Goal: Task Accomplishment & Management: Manage account settings

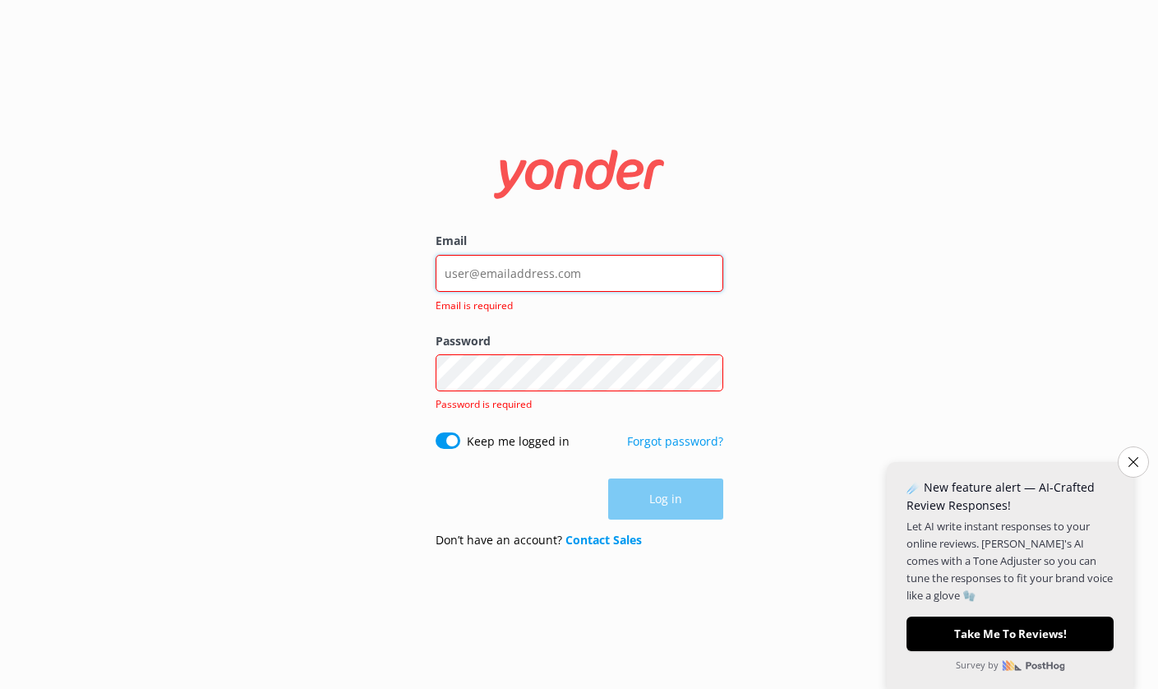
type input "[EMAIL_ADDRESS][DOMAIN_NAME]"
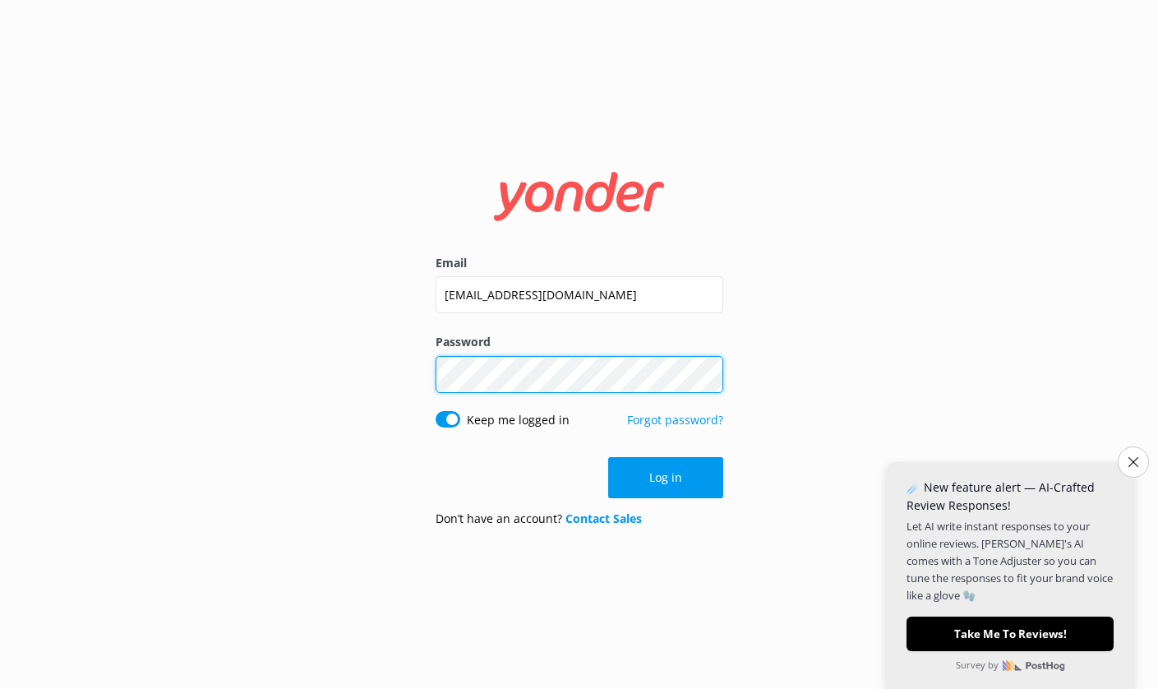
click at [665, 477] on button "Log in" at bounding box center [665, 477] width 115 height 41
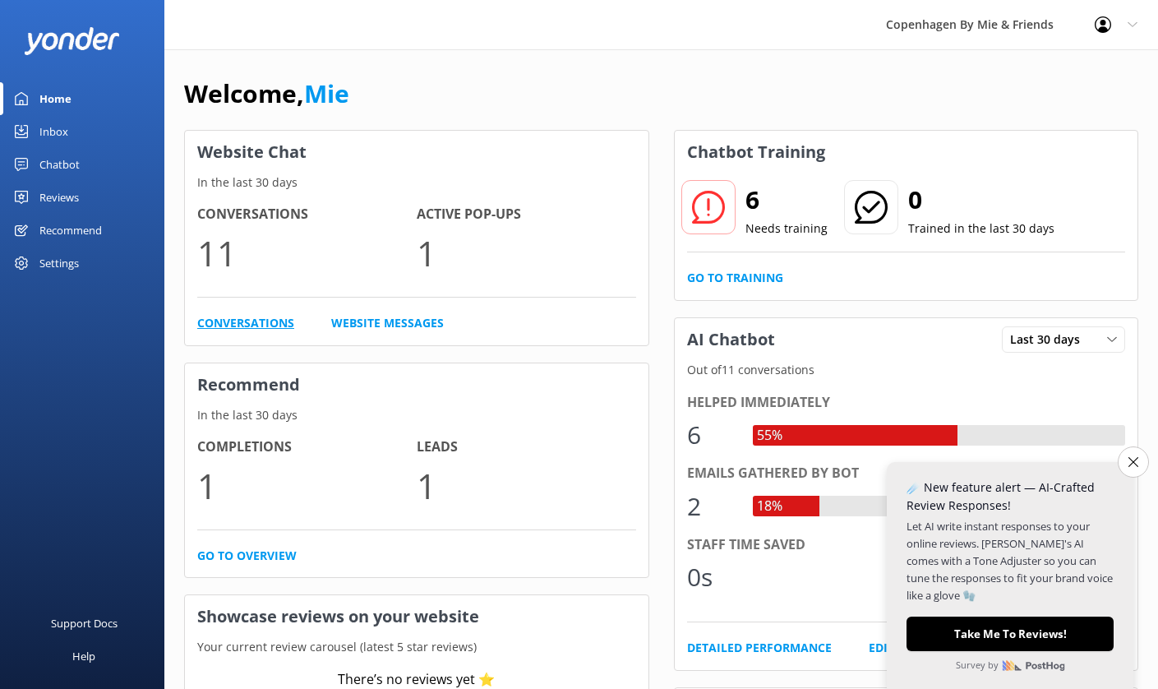
click at [249, 323] on link "Conversations" at bounding box center [245, 323] width 97 height 18
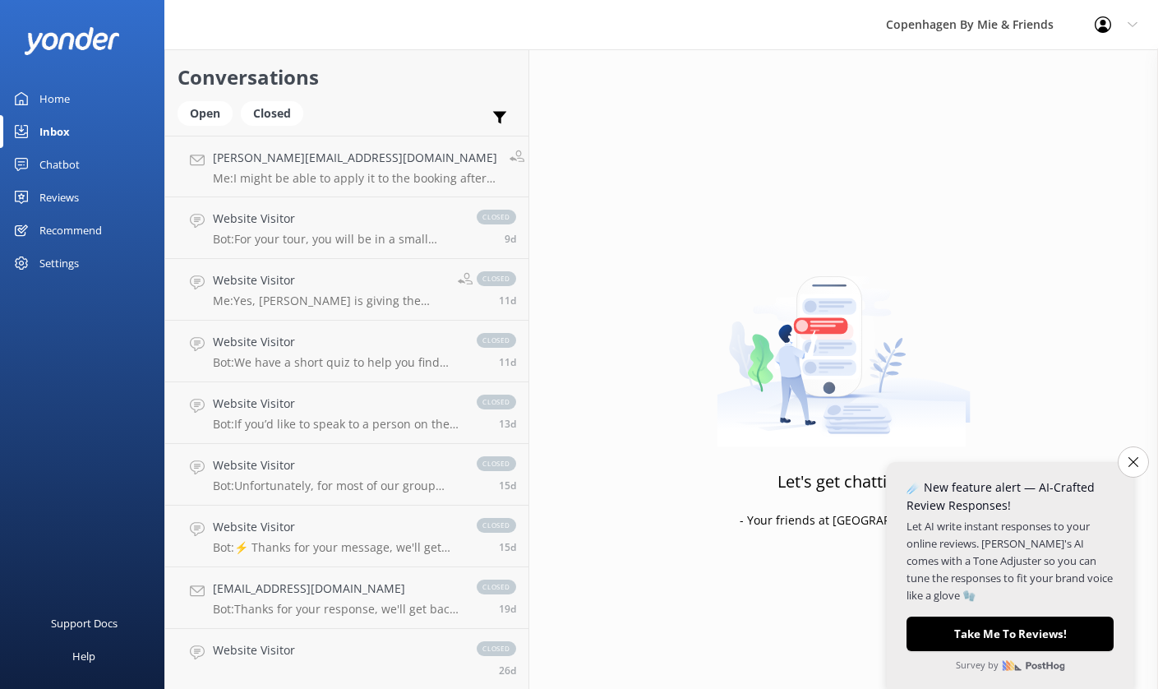
click at [55, 95] on div "Home" at bounding box center [54, 98] width 30 height 33
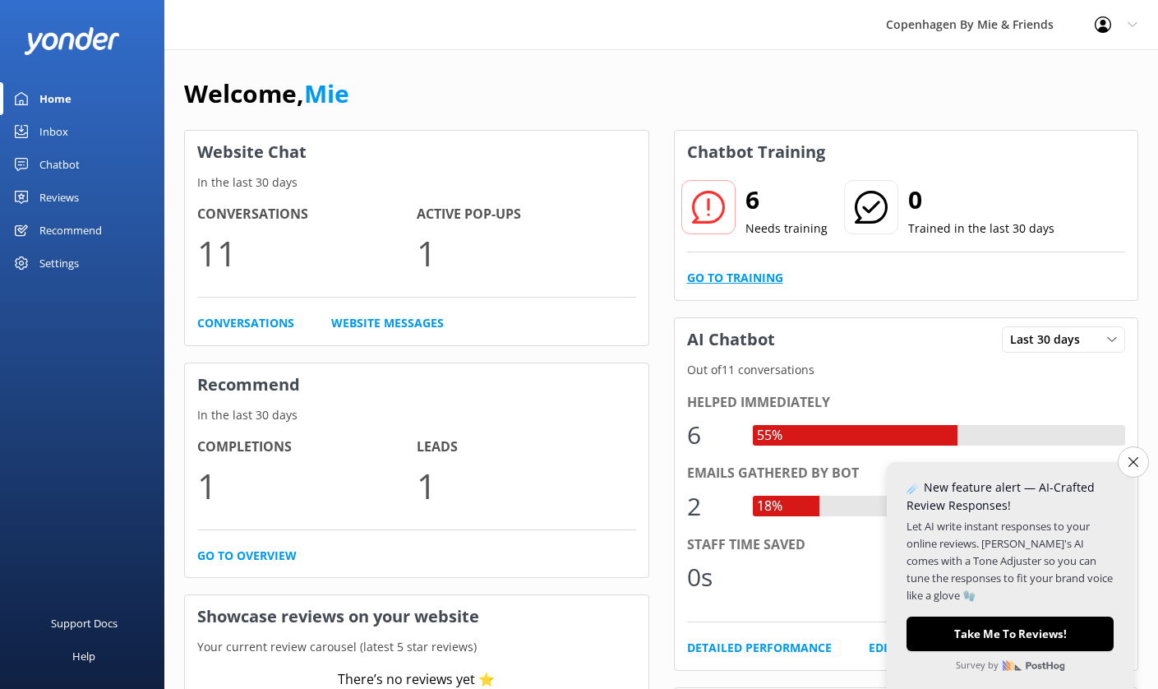
click at [745, 279] on link "Go to Training" at bounding box center [735, 278] width 96 height 18
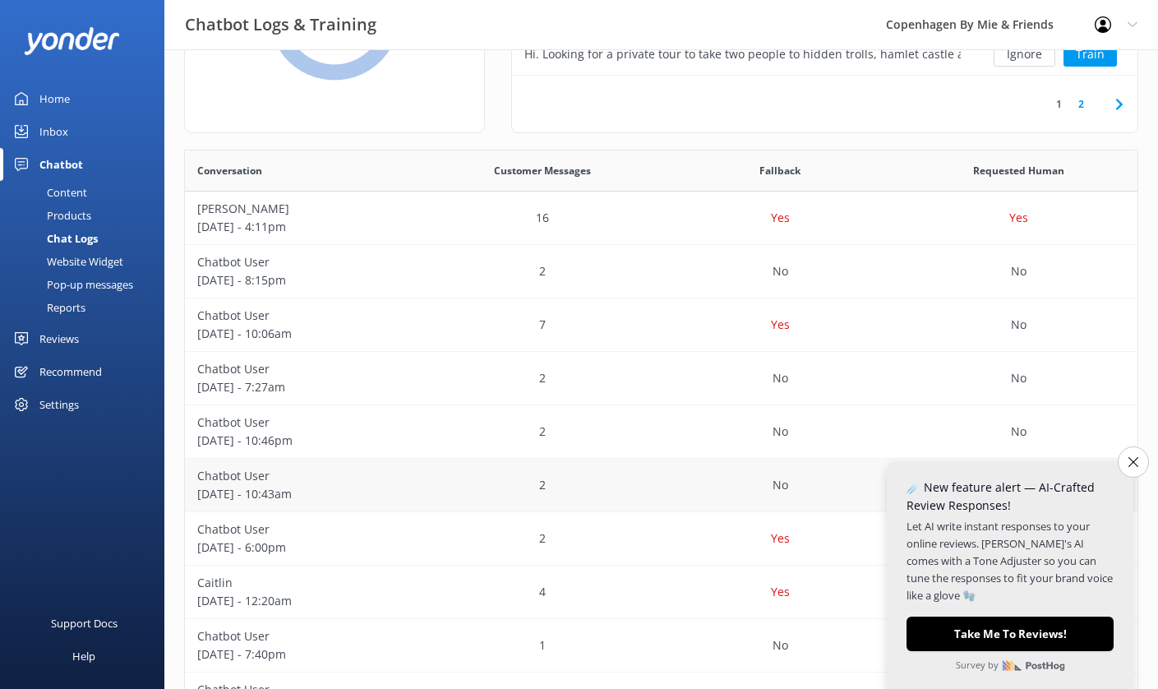
scroll to position [219, 0]
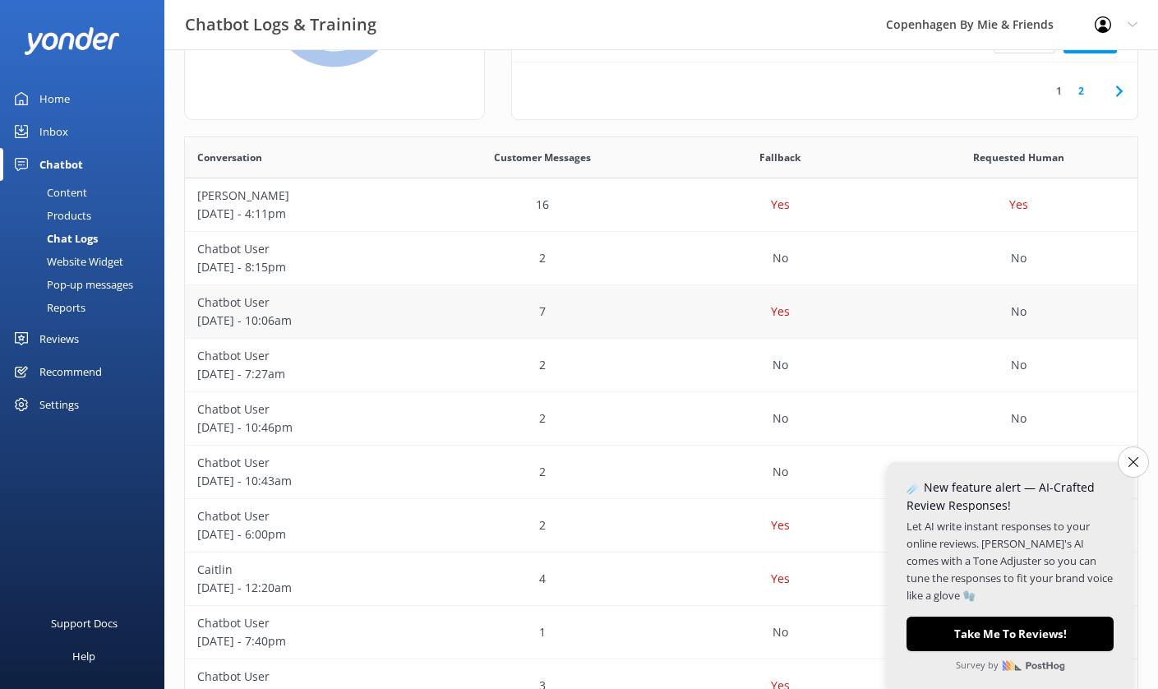
click at [777, 308] on p "Yes" at bounding box center [780, 311] width 19 height 18
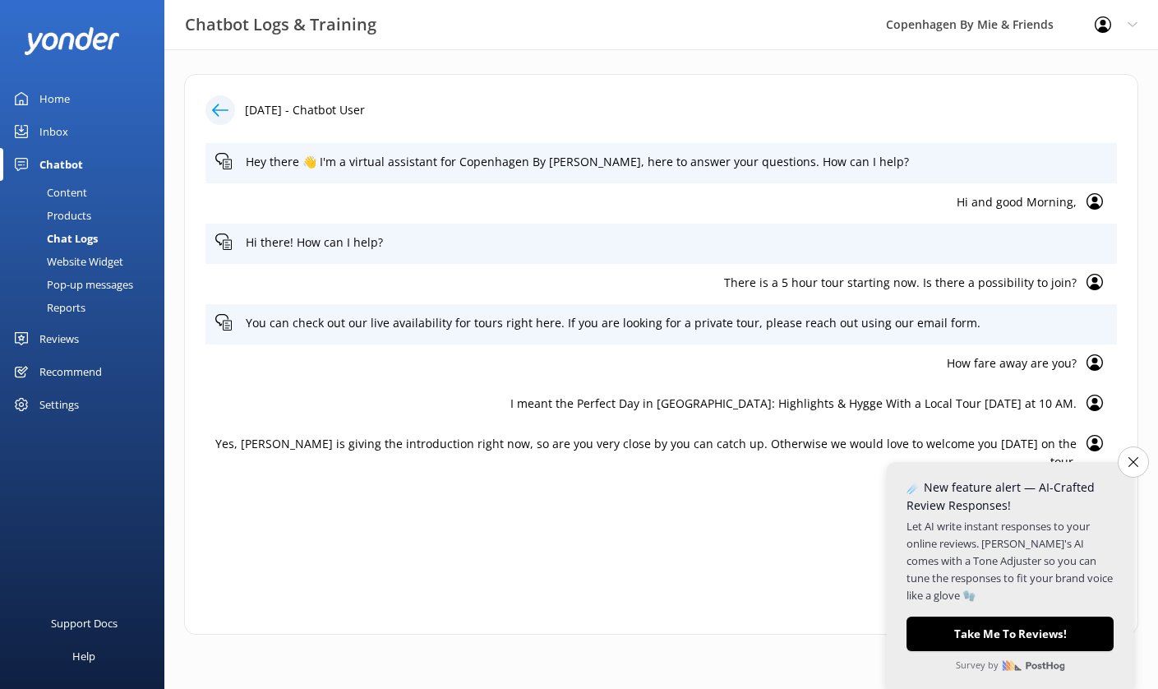
click at [209, 118] on div at bounding box center [220, 110] width 30 height 30
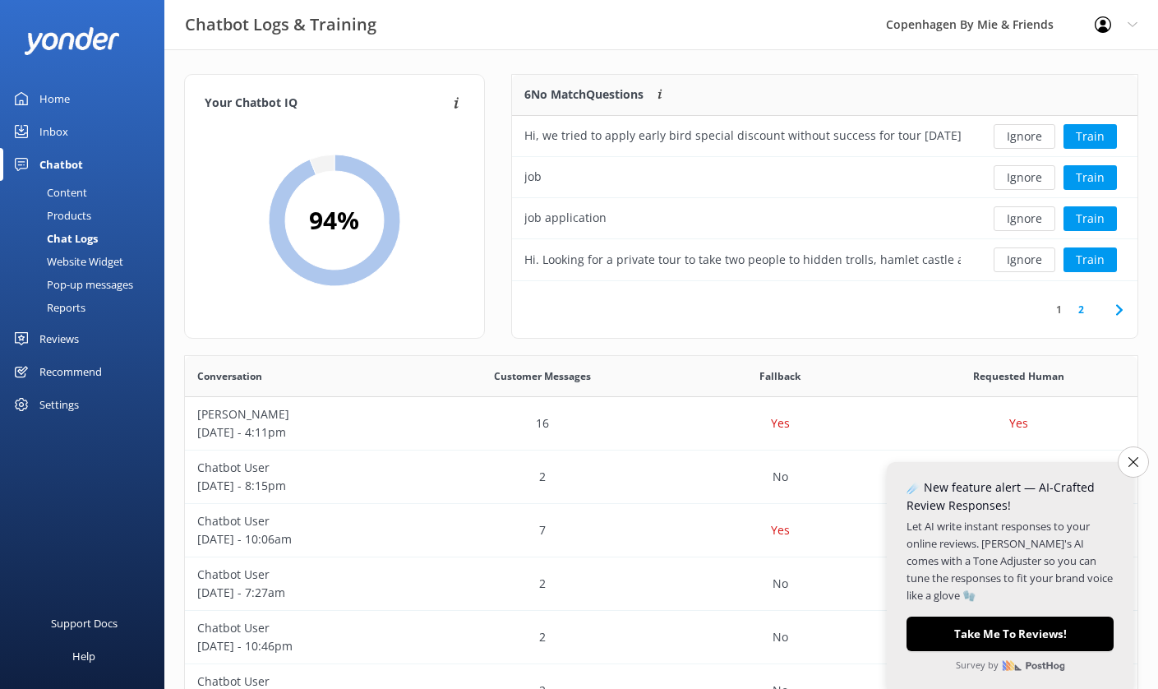
click at [62, 131] on div "Inbox" at bounding box center [53, 131] width 29 height 33
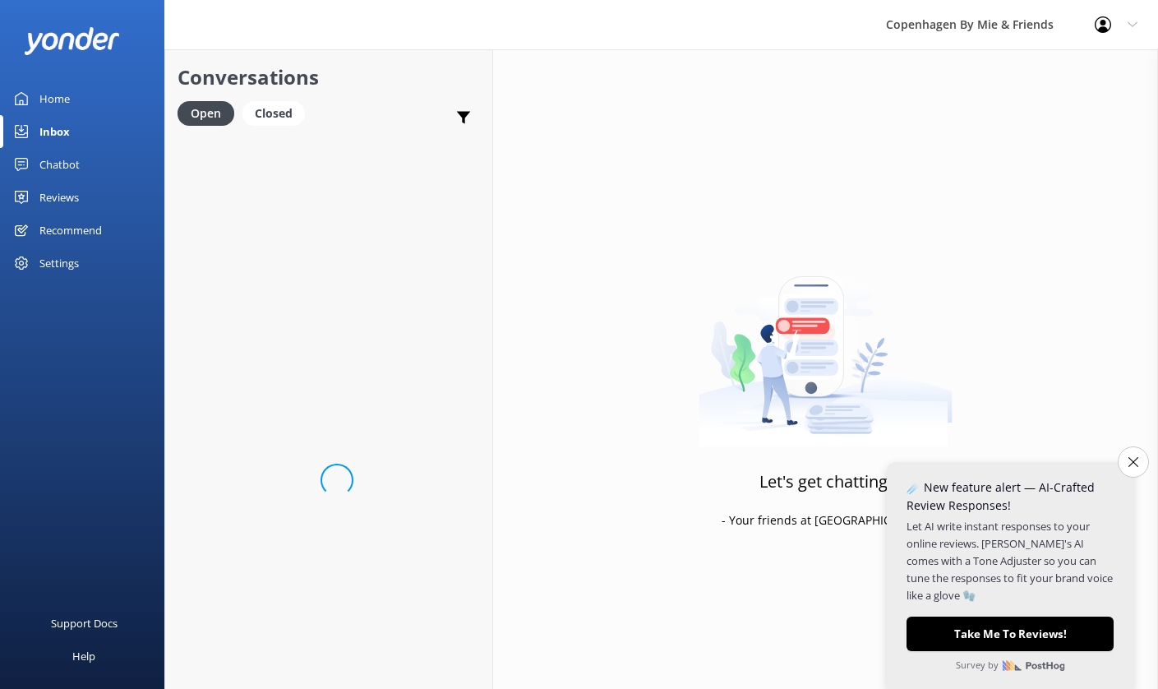
click at [58, 234] on div "Recommend" at bounding box center [70, 230] width 62 height 33
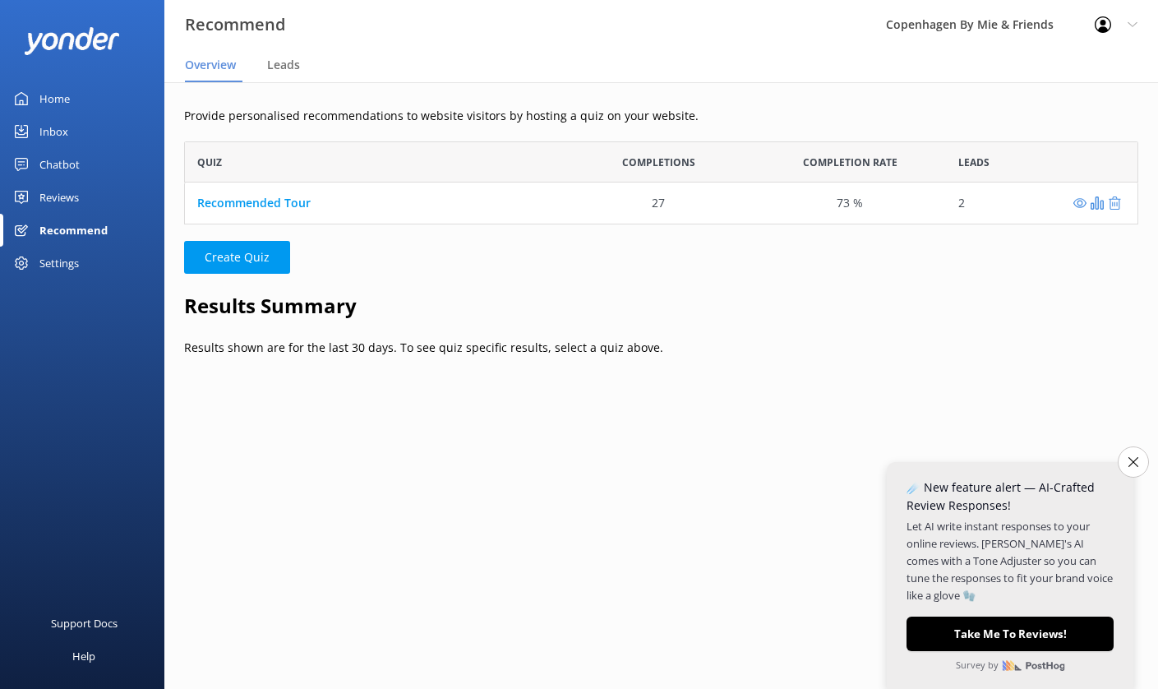
scroll to position [83, 954]
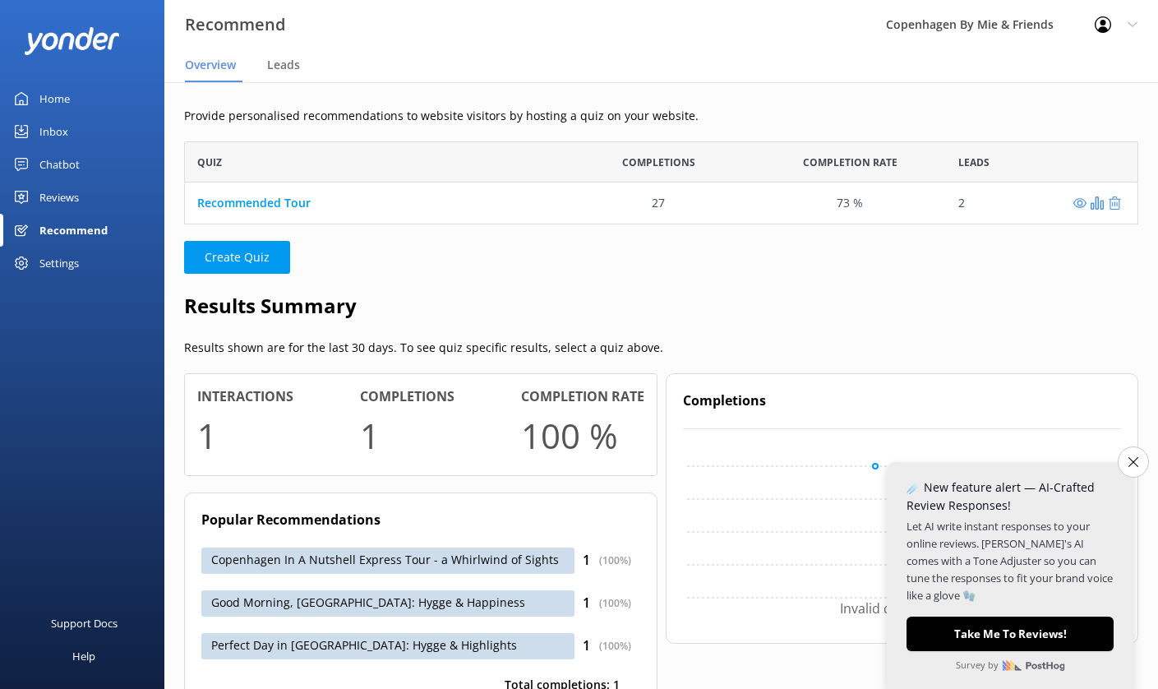
click at [58, 263] on div "Settings" at bounding box center [58, 263] width 39 height 33
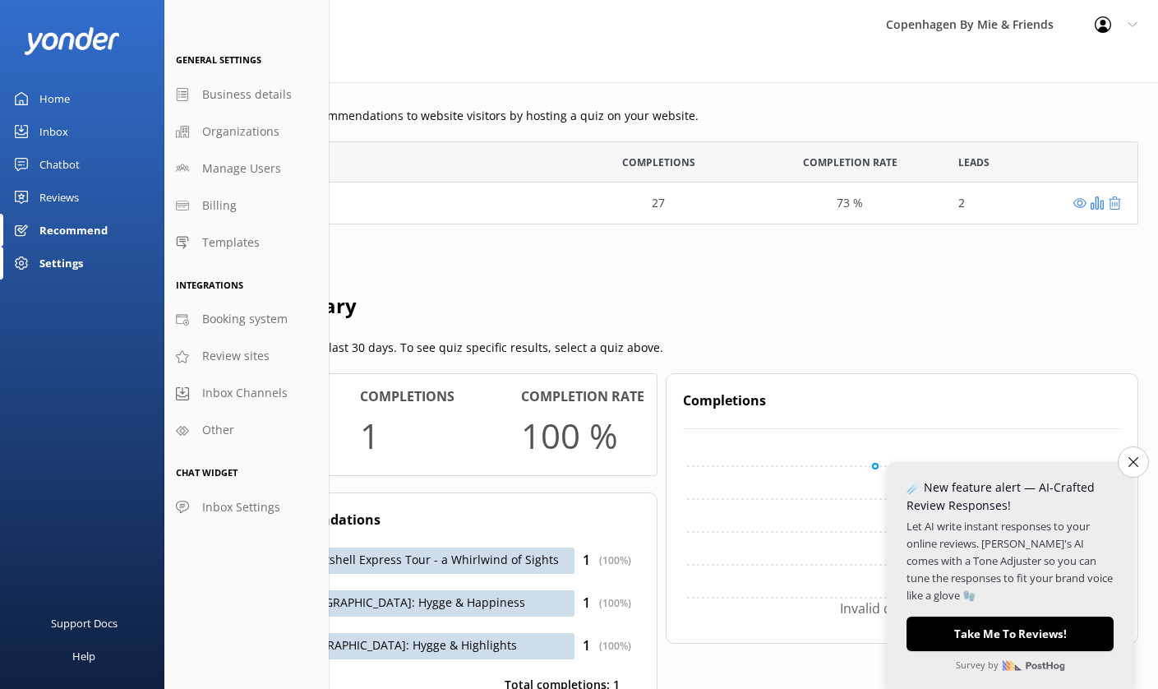
click at [54, 97] on div "Home" at bounding box center [54, 98] width 30 height 33
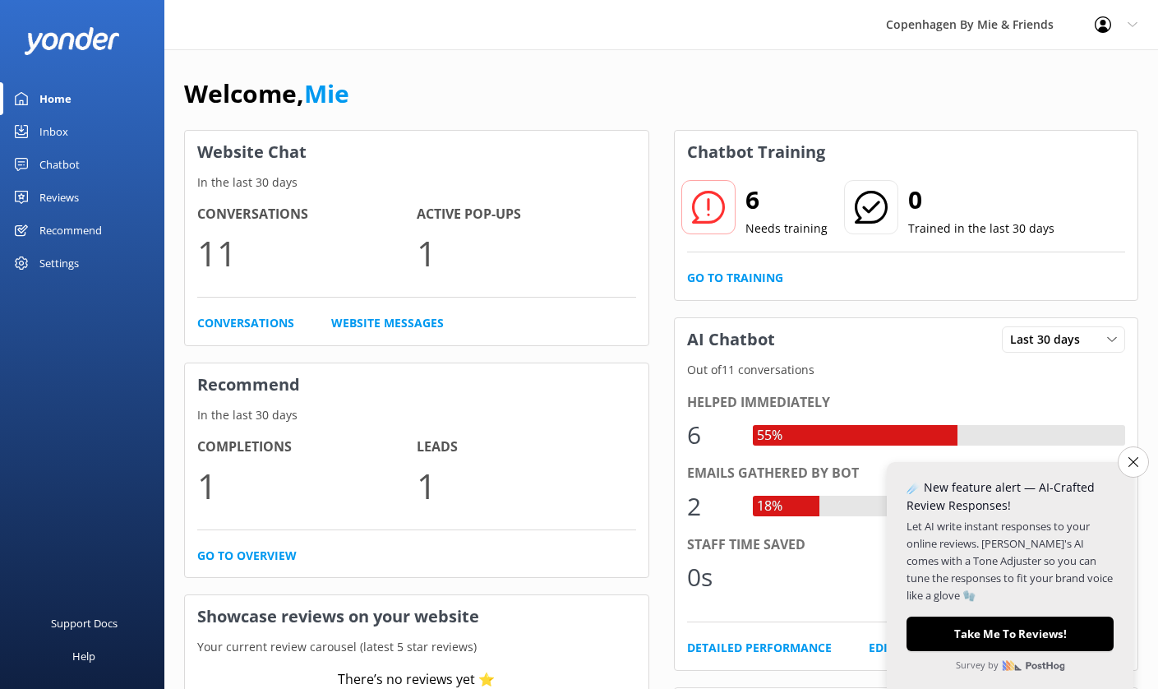
click at [55, 165] on div "Chatbot" at bounding box center [59, 164] width 40 height 33
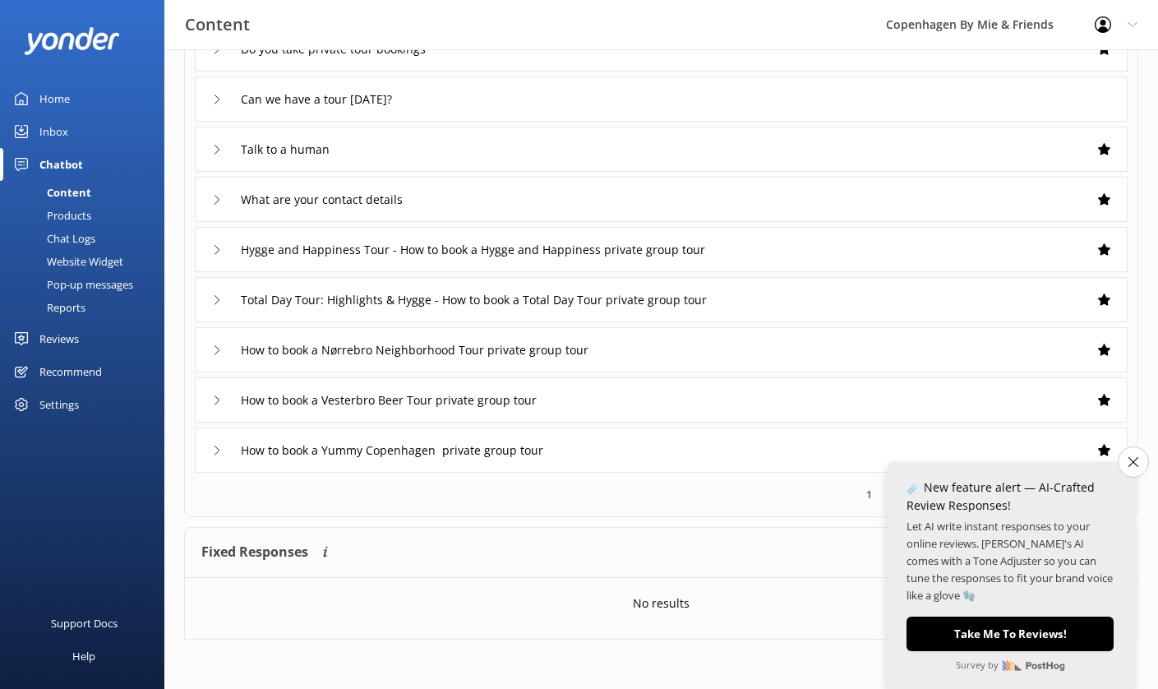
scroll to position [220, 0]
click at [1134, 467] on icon "Close survey" at bounding box center [1132, 461] width 11 height 11
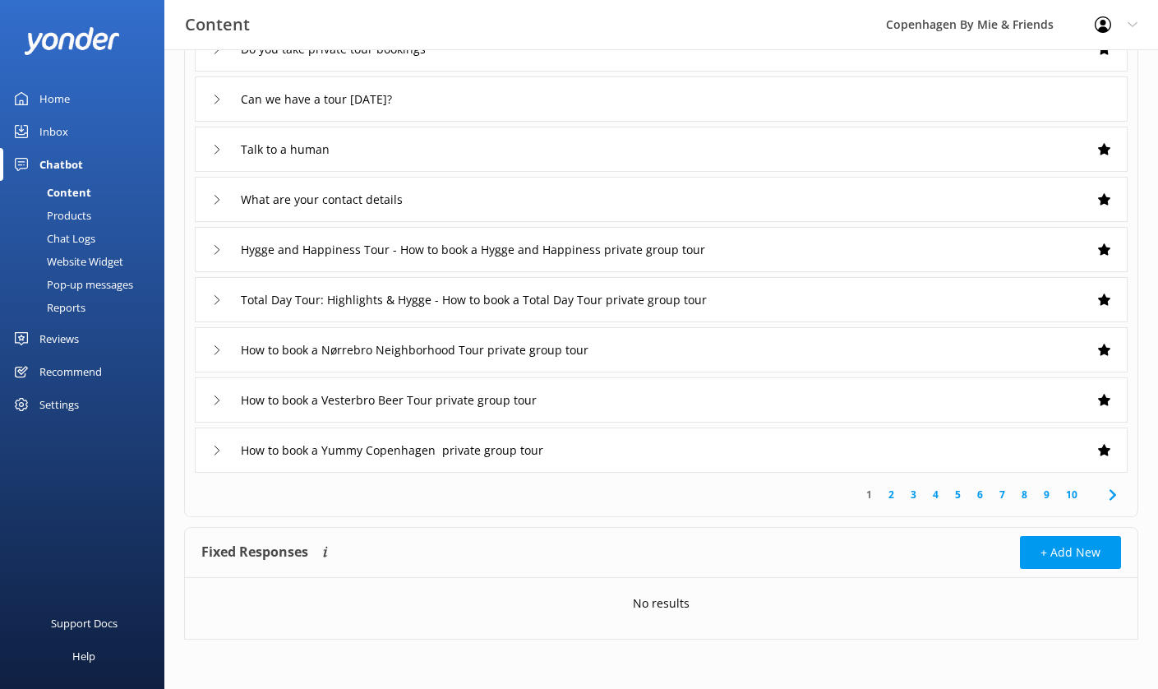
click at [1072, 491] on link "10" at bounding box center [1072, 494] width 28 height 16
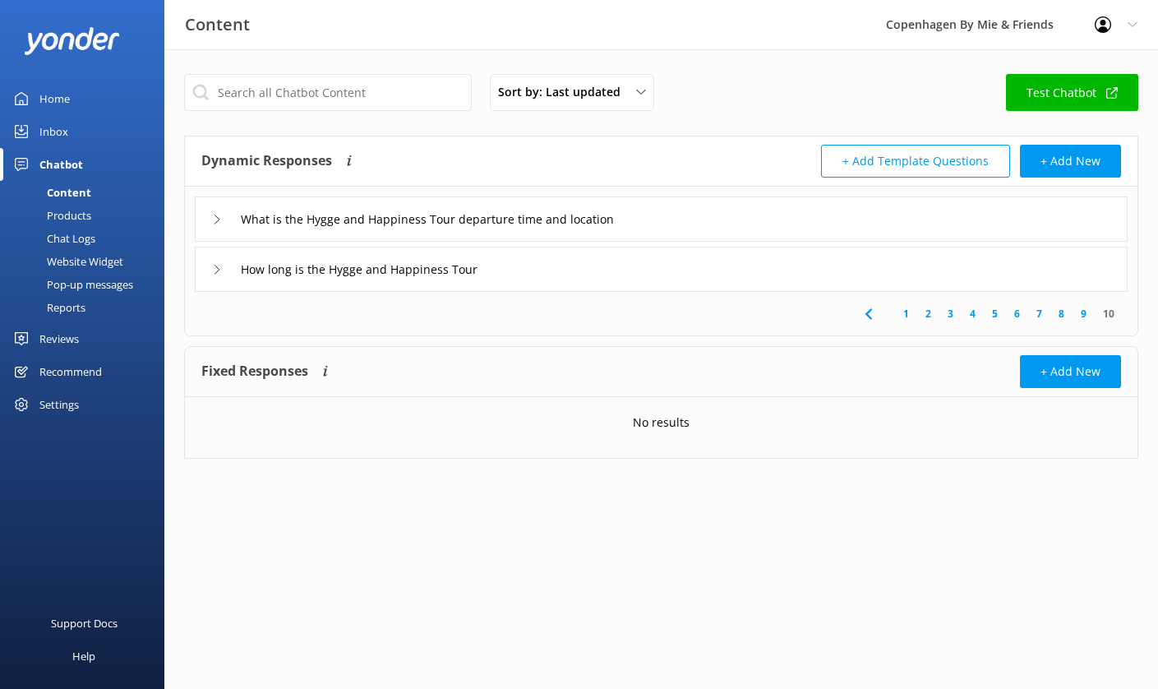
click at [1081, 312] on link "9" at bounding box center [1083, 314] width 22 height 16
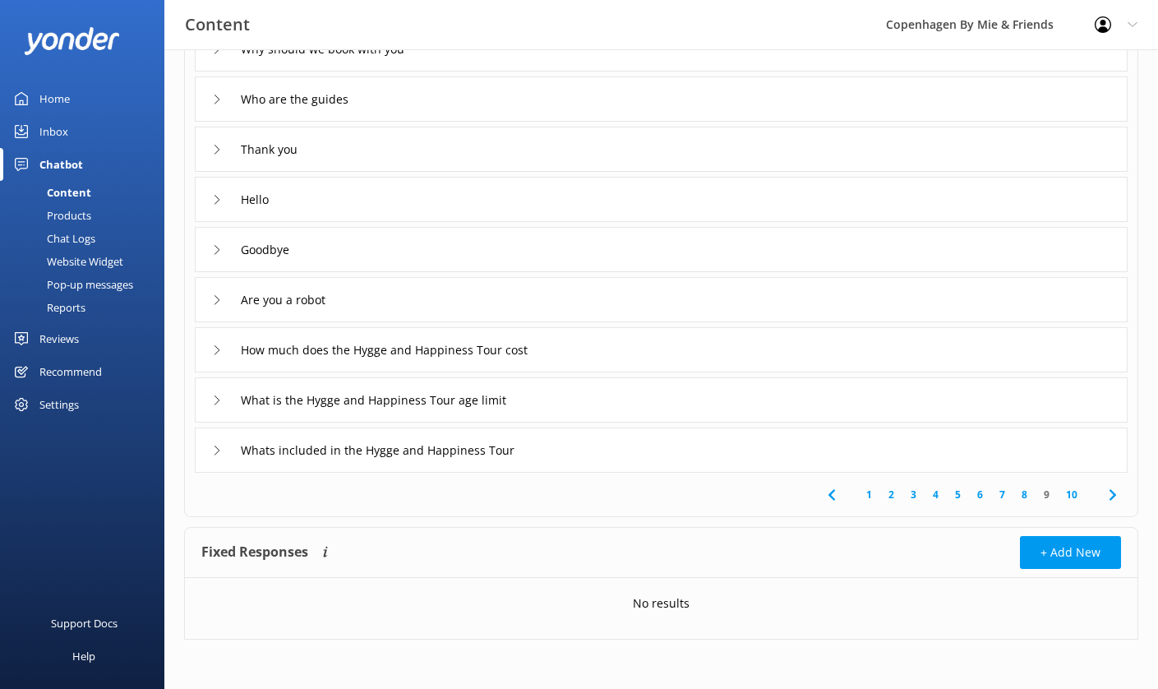
scroll to position [220, 0]
click at [938, 495] on link "4" at bounding box center [935, 494] width 22 height 16
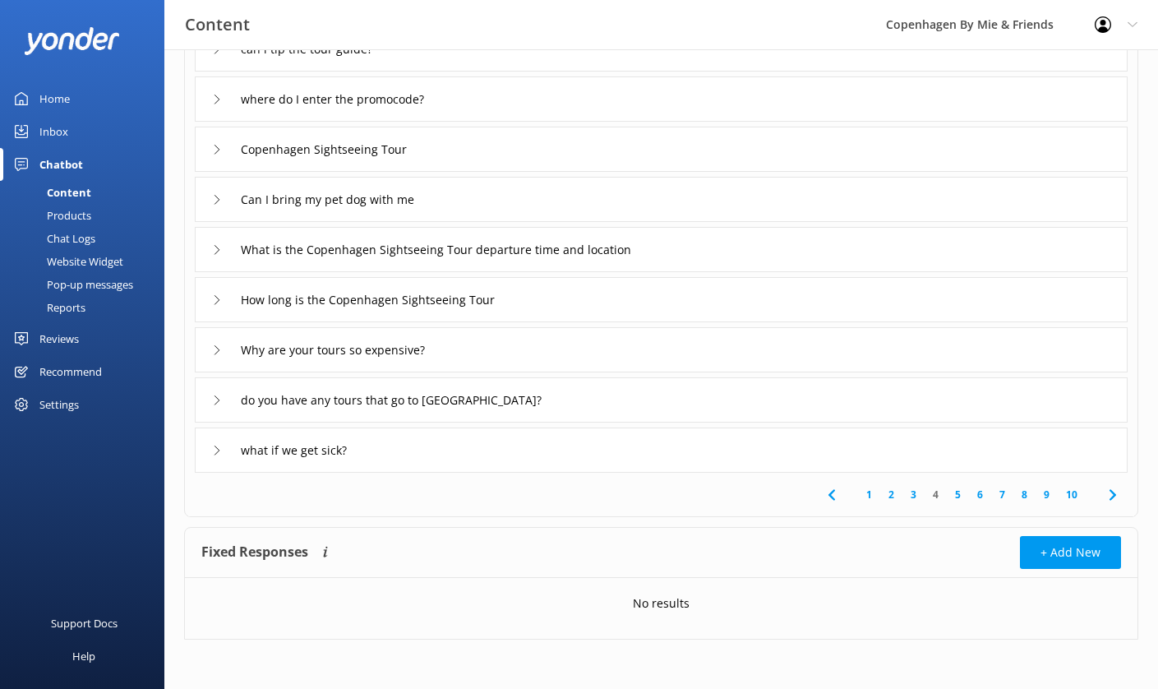
scroll to position [0, 0]
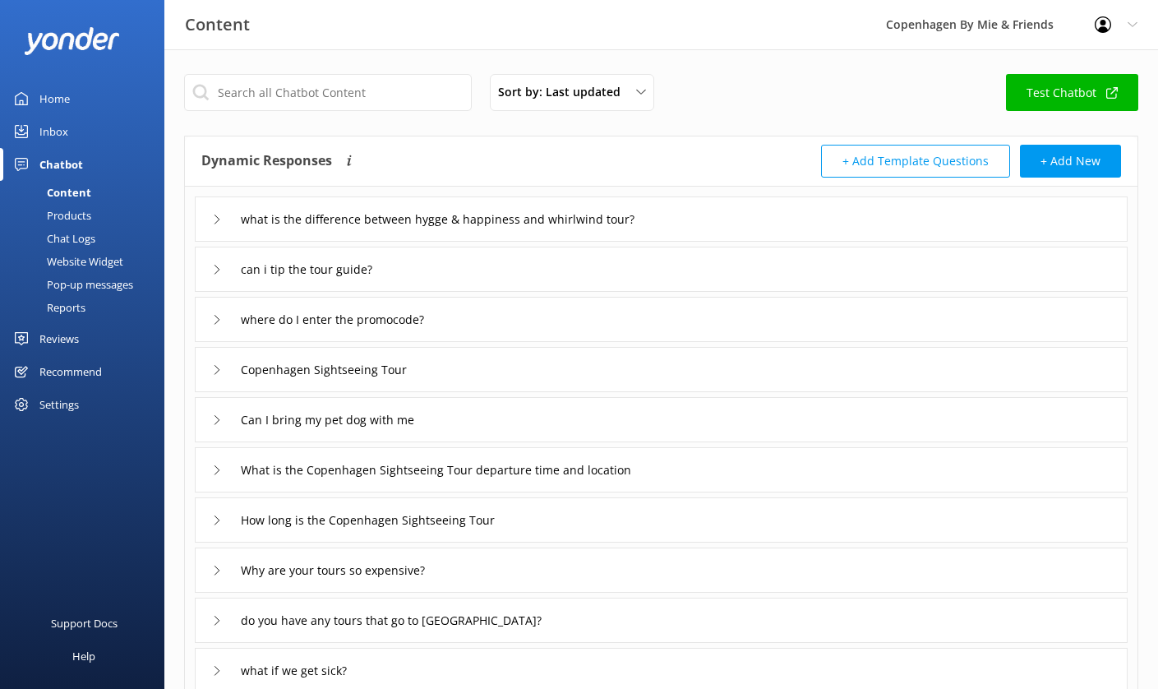
click at [76, 214] on div "Products" at bounding box center [50, 215] width 81 height 23
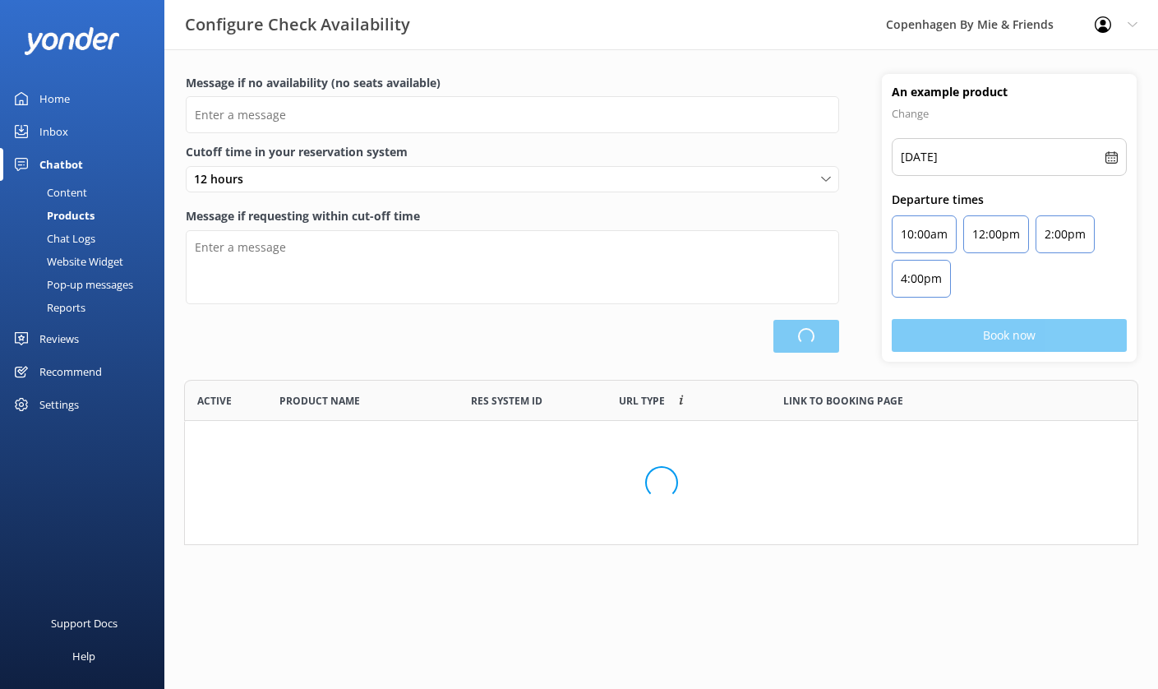
type input "There are no seats available, please check an alternative day"
type textarea "Our online booking system closes {hours} prior to departure. Please contact us …"
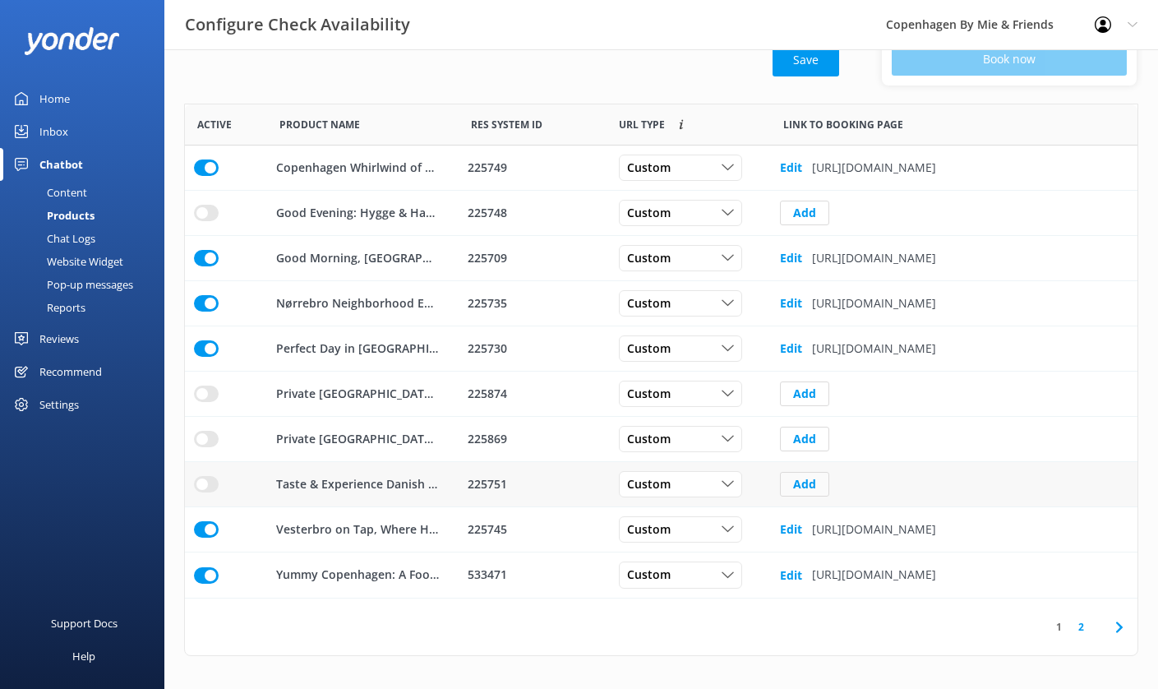
scroll to position [276, 0]
click at [793, 528] on b "Edit" at bounding box center [791, 529] width 22 height 16
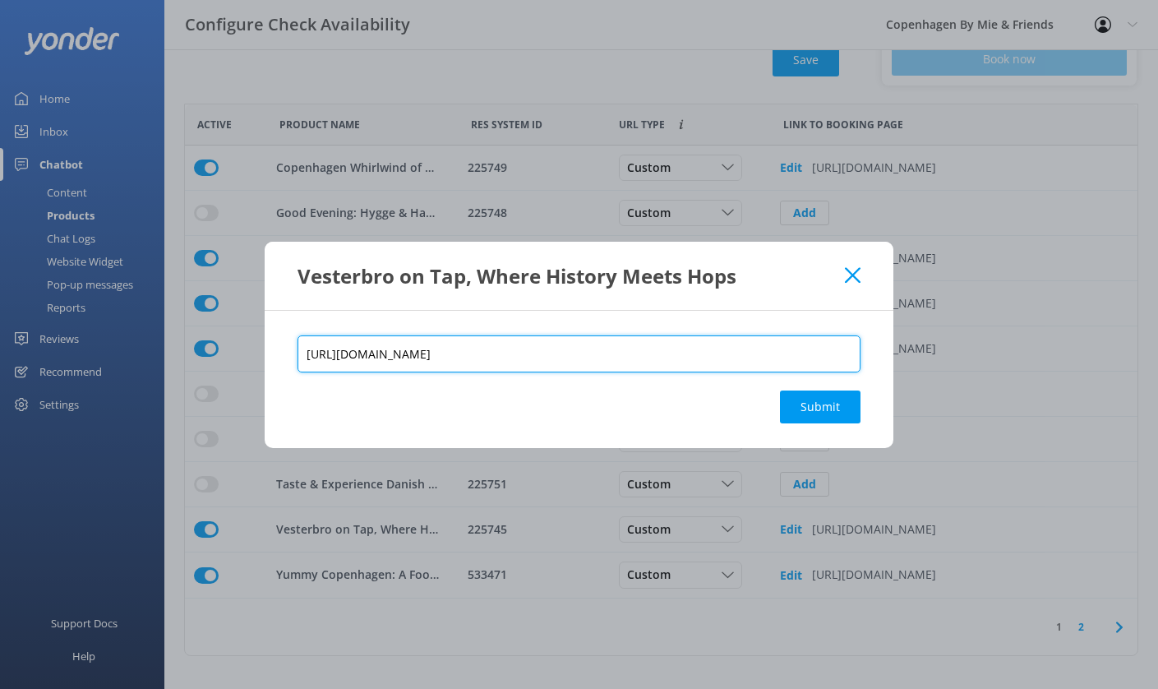
drag, startPoint x: 758, startPoint y: 350, endPoint x: 293, endPoint y: 353, distance: 464.3
click at [293, 353] on div "[URL][DOMAIN_NAME] Submit" at bounding box center [579, 379] width 629 height 137
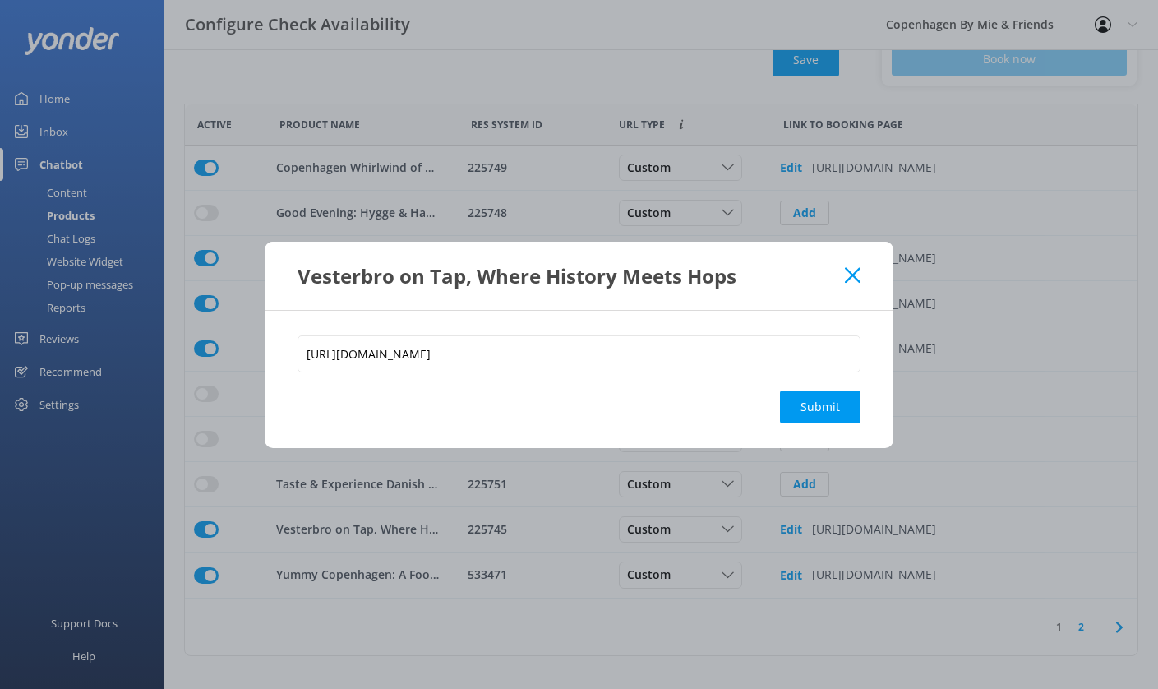
click at [852, 276] on use at bounding box center [853, 275] width 16 height 16
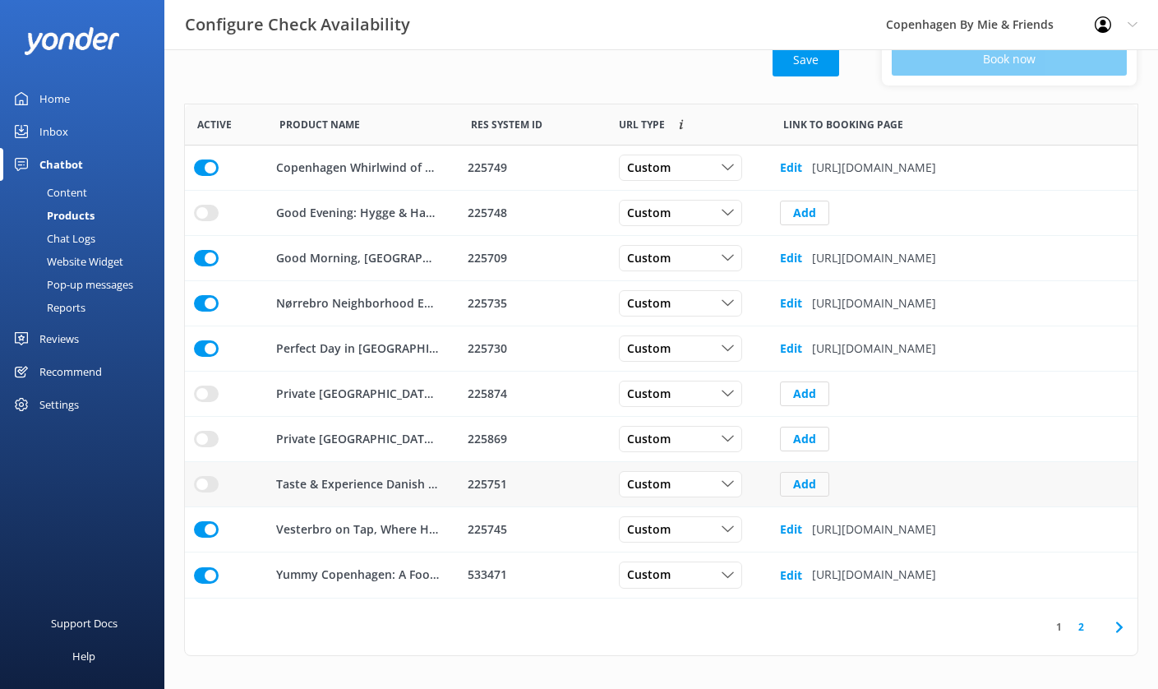
click at [809, 482] on button "Add" at bounding box center [804, 484] width 49 height 25
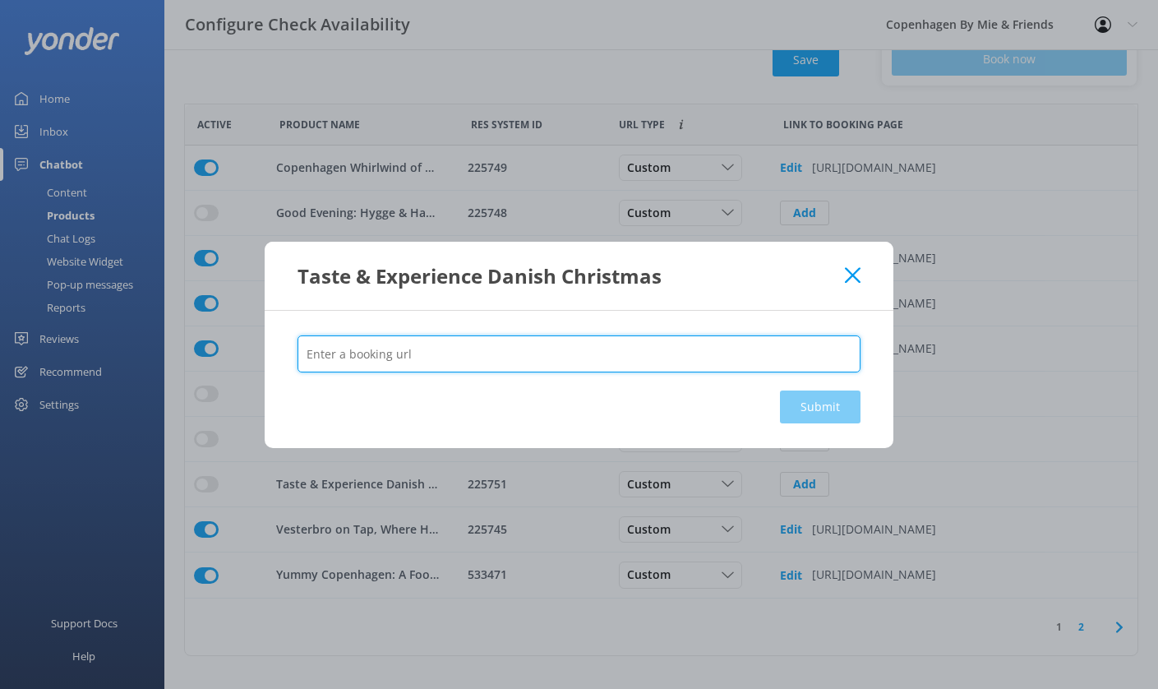
click at [440, 357] on input "text" at bounding box center [578, 353] width 563 height 37
paste input "[URL][DOMAIN_NAME]"
type input "[URL][DOMAIN_NAME]"
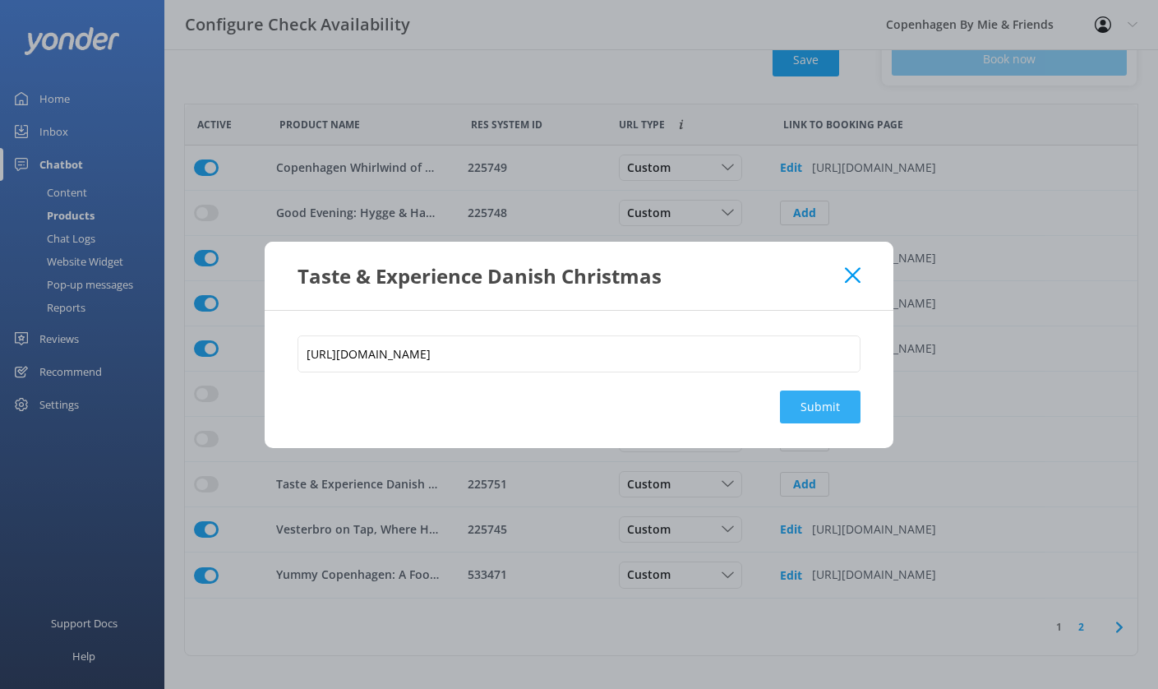
click at [832, 408] on button "Submit" at bounding box center [820, 406] width 81 height 33
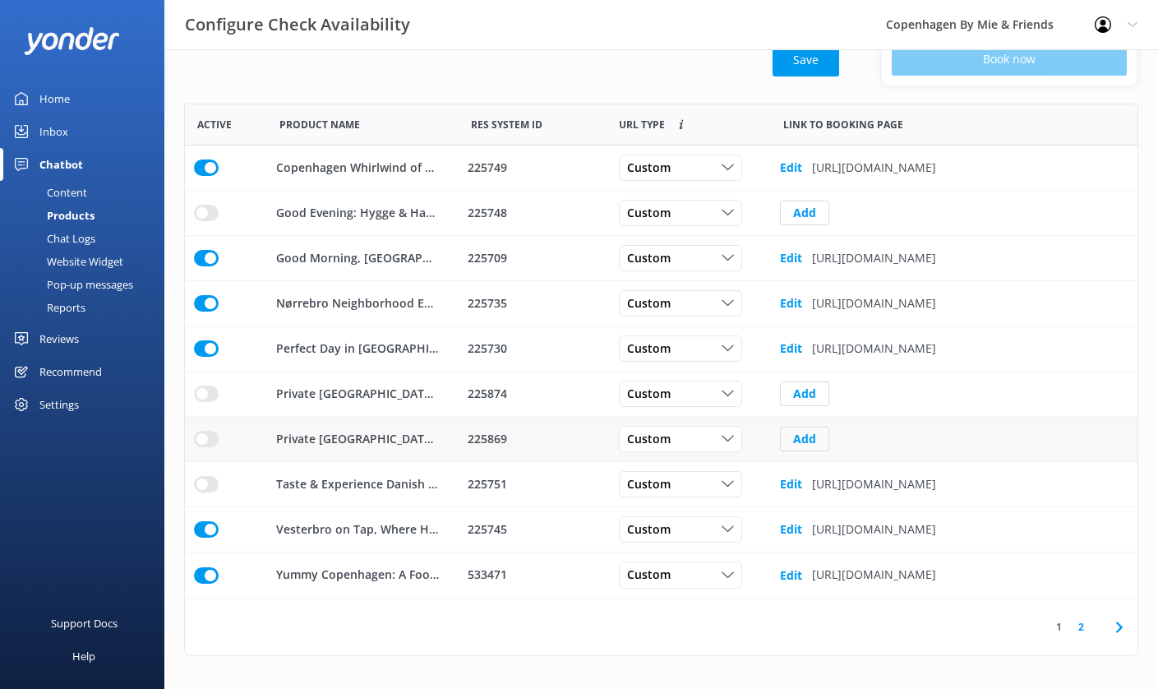
click at [815, 439] on button "Add" at bounding box center [804, 438] width 49 height 25
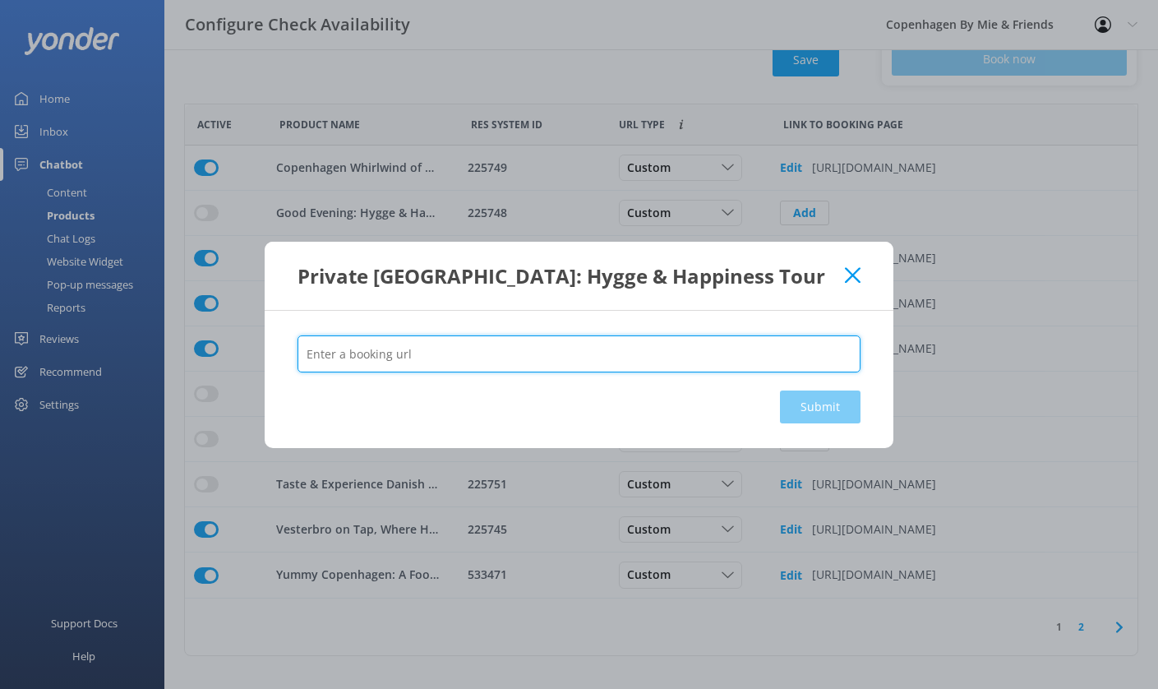
click at [655, 343] on input "text" at bounding box center [578, 353] width 563 height 37
paste input "[URL][DOMAIN_NAME]"
type input "[URL][DOMAIN_NAME]"
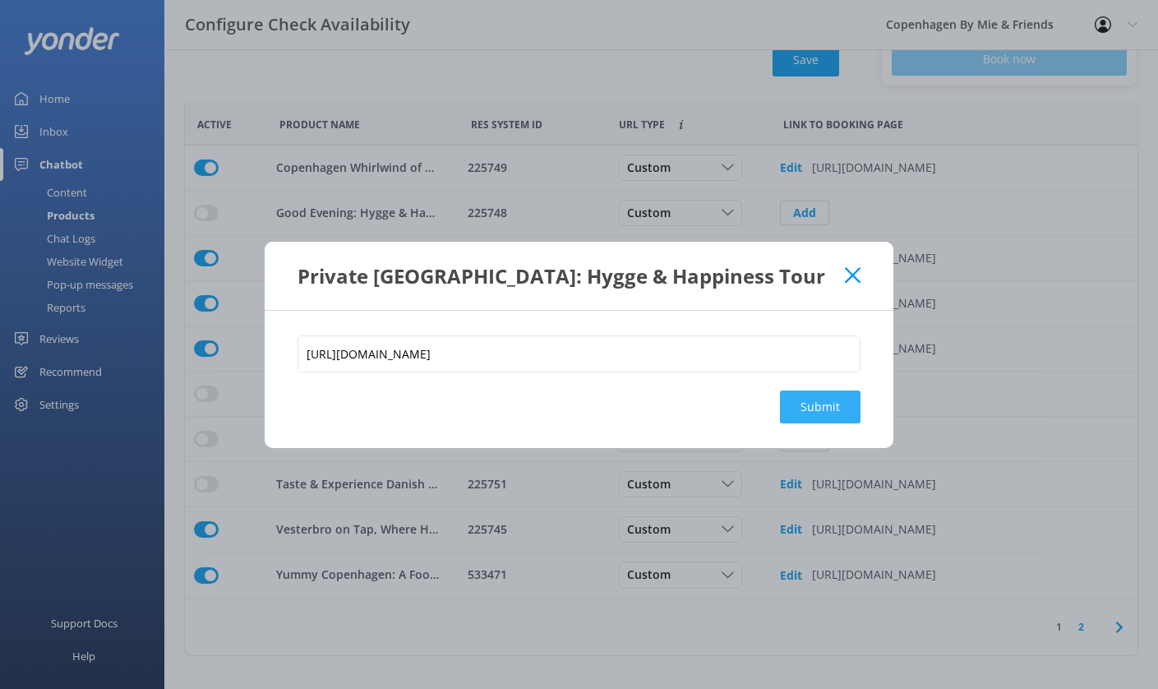
click at [836, 413] on button "Submit" at bounding box center [820, 406] width 81 height 33
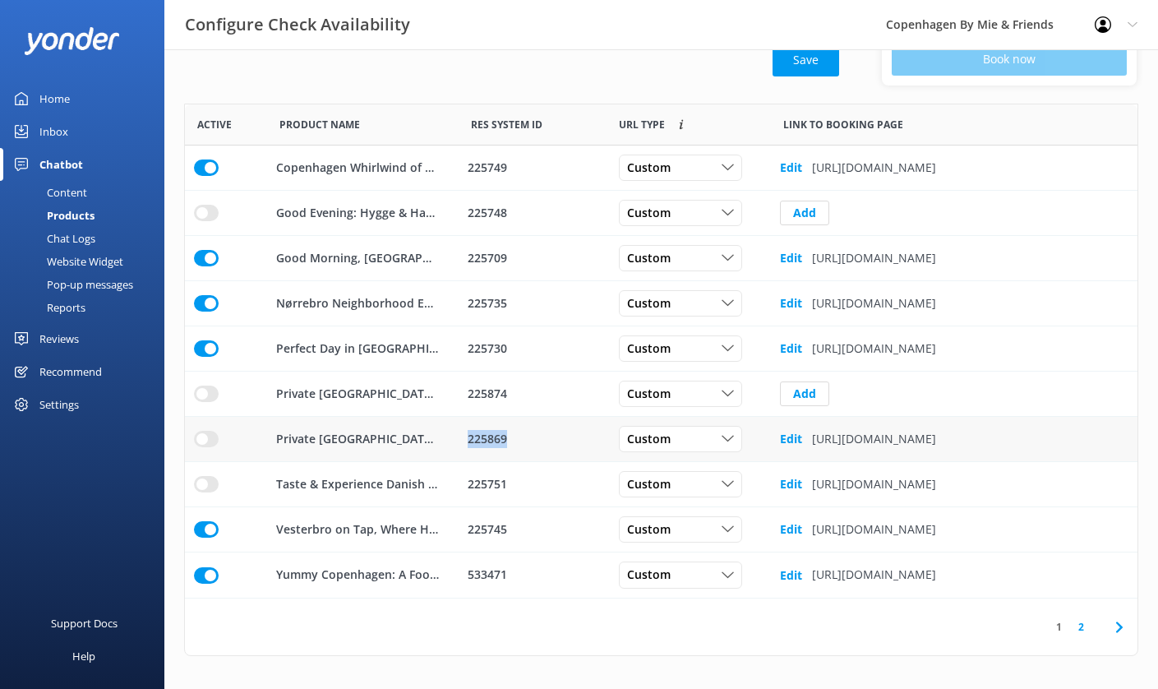
drag, startPoint x: 509, startPoint y: 440, endPoint x: 468, endPoint y: 440, distance: 41.9
click at [468, 440] on div "225869" at bounding box center [533, 439] width 130 height 18
copy div "225869"
click at [792, 439] on b "Edit" at bounding box center [791, 439] width 22 height 16
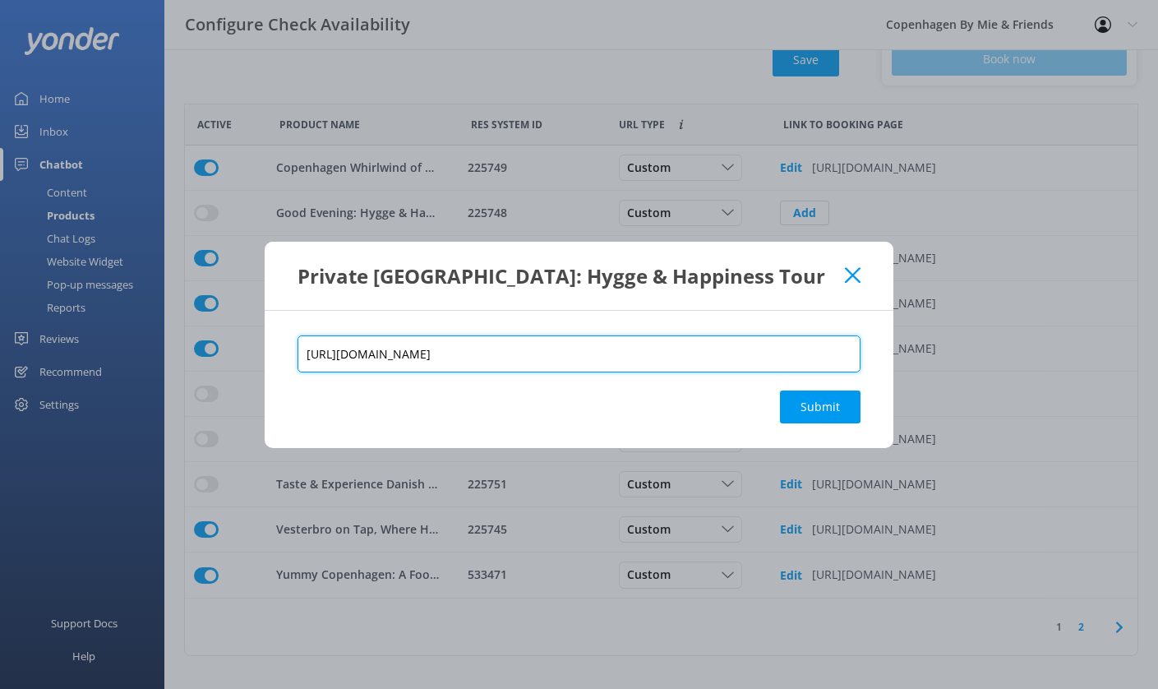
drag, startPoint x: 747, startPoint y: 354, endPoint x: 710, endPoint y: 354, distance: 37.0
click at [710, 354] on input "[URL][DOMAIN_NAME]" at bounding box center [578, 353] width 563 height 37
paste input "869"
type input "[URL][DOMAIN_NAME]"
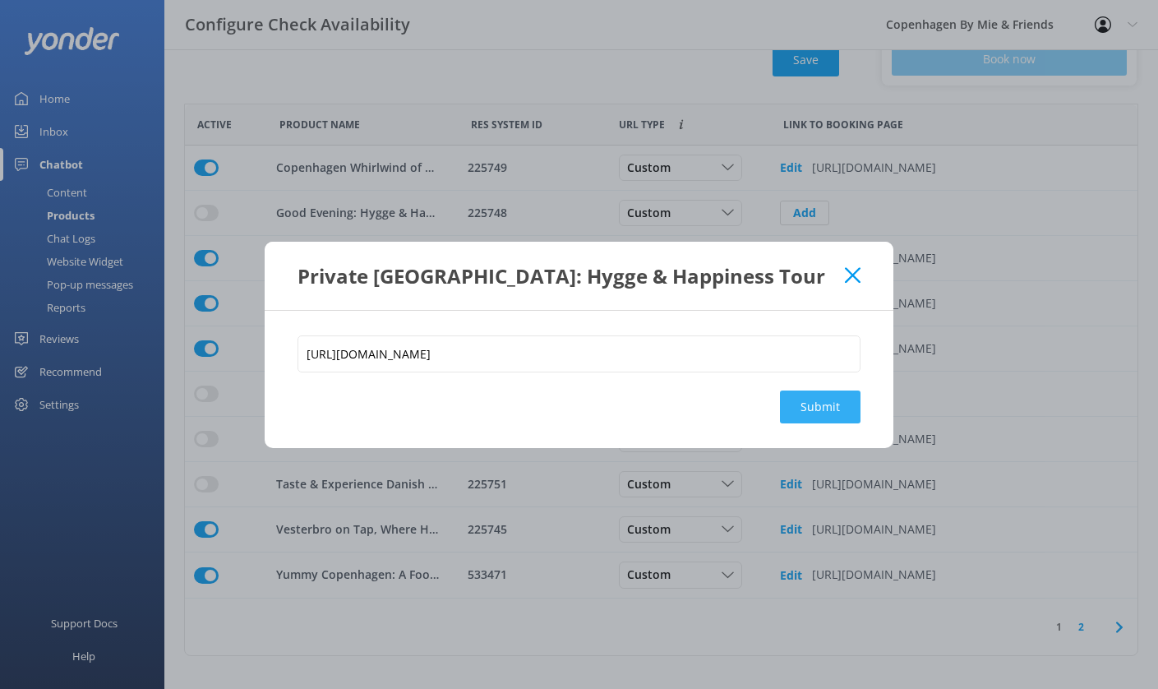
click at [840, 406] on button "Submit" at bounding box center [820, 406] width 81 height 33
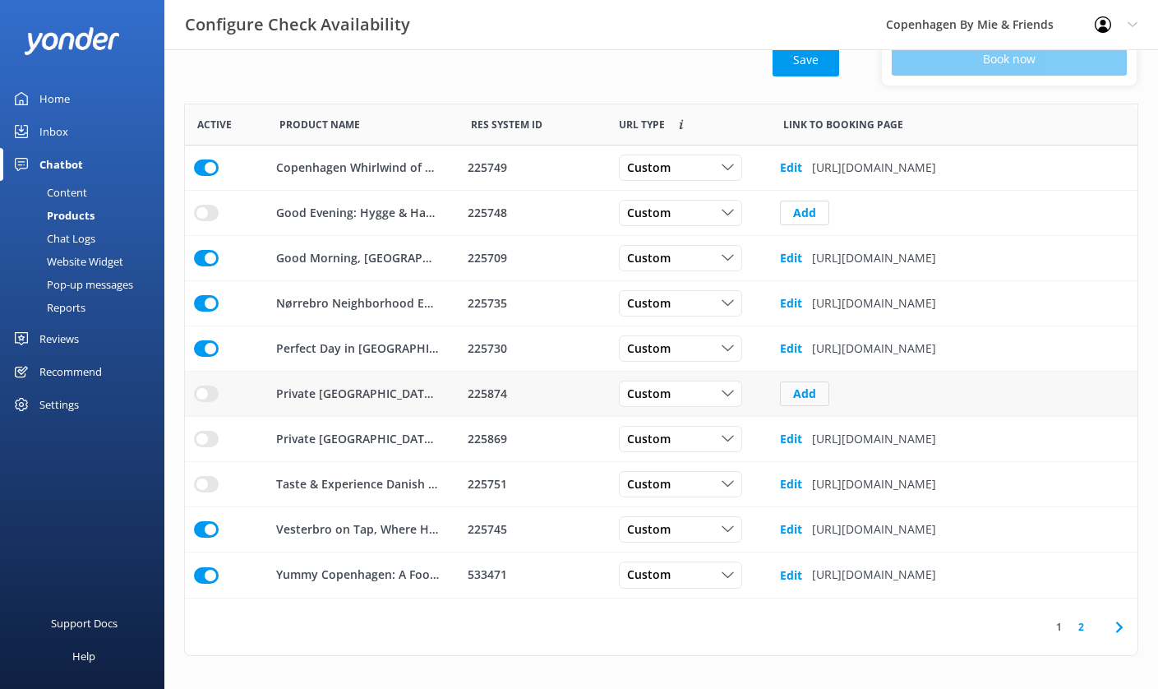
click at [808, 393] on button "Add" at bounding box center [804, 393] width 49 height 25
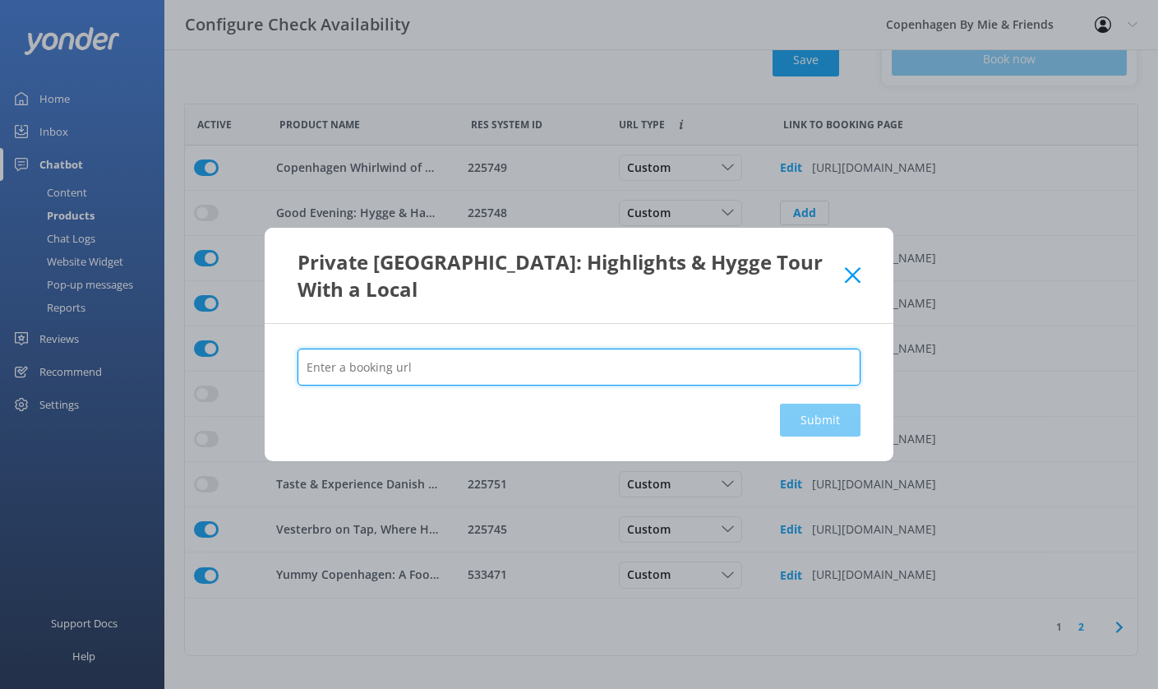
click at [772, 374] on input "text" at bounding box center [578, 366] width 563 height 37
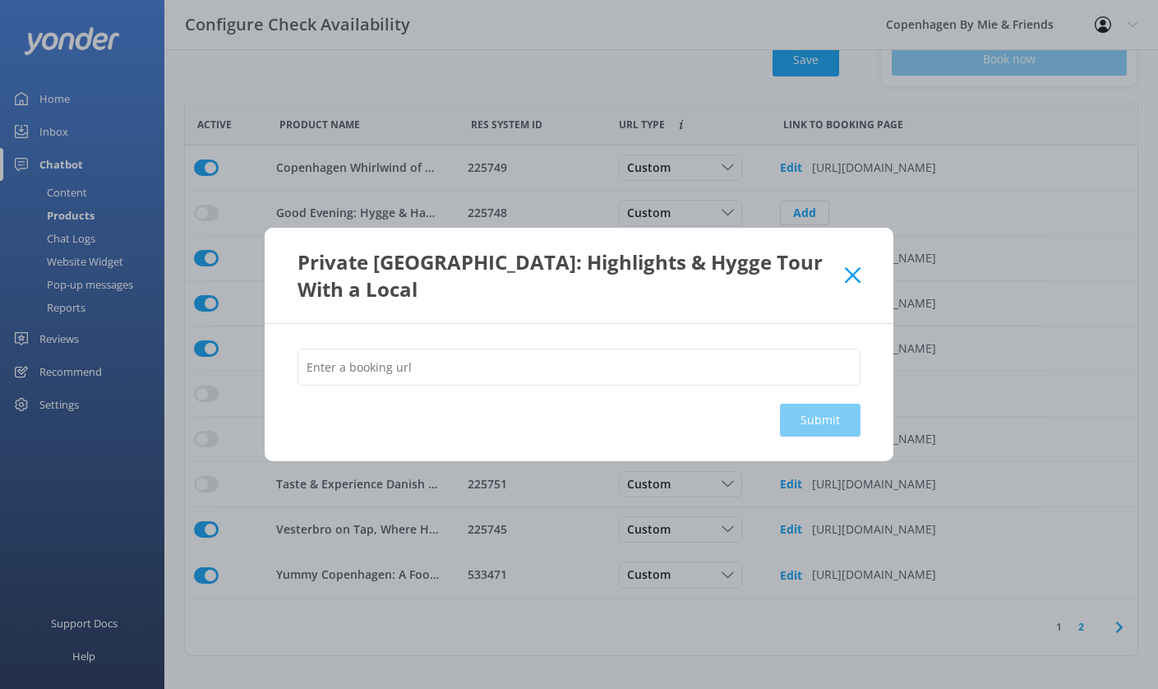
click at [851, 274] on use at bounding box center [853, 275] width 16 height 16
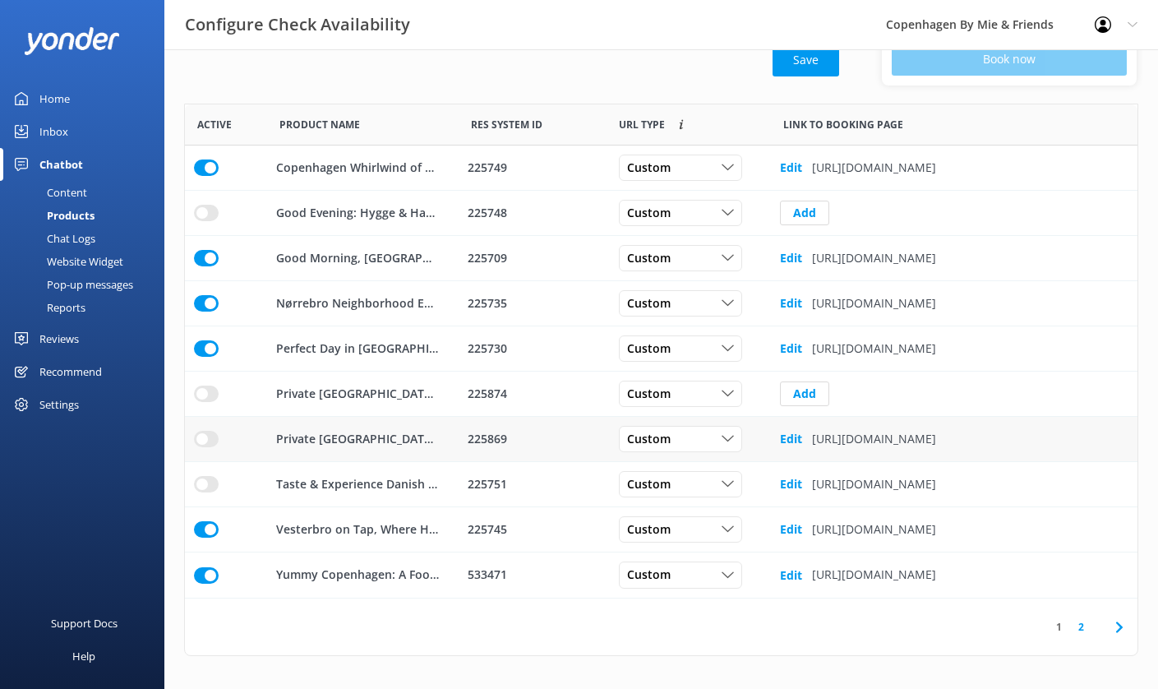
click at [791, 436] on b "Edit" at bounding box center [791, 439] width 22 height 16
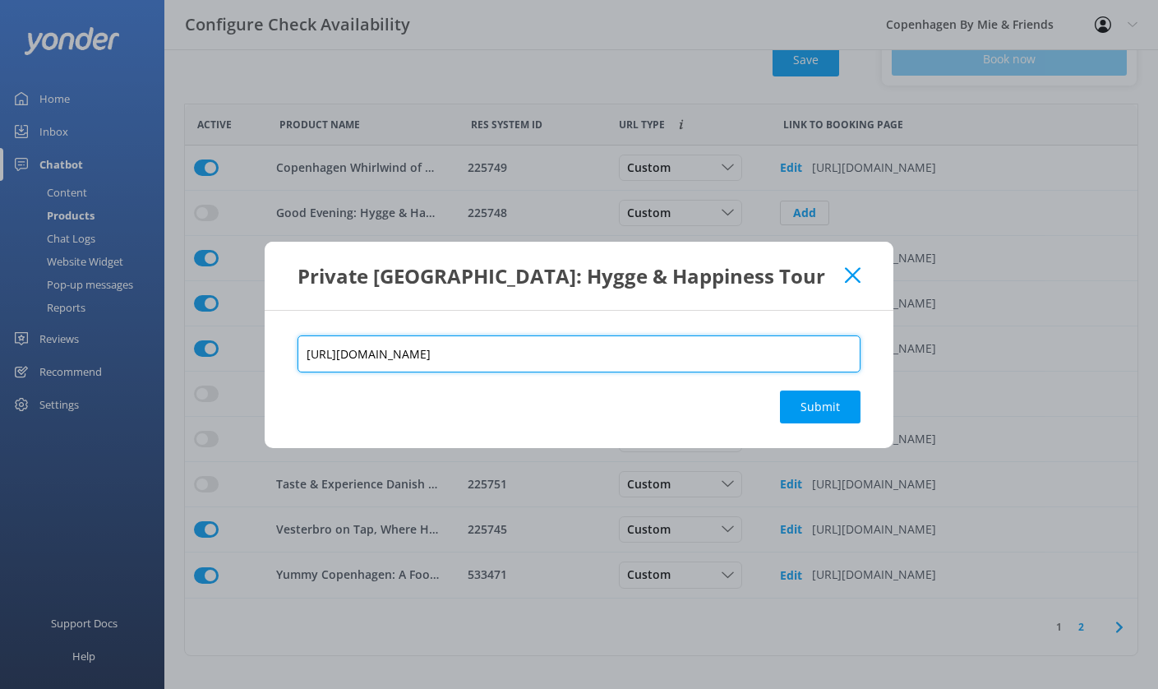
drag, startPoint x: 774, startPoint y: 351, endPoint x: 294, endPoint y: 348, distance: 479.9
click at [294, 348] on div "[URL][DOMAIN_NAME] Submit" at bounding box center [579, 379] width 629 height 137
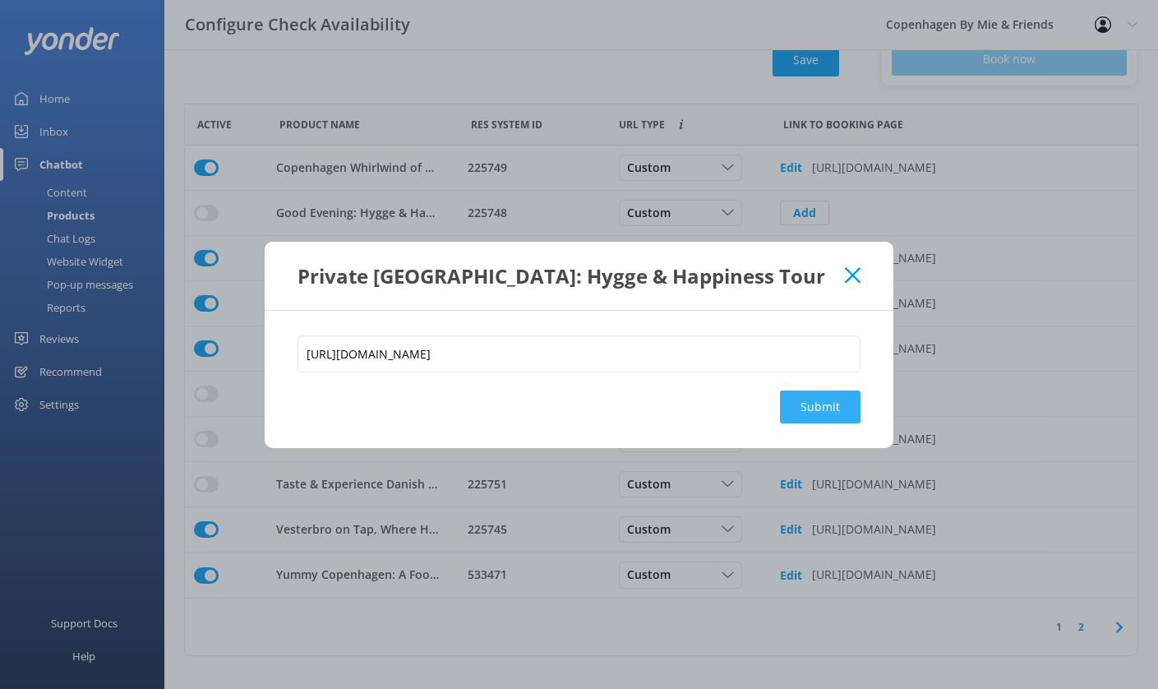
click at [842, 414] on button "Submit" at bounding box center [820, 406] width 81 height 33
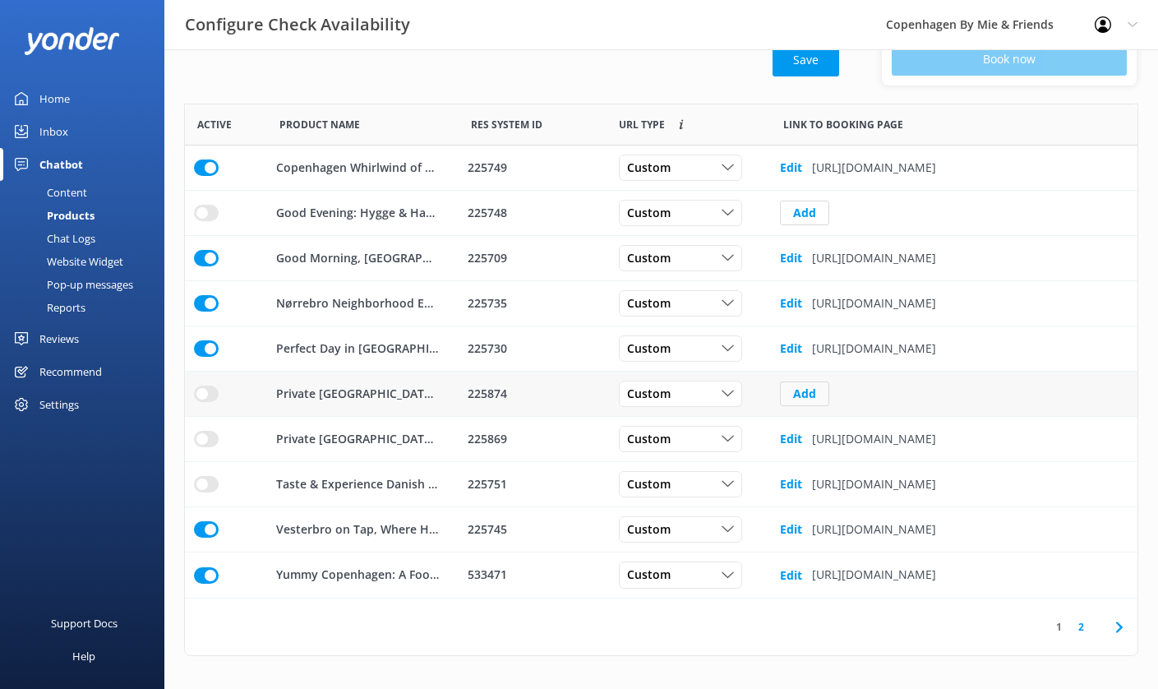
click at [814, 396] on button "Add" at bounding box center [804, 393] width 49 height 25
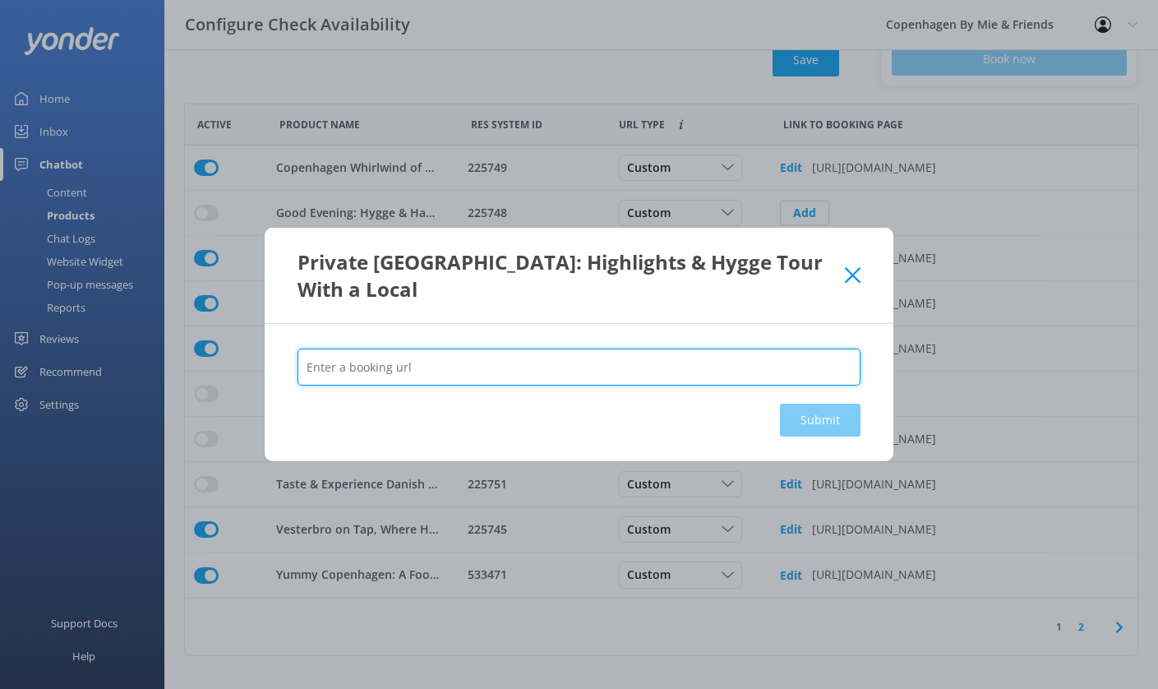
click at [694, 366] on input "text" at bounding box center [578, 366] width 563 height 37
paste input "[URL][DOMAIN_NAME]"
type input "[URL][DOMAIN_NAME]"
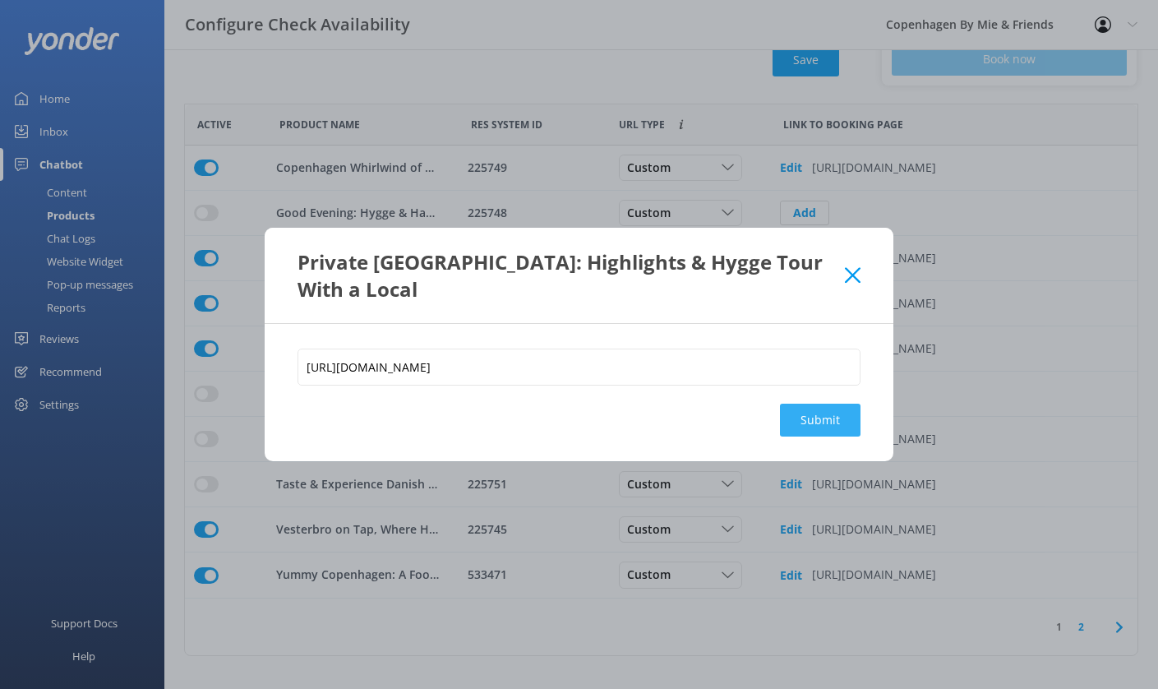
click at [809, 423] on button "Submit" at bounding box center [820, 419] width 81 height 33
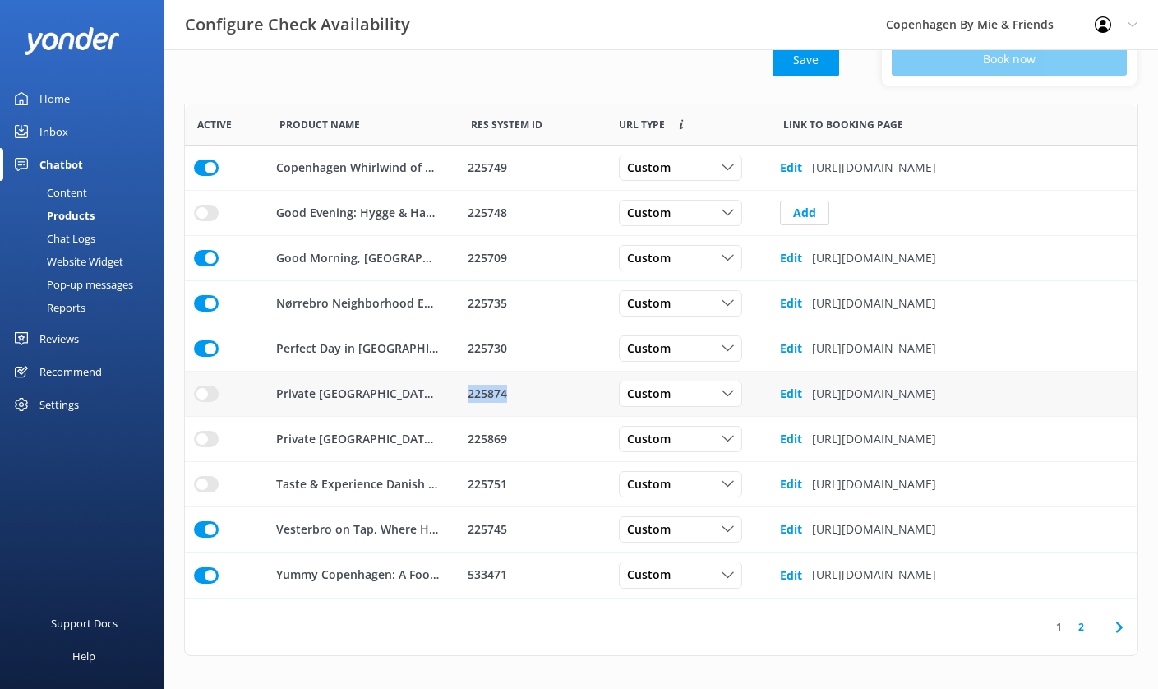
drag, startPoint x: 507, startPoint y: 390, endPoint x: 468, endPoint y: 390, distance: 39.4
click at [468, 390] on div "225874" at bounding box center [533, 394] width 130 height 18
copy div "225874"
click at [790, 392] on b "Edit" at bounding box center [791, 393] width 22 height 16
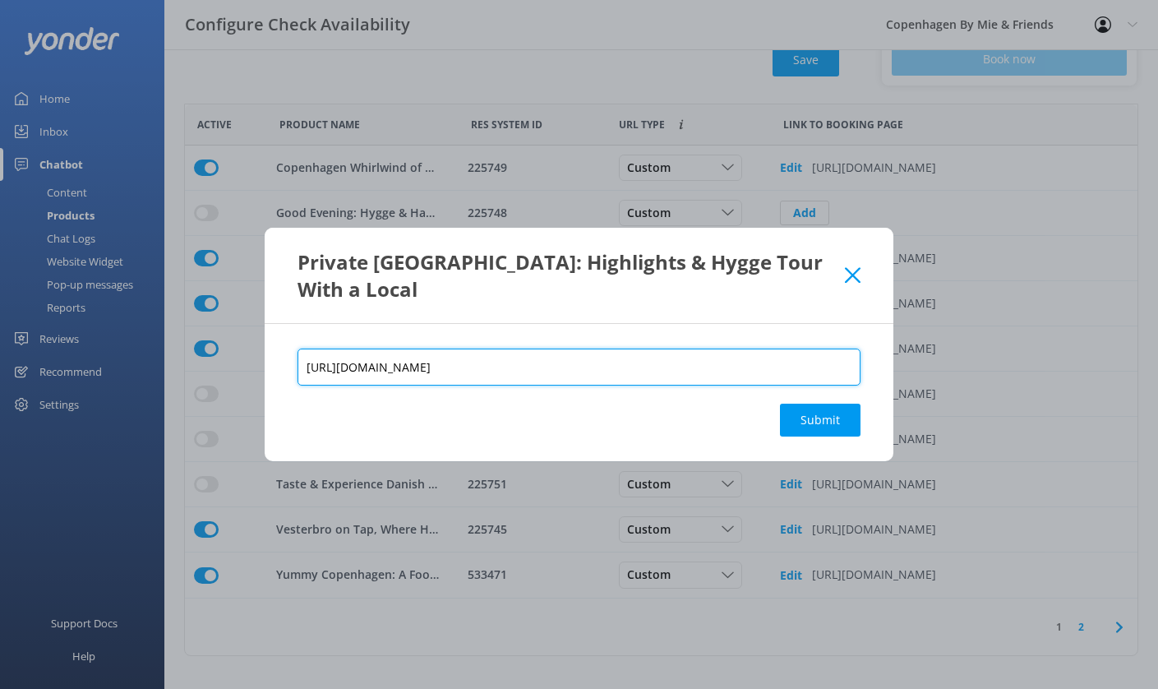
drag, startPoint x: 745, startPoint y: 363, endPoint x: 709, endPoint y: 366, distance: 36.2
click at [709, 366] on input "[URL][DOMAIN_NAME]" at bounding box center [578, 366] width 563 height 37
paste input "74"
type input "[URL][DOMAIN_NAME]"
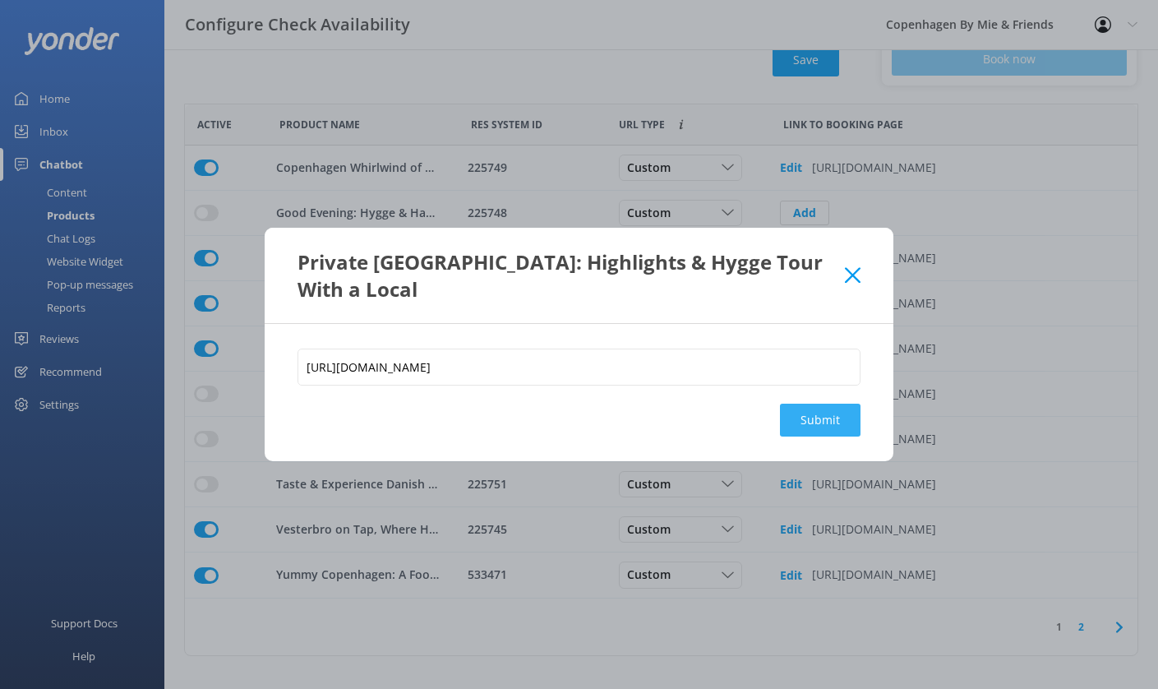
click at [833, 422] on button "Submit" at bounding box center [820, 419] width 81 height 33
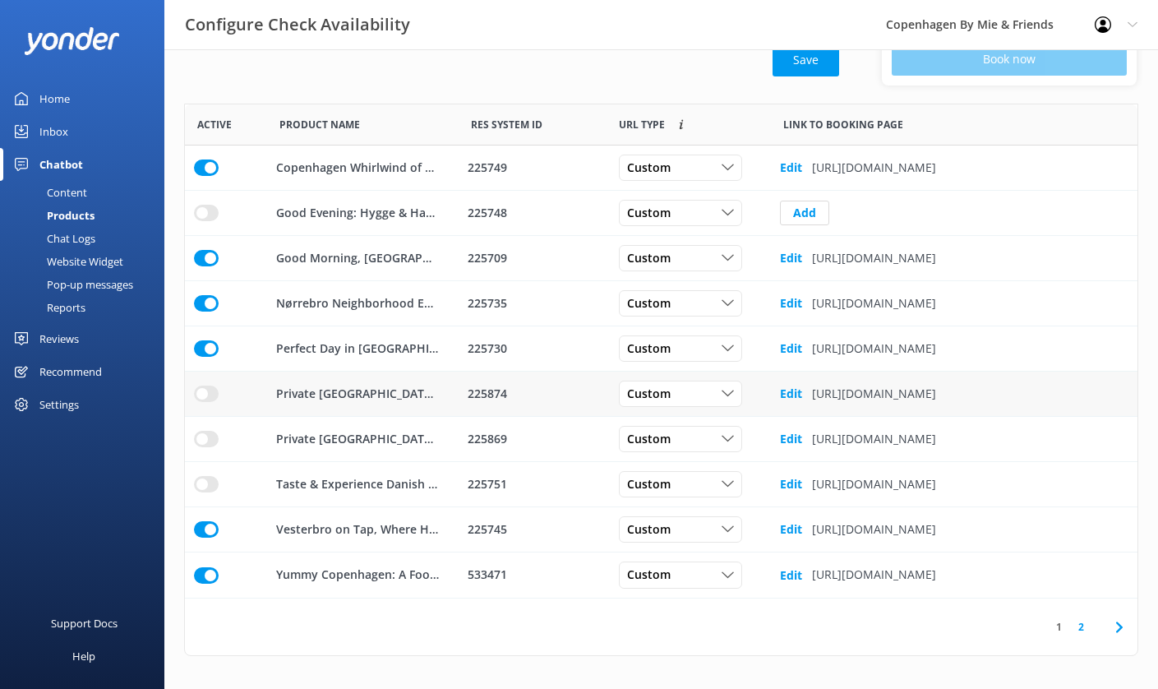
click at [205, 176] on input "row" at bounding box center [206, 167] width 25 height 16
click at [1081, 627] on link "2" at bounding box center [1081, 627] width 22 height 16
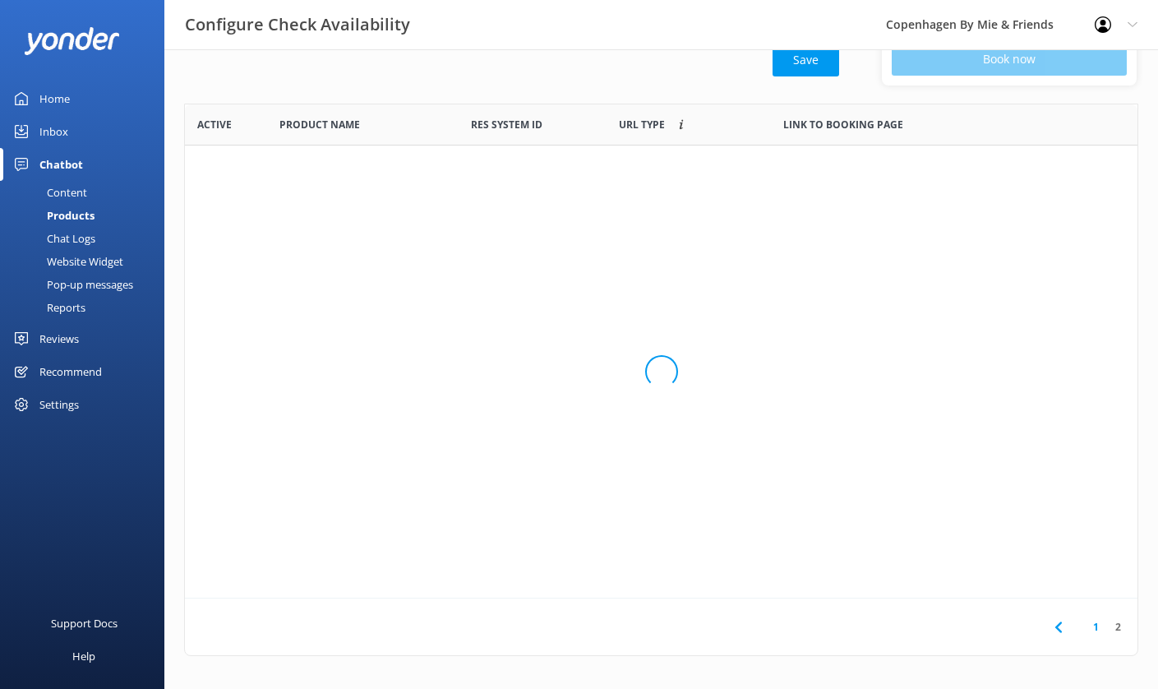
scroll to position [141, 0]
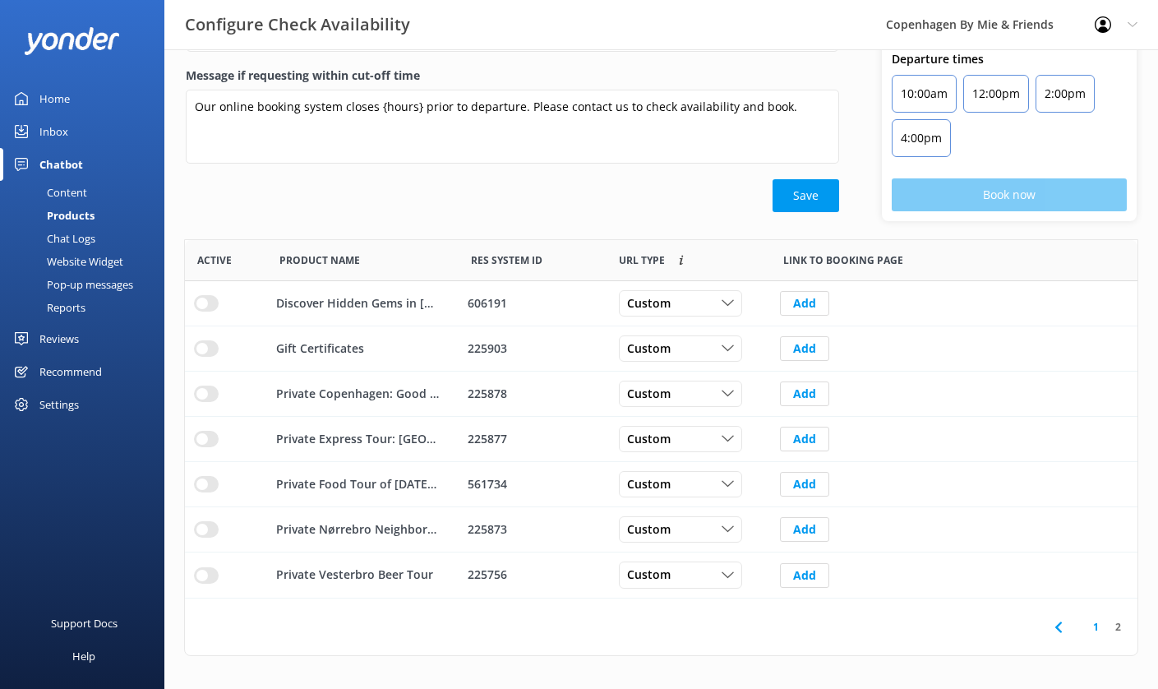
click at [1097, 626] on link "1" at bounding box center [1096, 627] width 22 height 16
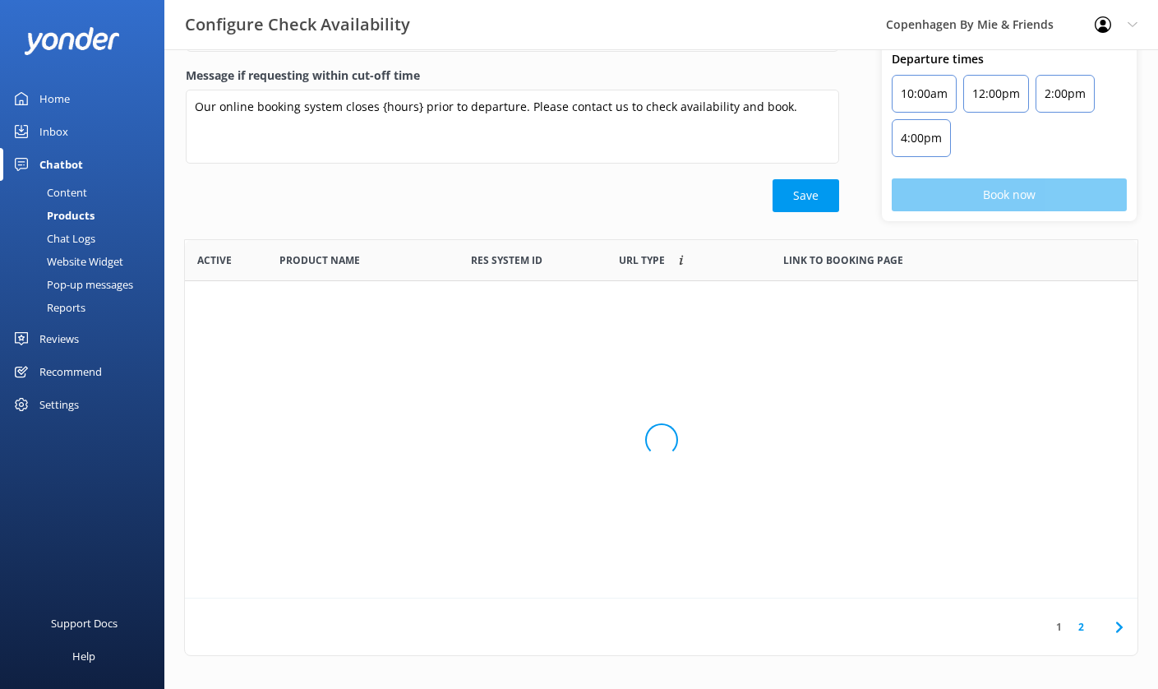
scroll to position [494, 952]
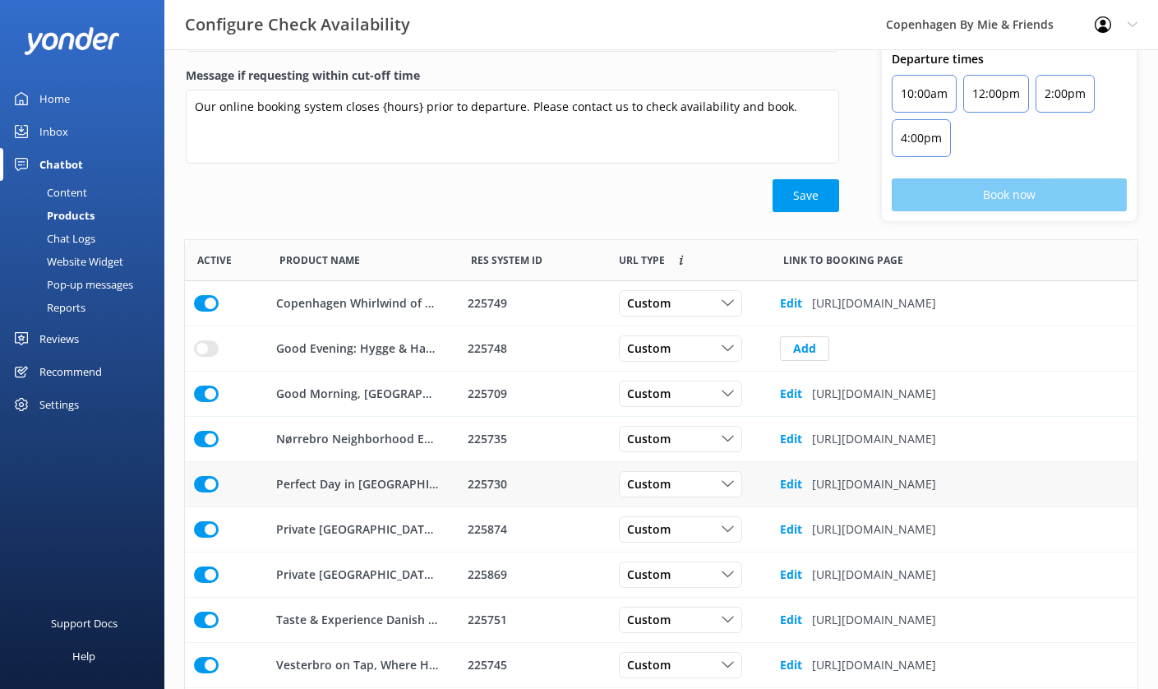
click at [792, 483] on b "Edit" at bounding box center [791, 484] width 22 height 16
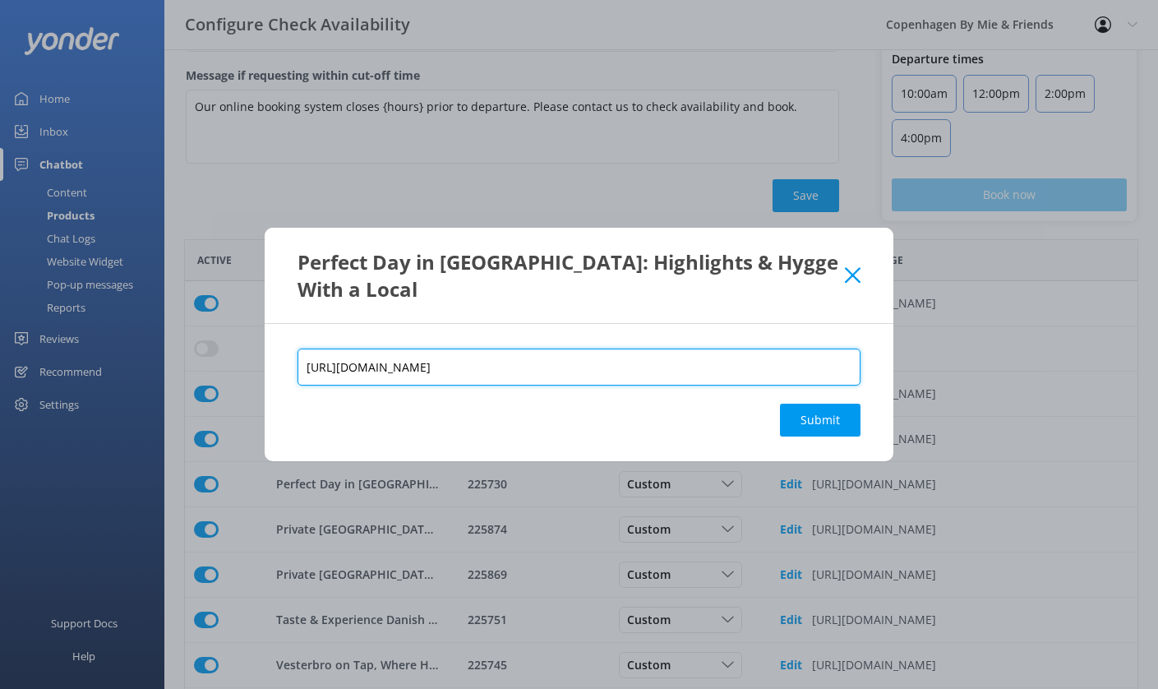
drag, startPoint x: 768, startPoint y: 369, endPoint x: 261, endPoint y: 357, distance: 506.3
click at [261, 357] on div "Perfect Day in [GEOGRAPHIC_DATA]: Highlights & Hygge With a Local [URL][DOMAIN_…" at bounding box center [579, 344] width 1158 height 689
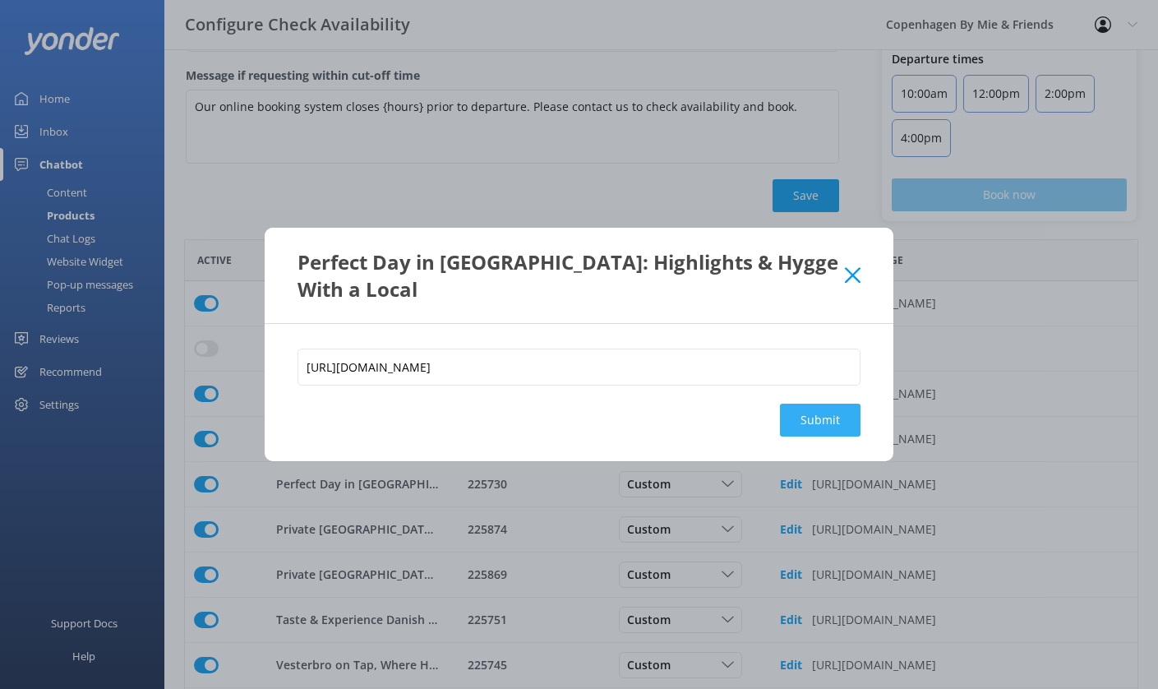
click at [828, 424] on button "Submit" at bounding box center [820, 419] width 81 height 33
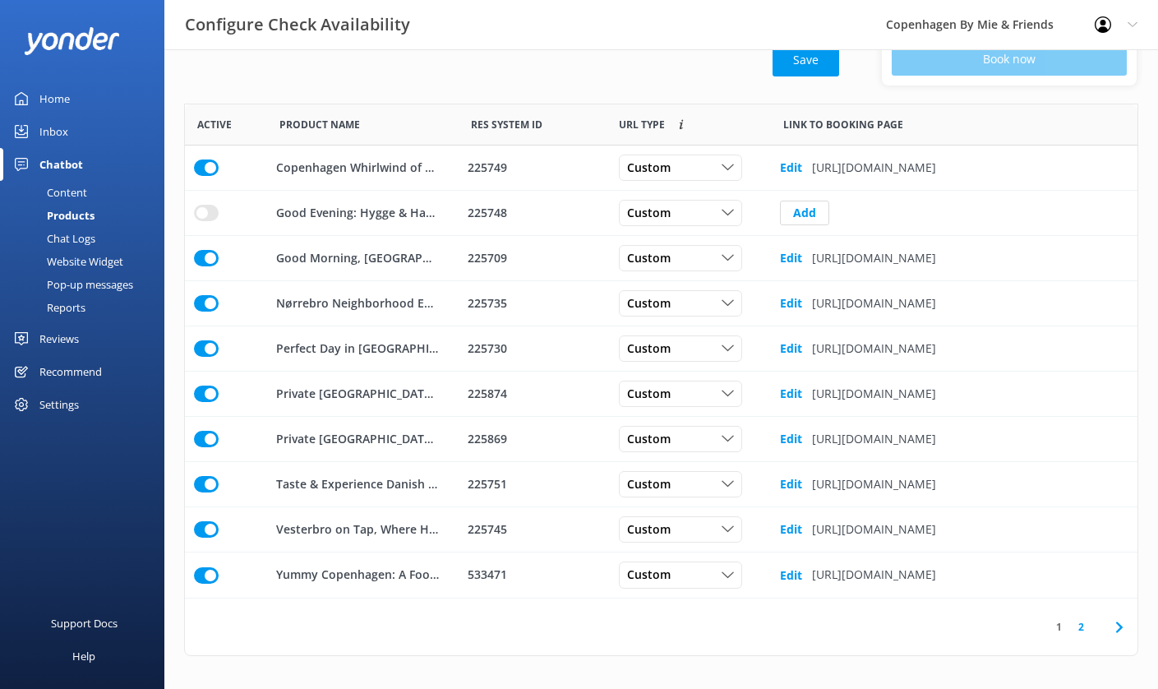
scroll to position [276, 0]
click at [1081, 625] on link "2" at bounding box center [1081, 627] width 22 height 16
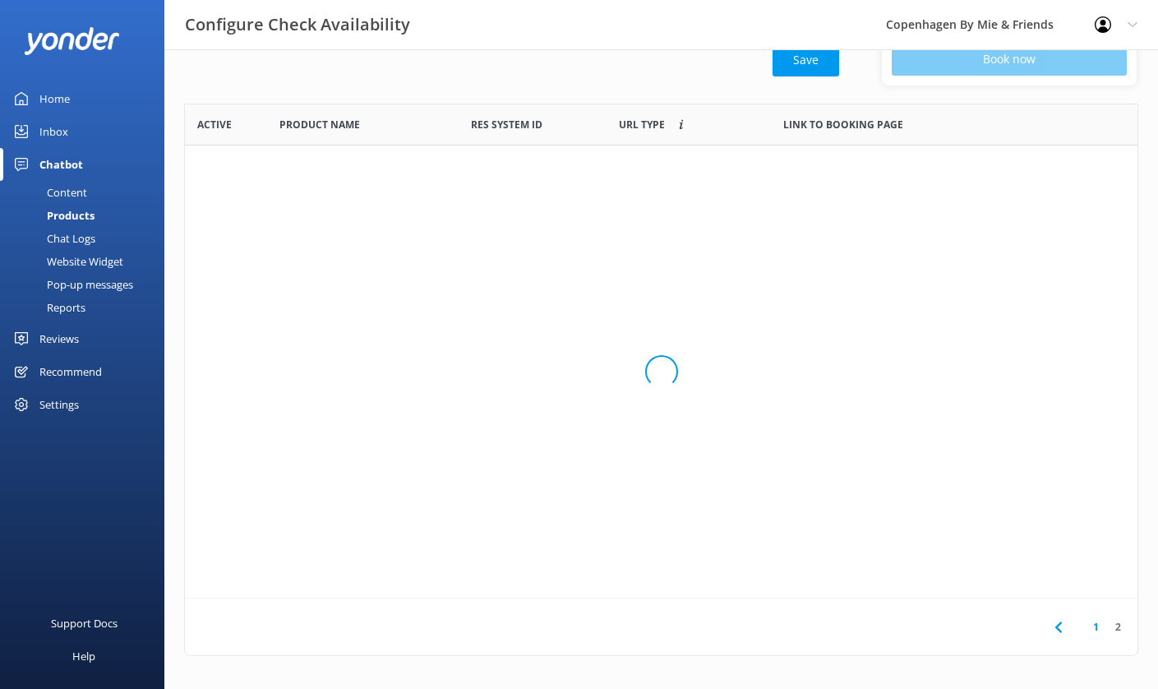
scroll to position [141, 0]
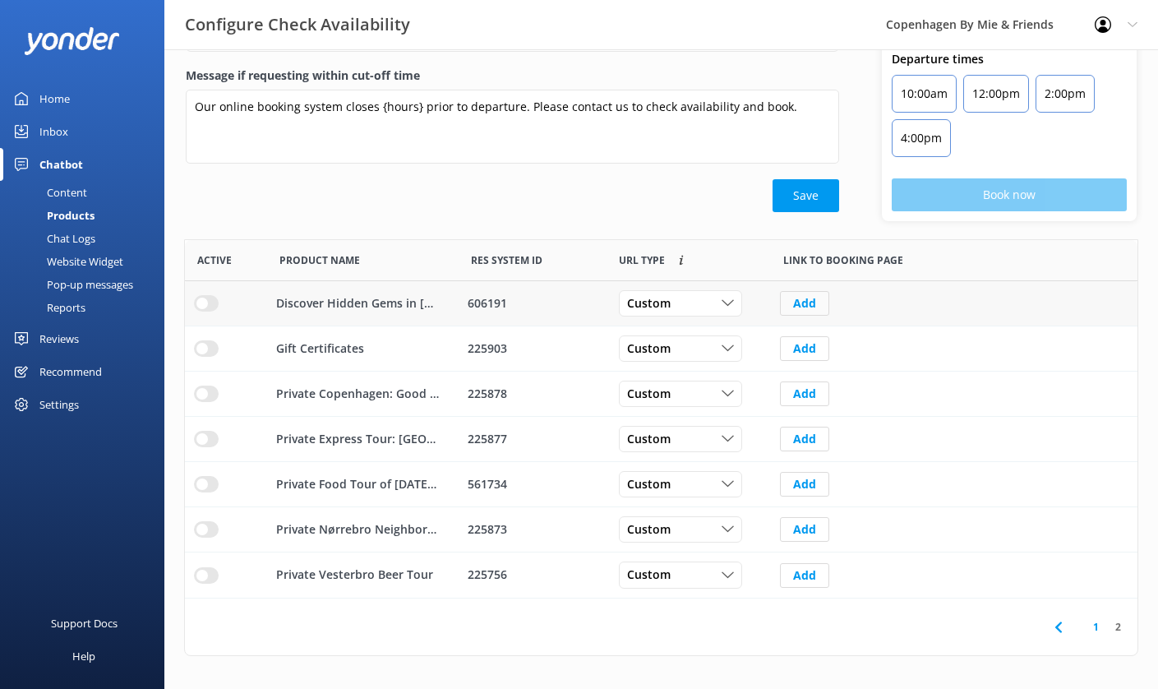
click at [809, 308] on button "Add" at bounding box center [804, 303] width 49 height 25
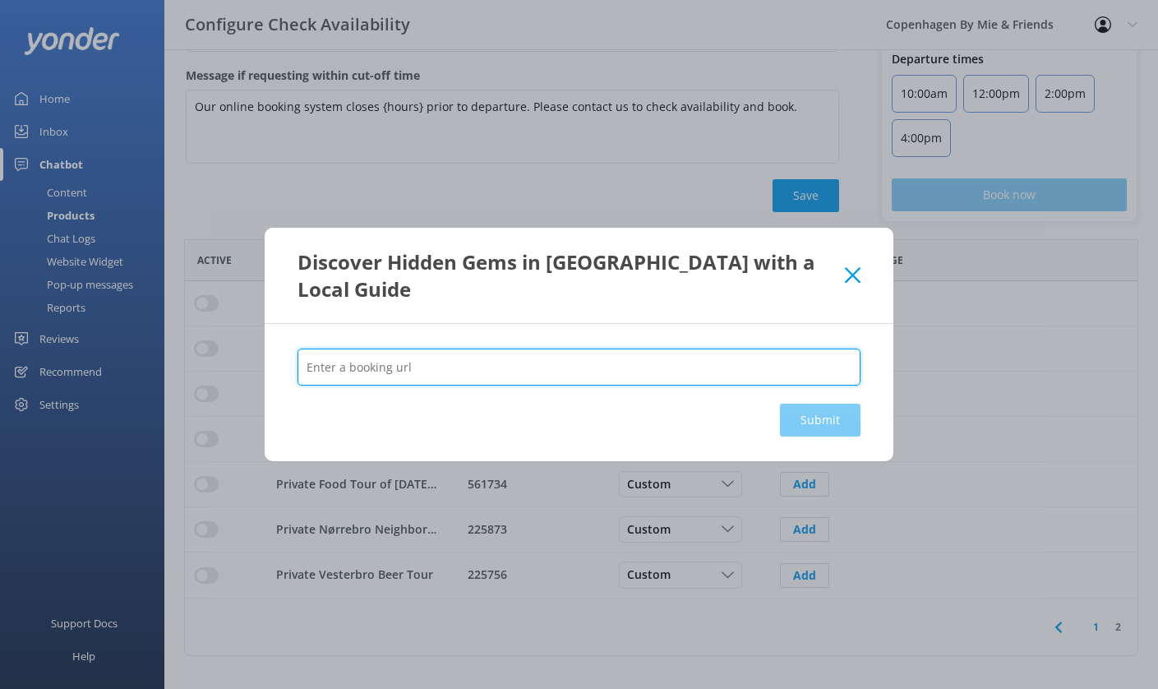
click at [703, 368] on input "text" at bounding box center [578, 366] width 563 height 37
paste input "[URL][DOMAIN_NAME]"
type input "[URL][DOMAIN_NAME]"
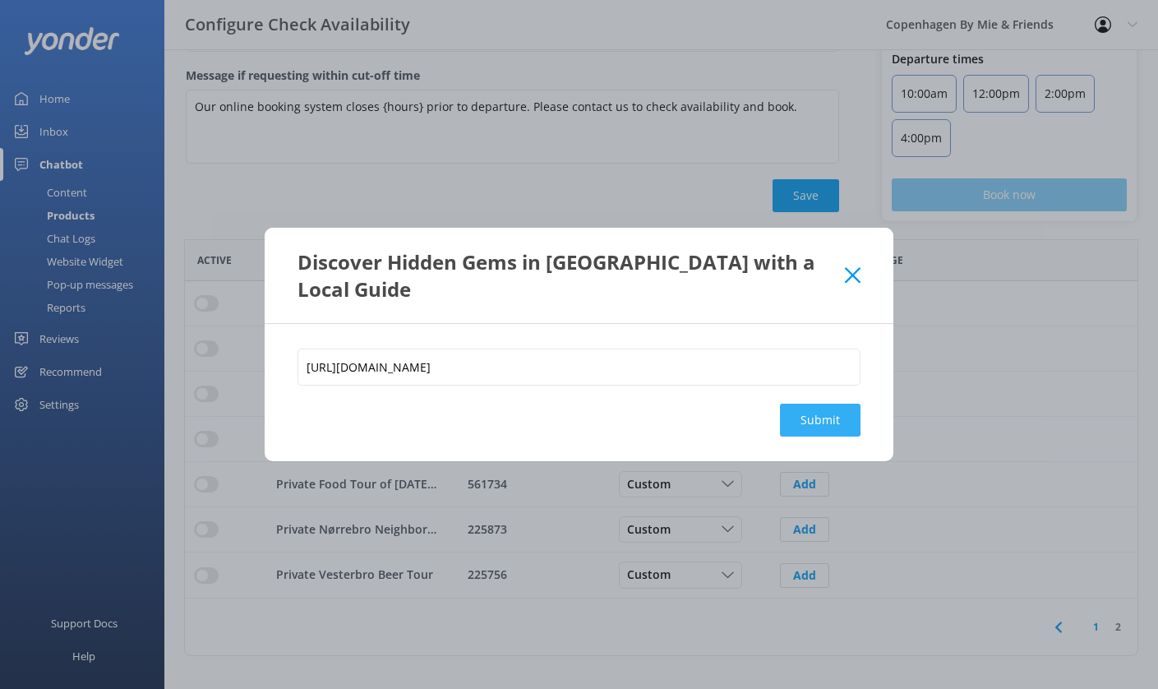
click at [825, 417] on button "Submit" at bounding box center [820, 419] width 81 height 33
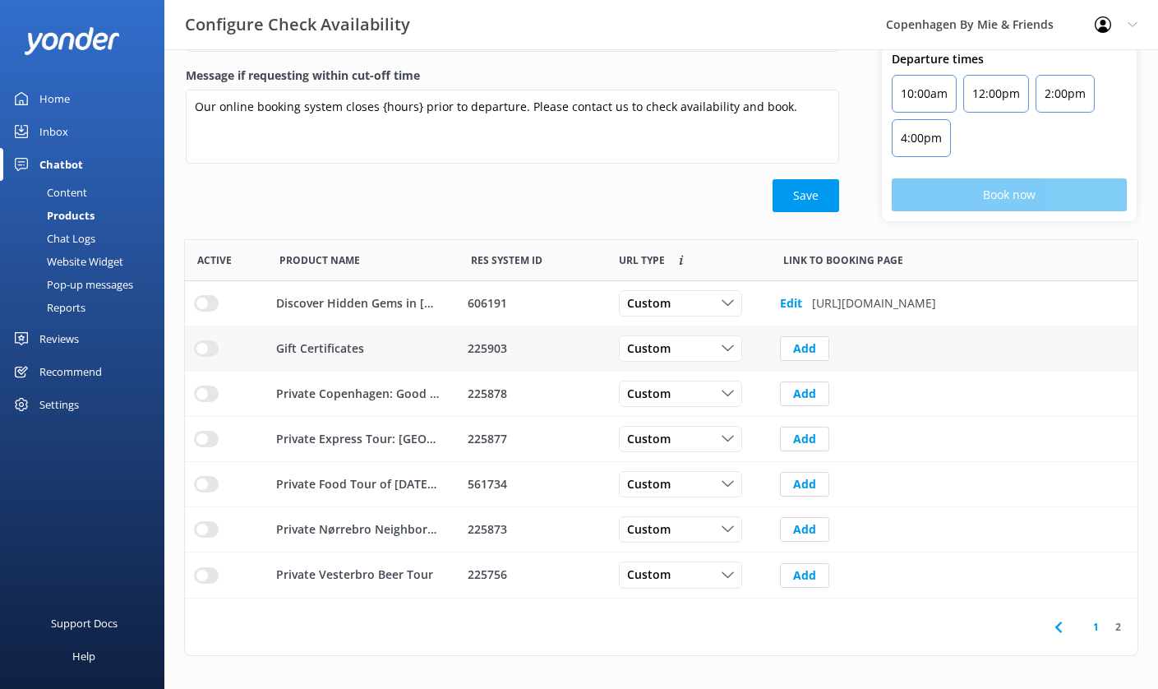
click at [210, 338] on div "row" at bounding box center [226, 348] width 82 height 45
click at [207, 309] on input "row" at bounding box center [206, 303] width 25 height 16
click at [811, 391] on button "Add" at bounding box center [804, 393] width 49 height 25
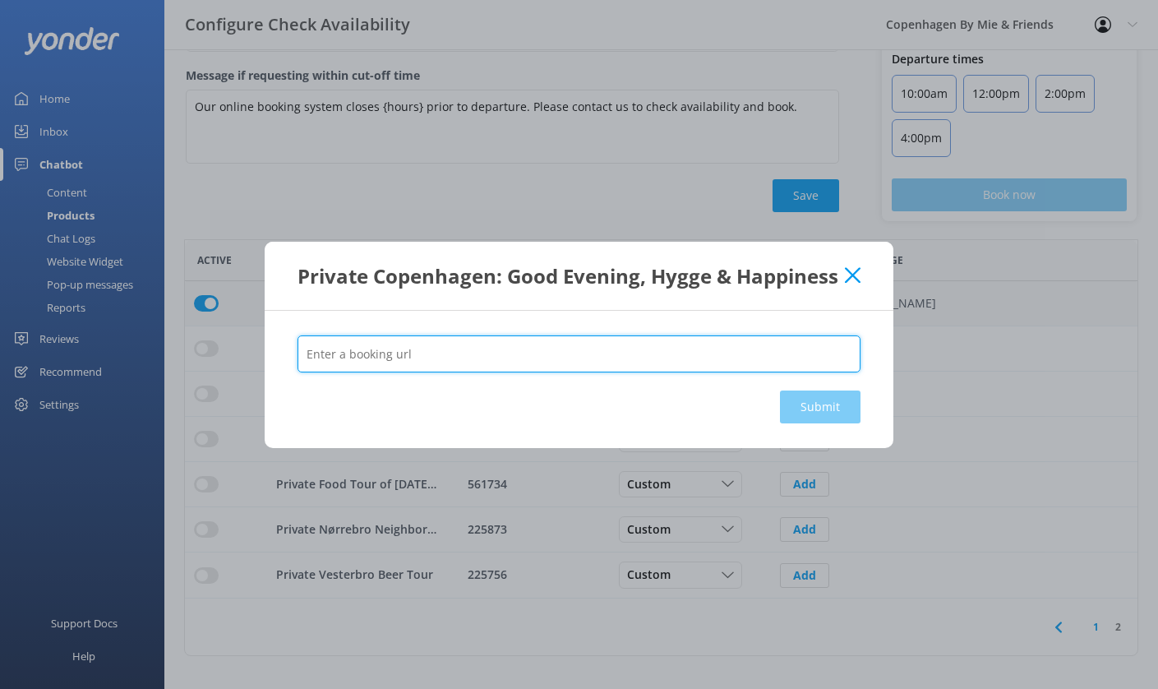
click at [790, 348] on input "text" at bounding box center [578, 353] width 563 height 37
paste input "[URL][DOMAIN_NAME]"
type input "[URL][DOMAIN_NAME]"
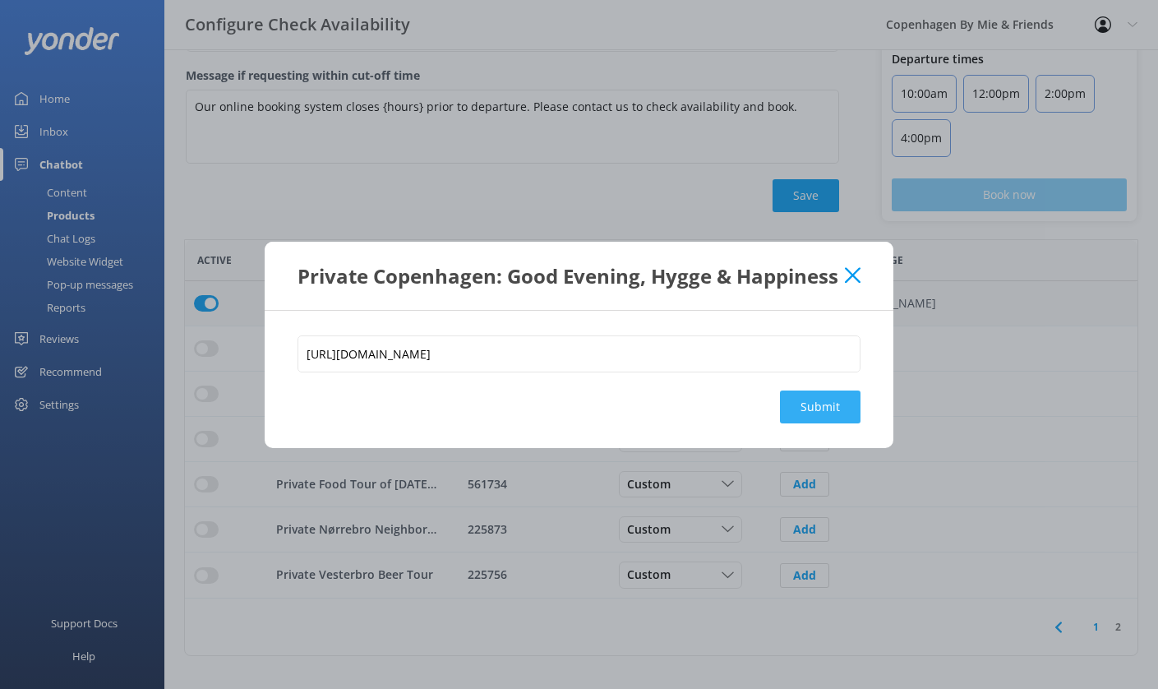
click at [825, 409] on button "Submit" at bounding box center [820, 406] width 81 height 33
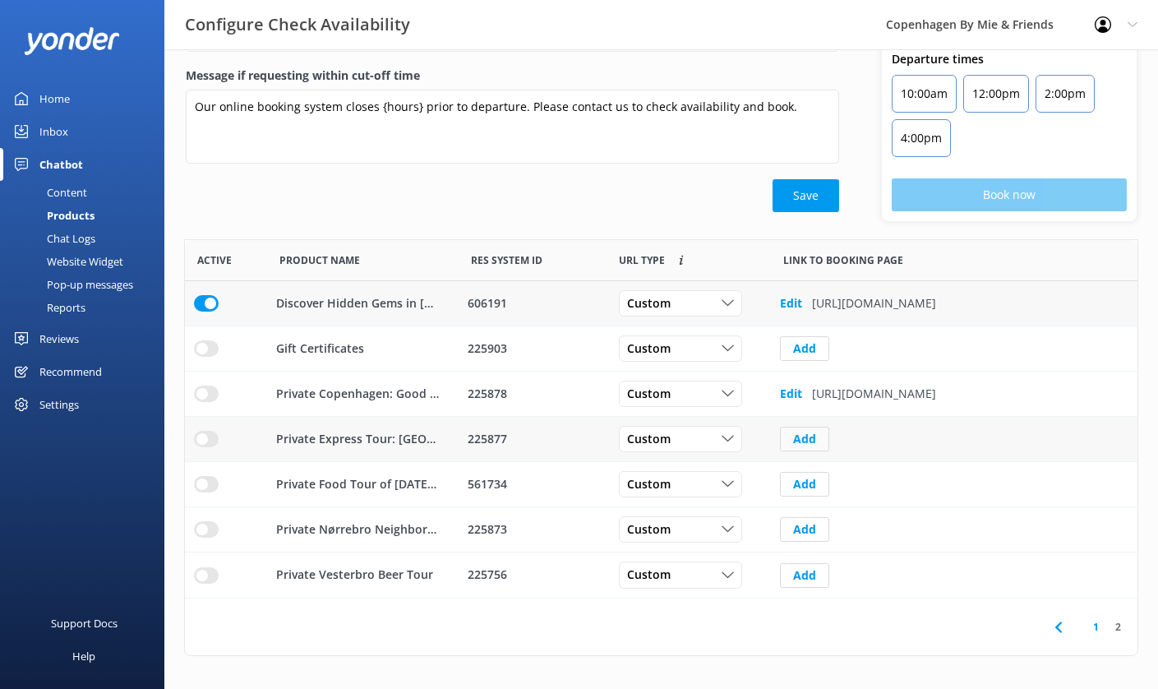
click at [807, 445] on button "Add" at bounding box center [804, 438] width 49 height 25
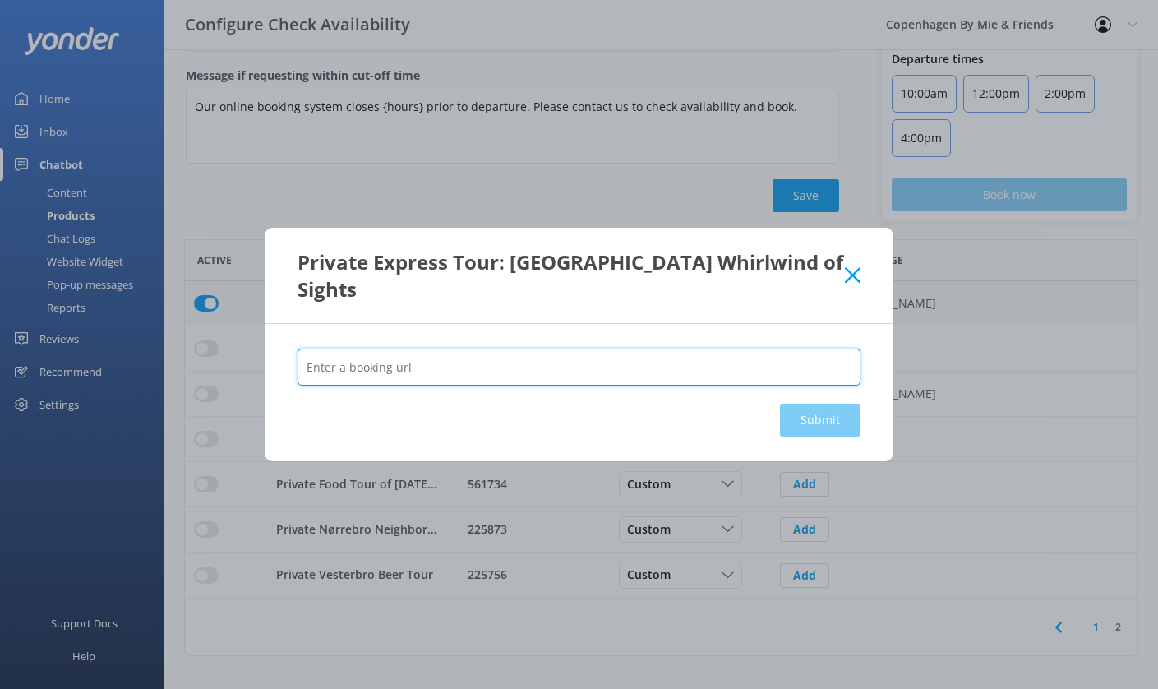
click at [795, 348] on input "text" at bounding box center [578, 366] width 563 height 37
paste input "[URL][DOMAIN_NAME]"
type input "[URL][DOMAIN_NAME]"
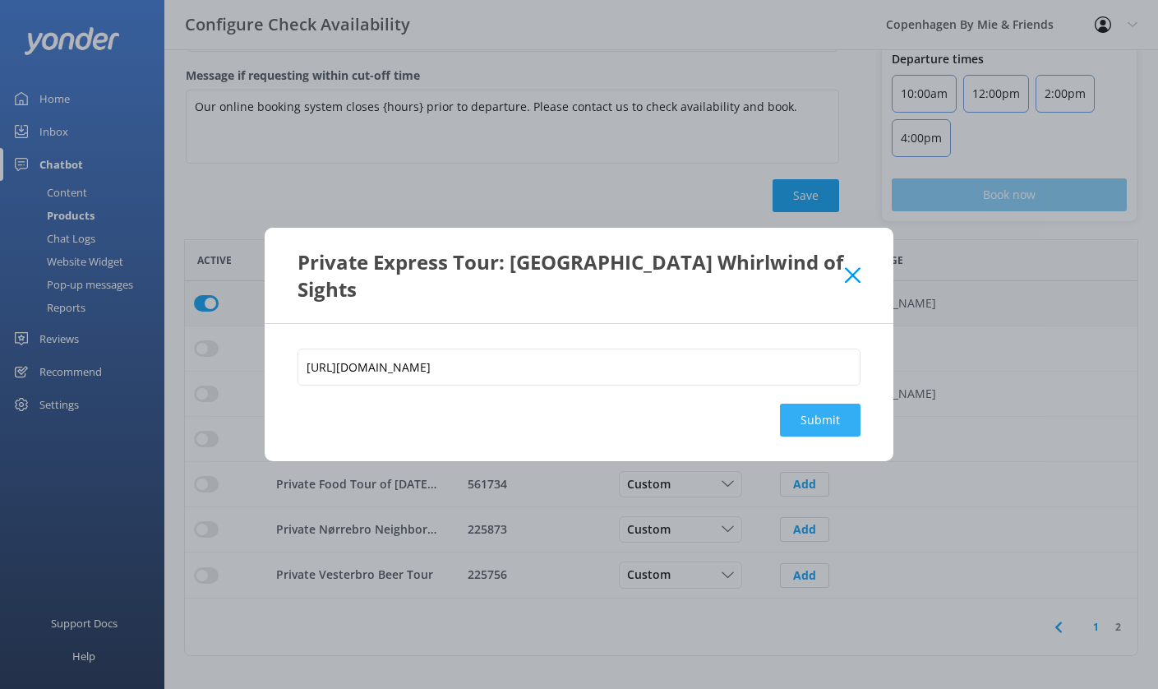
click at [828, 412] on button "Submit" at bounding box center [820, 419] width 81 height 33
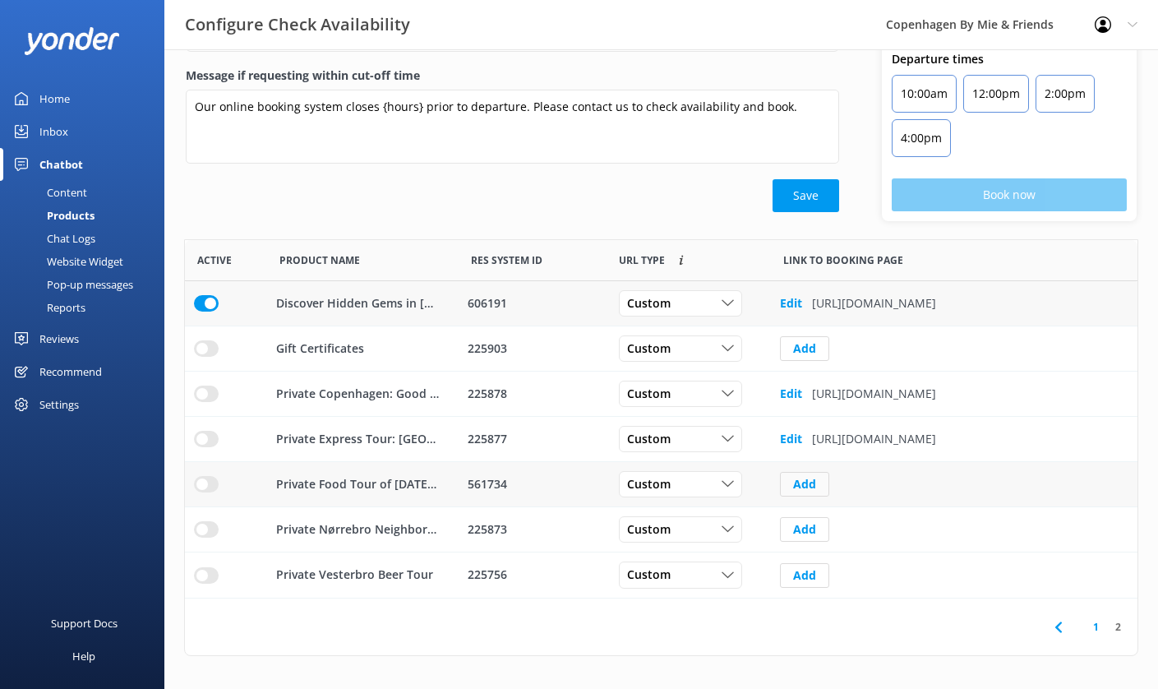
click at [814, 487] on button "Add" at bounding box center [804, 484] width 49 height 25
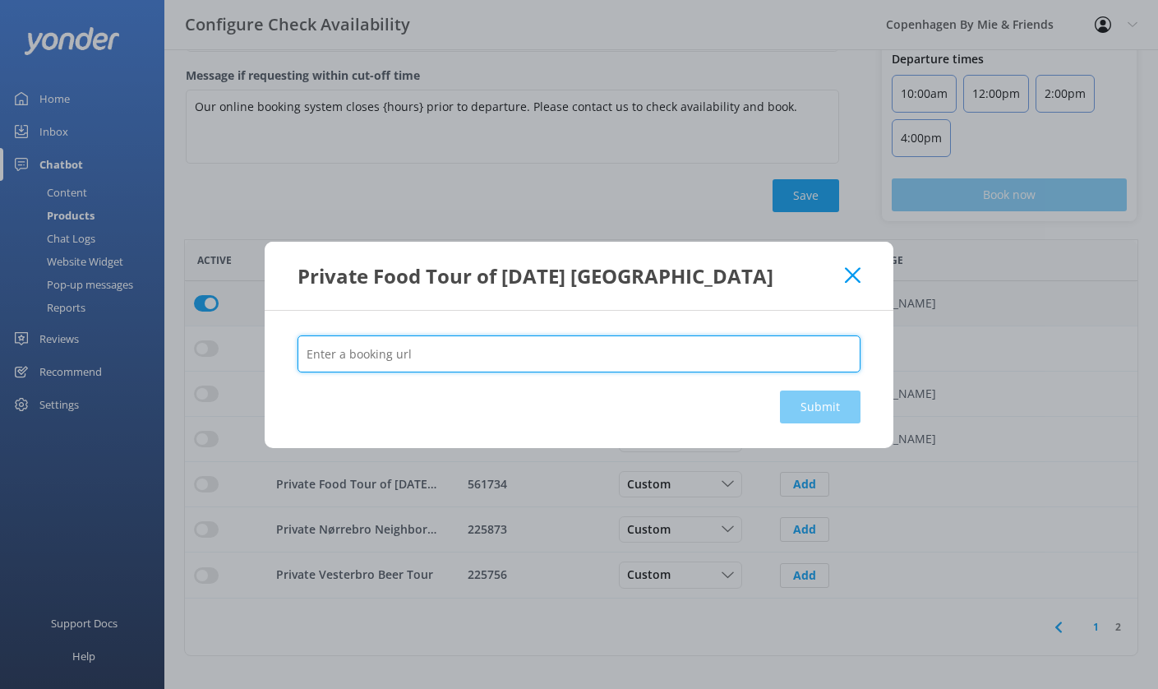
click at [700, 343] on input "text" at bounding box center [578, 353] width 563 height 37
paste input "[URL][DOMAIN_NAME]"
type input "[URL][DOMAIN_NAME]"
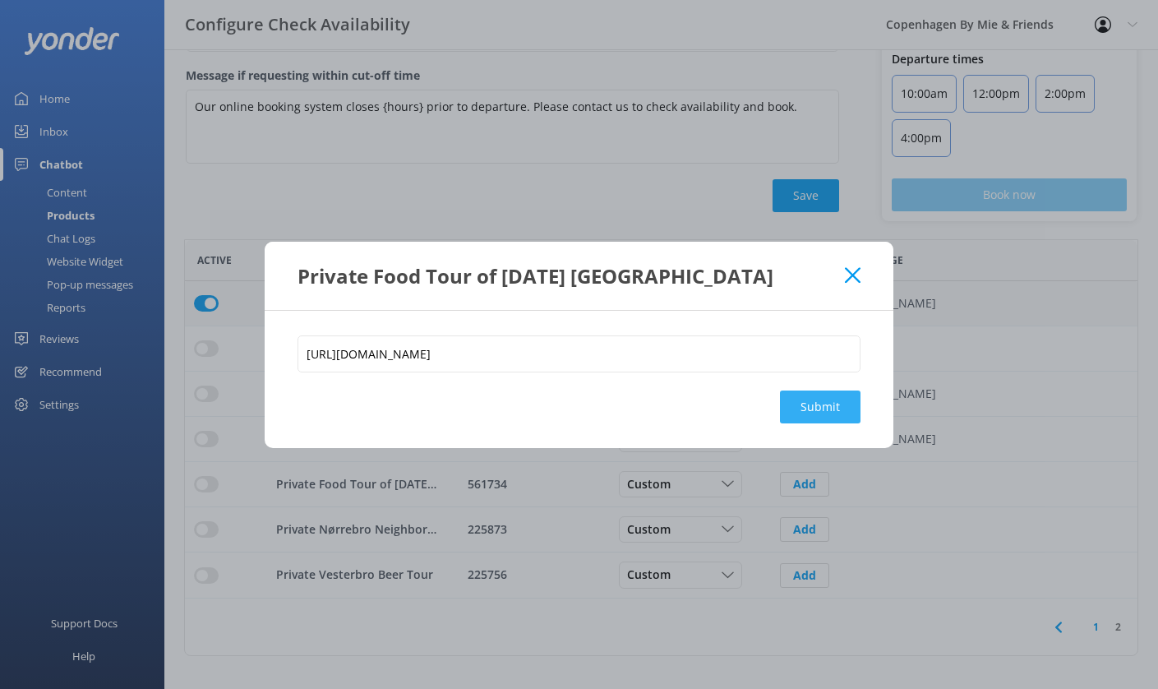
click at [819, 421] on button "Submit" at bounding box center [820, 406] width 81 height 33
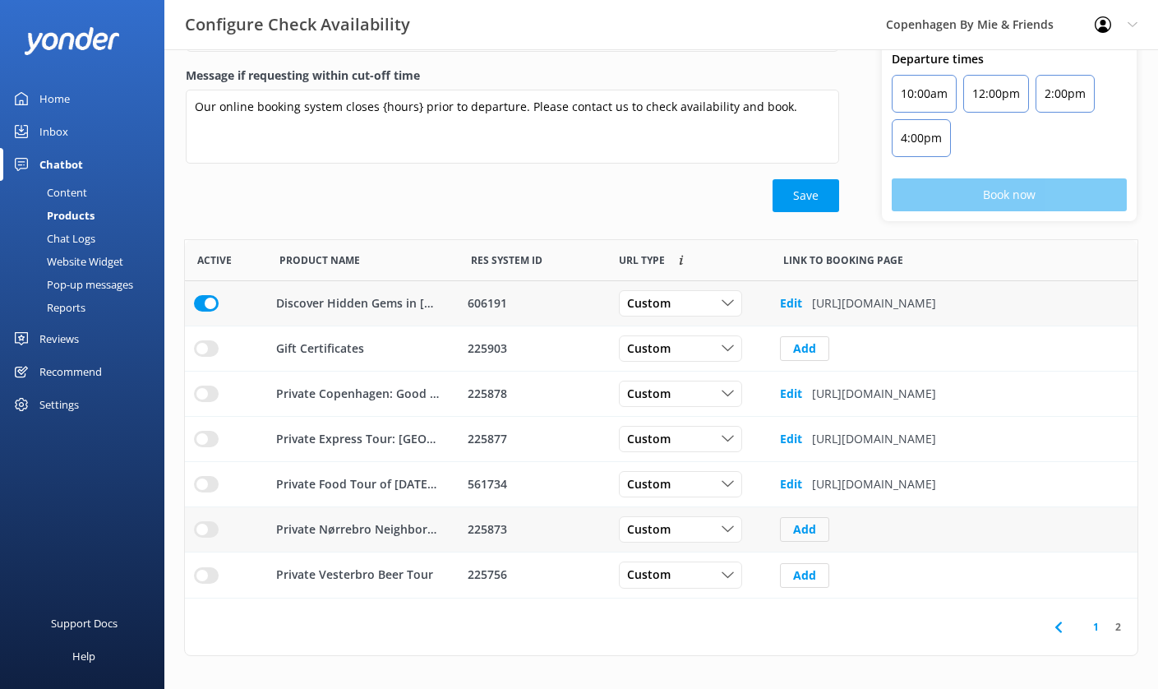
click at [818, 530] on button "Add" at bounding box center [804, 529] width 49 height 25
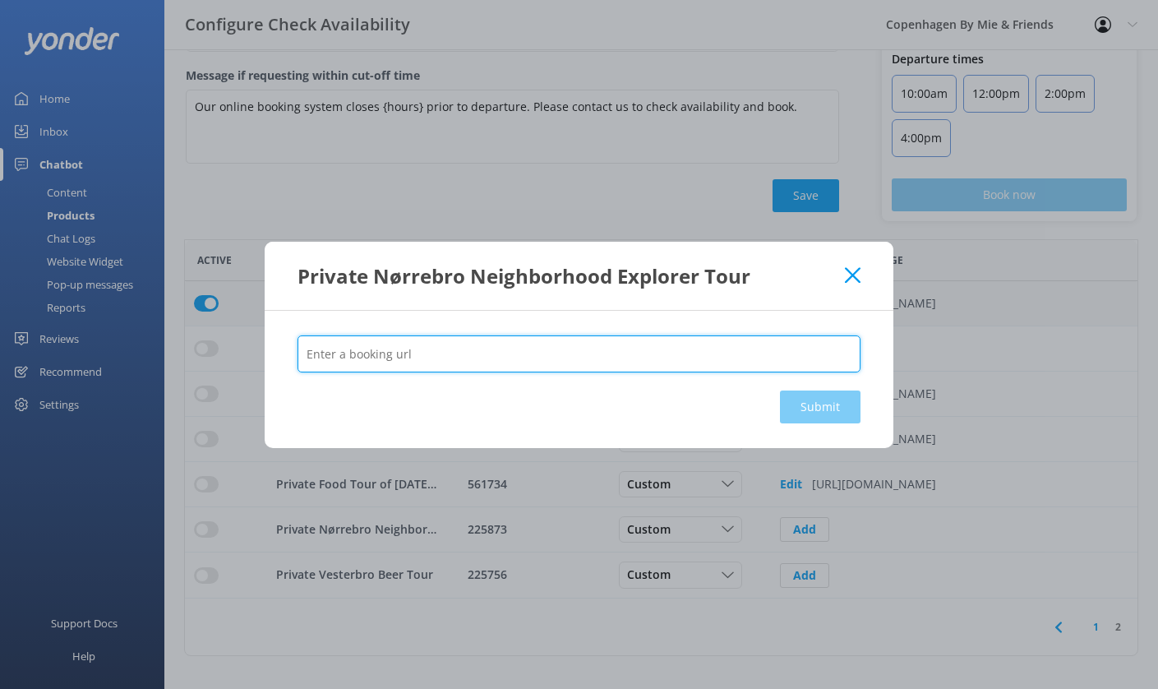
type input "v"
click at [778, 362] on input "v" at bounding box center [578, 353] width 563 height 37
paste input "[URL][DOMAIN_NAME]"
type input "[URL][DOMAIN_NAME]"
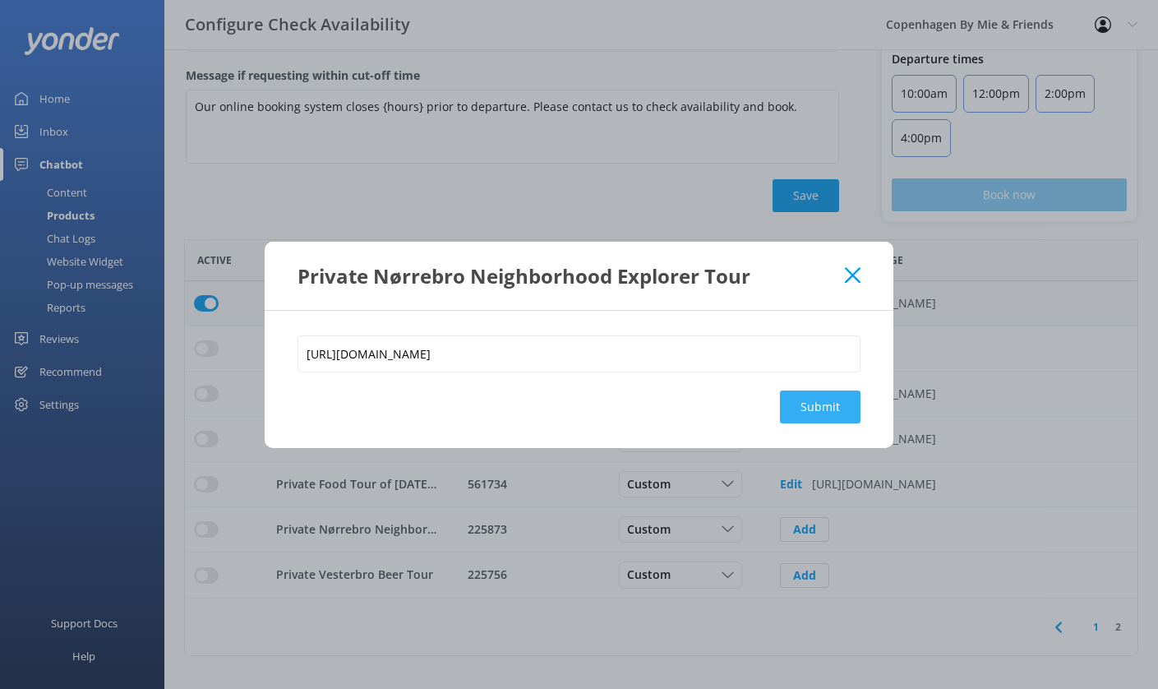
click at [838, 408] on button "Submit" at bounding box center [820, 406] width 81 height 33
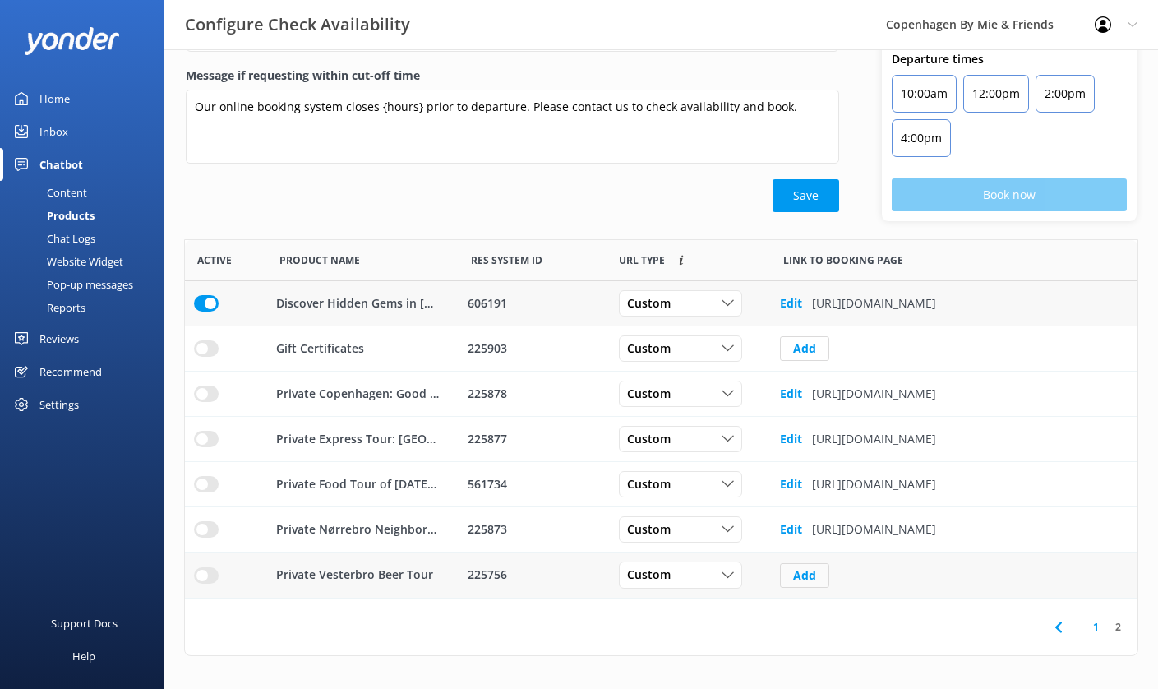
click at [796, 575] on button "Add" at bounding box center [804, 575] width 49 height 25
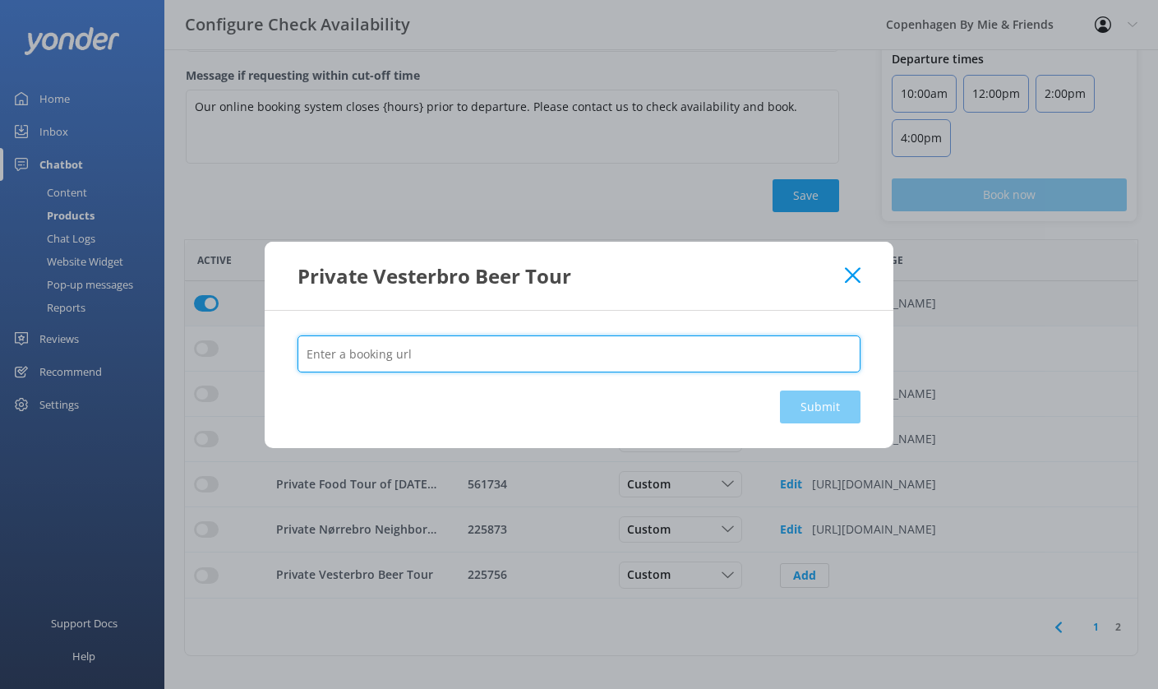
click at [725, 341] on input "text" at bounding box center [578, 353] width 563 height 37
paste input "[URL][DOMAIN_NAME]"
type input "[URL][DOMAIN_NAME]"
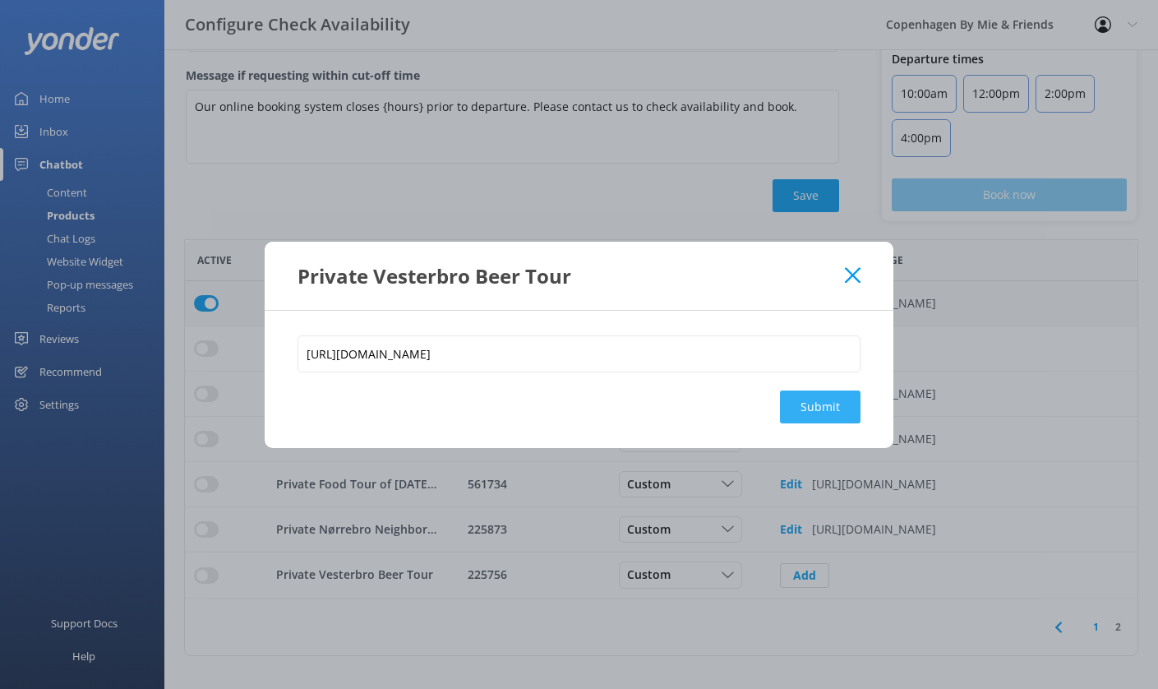
click at [810, 413] on button "Submit" at bounding box center [820, 406] width 81 height 33
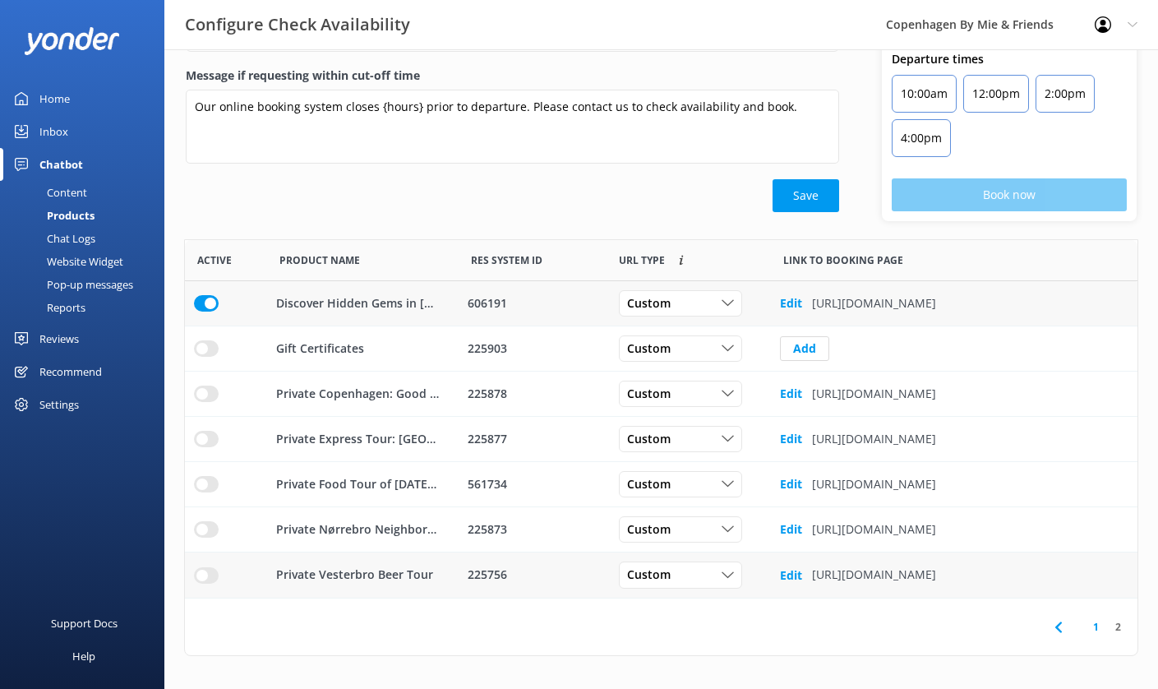
click at [214, 311] on input "row" at bounding box center [206, 303] width 25 height 16
drag, startPoint x: 523, startPoint y: 574, endPoint x: 461, endPoint y: 574, distance: 61.6
click at [461, 574] on div "225756" at bounding box center [533, 574] width 148 height 45
copy div "225756"
click at [782, 575] on b "Edit" at bounding box center [791, 575] width 22 height 16
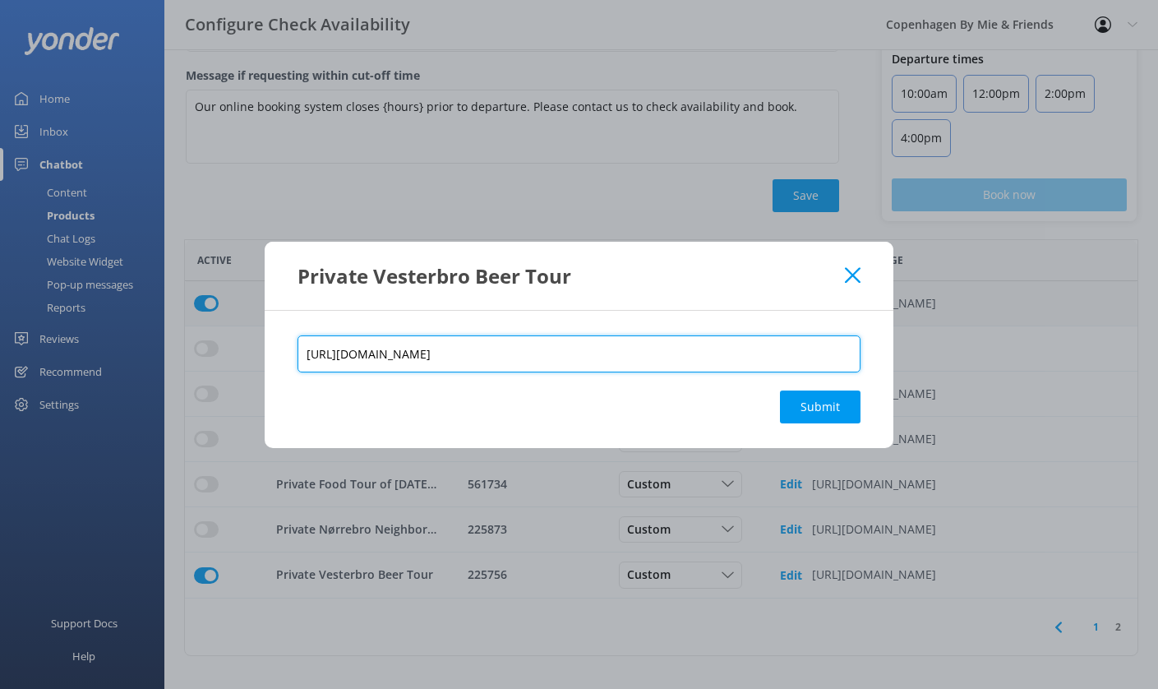
drag, startPoint x: 745, startPoint y: 355, endPoint x: 708, endPoint y: 351, distance: 37.2
click at [708, 351] on input "[URL][DOMAIN_NAME]" at bounding box center [578, 353] width 563 height 37
paste input "56"
type input "[URL][DOMAIN_NAME]"
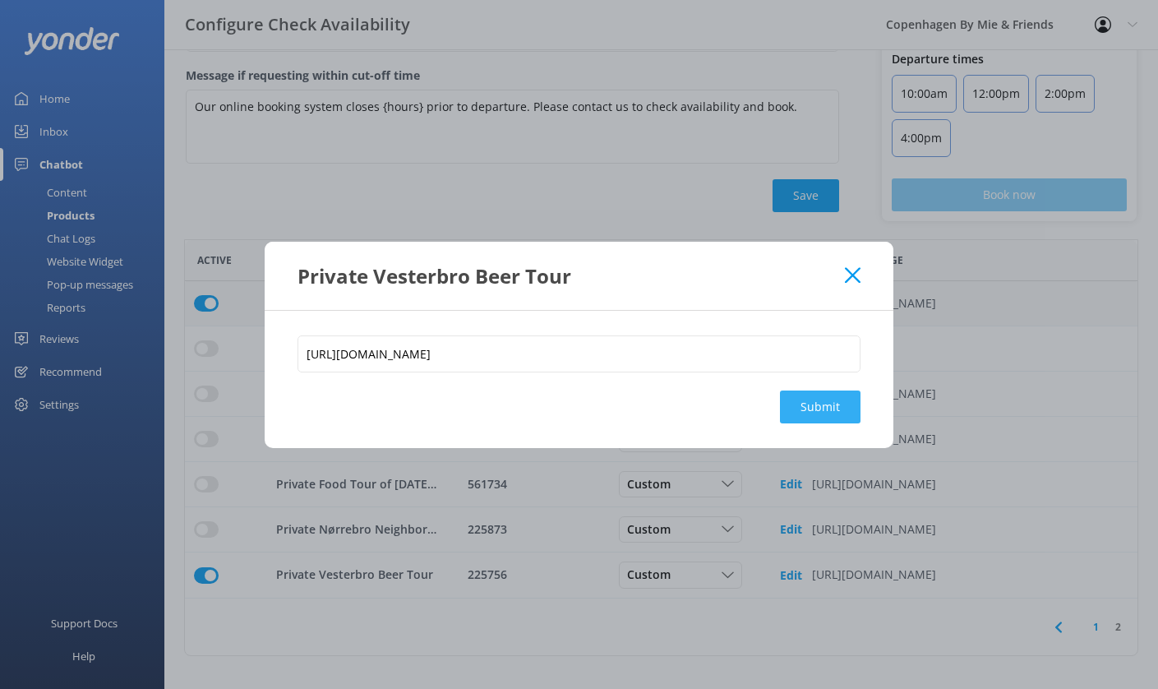
click at [832, 403] on button "Submit" at bounding box center [820, 406] width 81 height 33
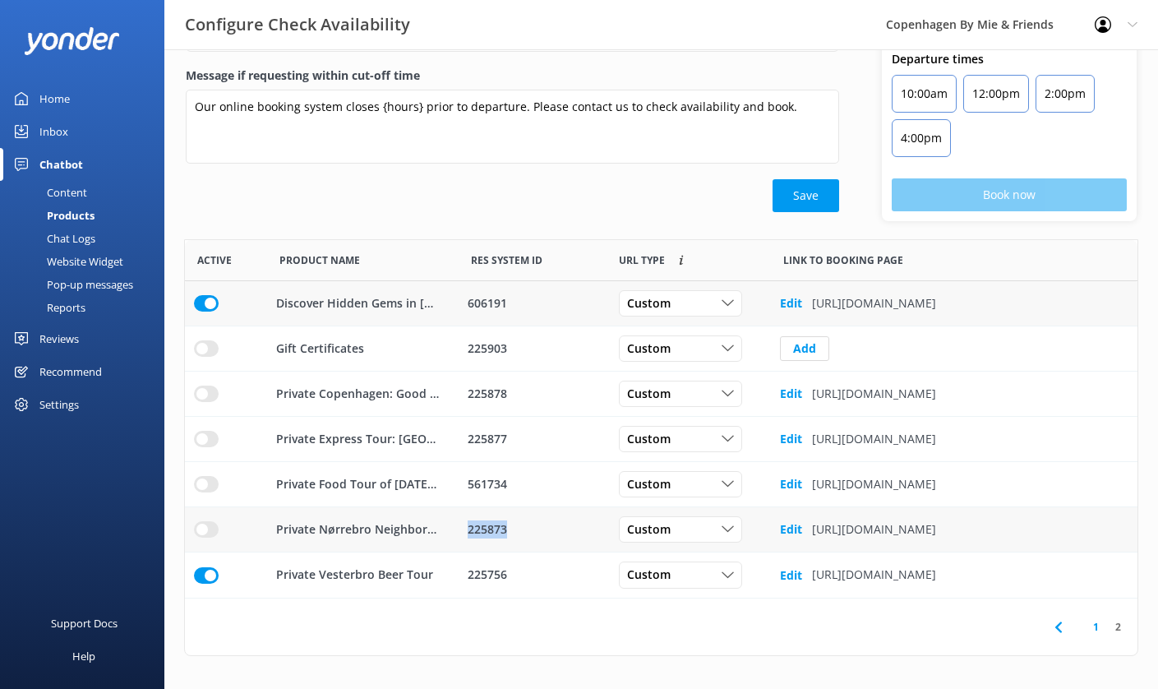
drag, startPoint x: 509, startPoint y: 528, endPoint x: 468, endPoint y: 528, distance: 41.1
click at [468, 528] on div "225873" at bounding box center [533, 529] width 130 height 18
copy div "225873"
click at [204, 311] on input "row" at bounding box center [206, 303] width 25 height 16
click at [798, 527] on b "Edit" at bounding box center [791, 529] width 22 height 16
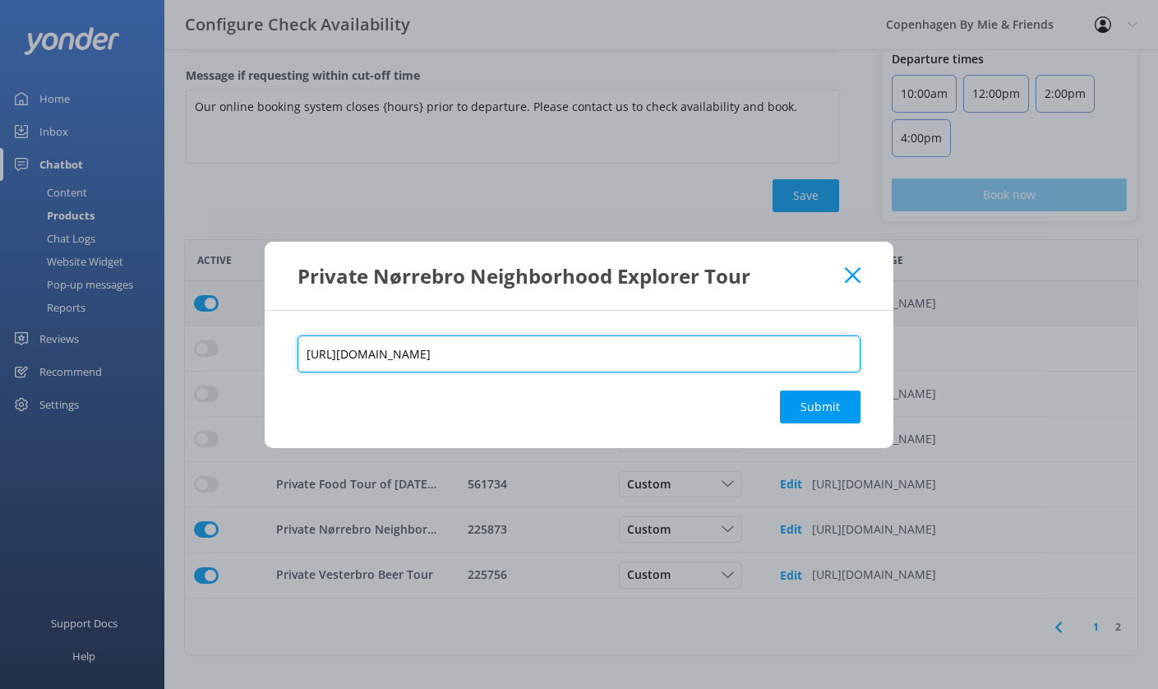
drag, startPoint x: 747, startPoint y: 354, endPoint x: 711, endPoint y: 354, distance: 36.2
click at [711, 354] on input "[URL][DOMAIN_NAME]" at bounding box center [578, 353] width 563 height 37
paste input "873"
type input "[URL][DOMAIN_NAME]"
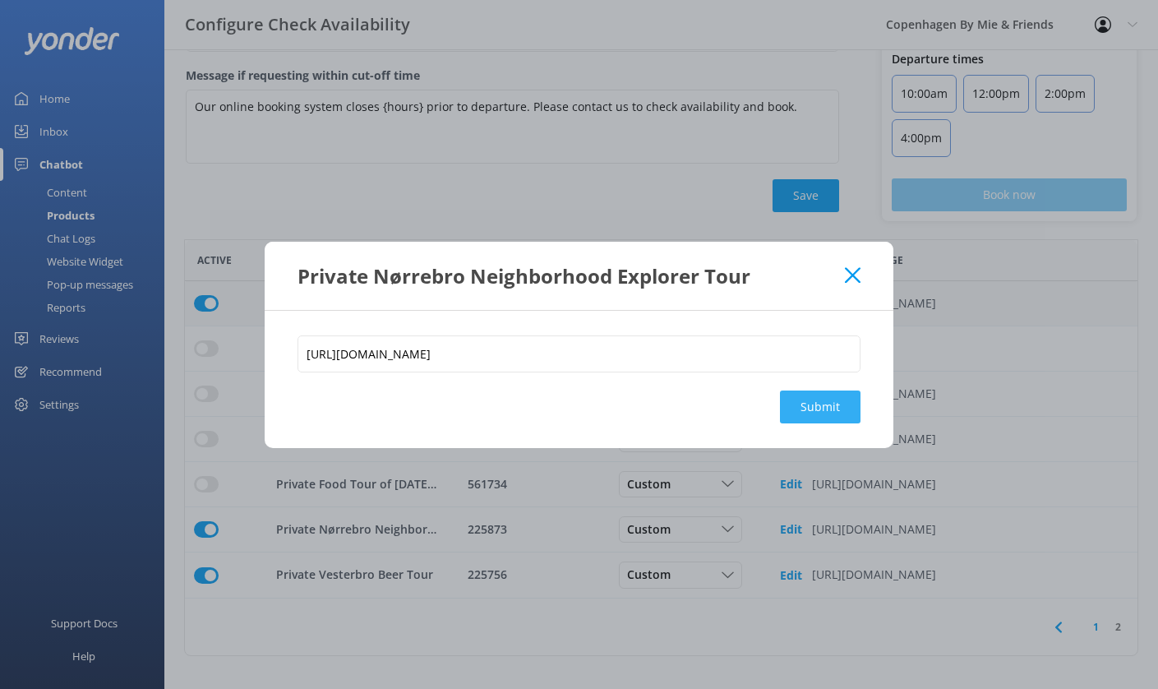
click at [833, 403] on button "Submit" at bounding box center [820, 406] width 81 height 33
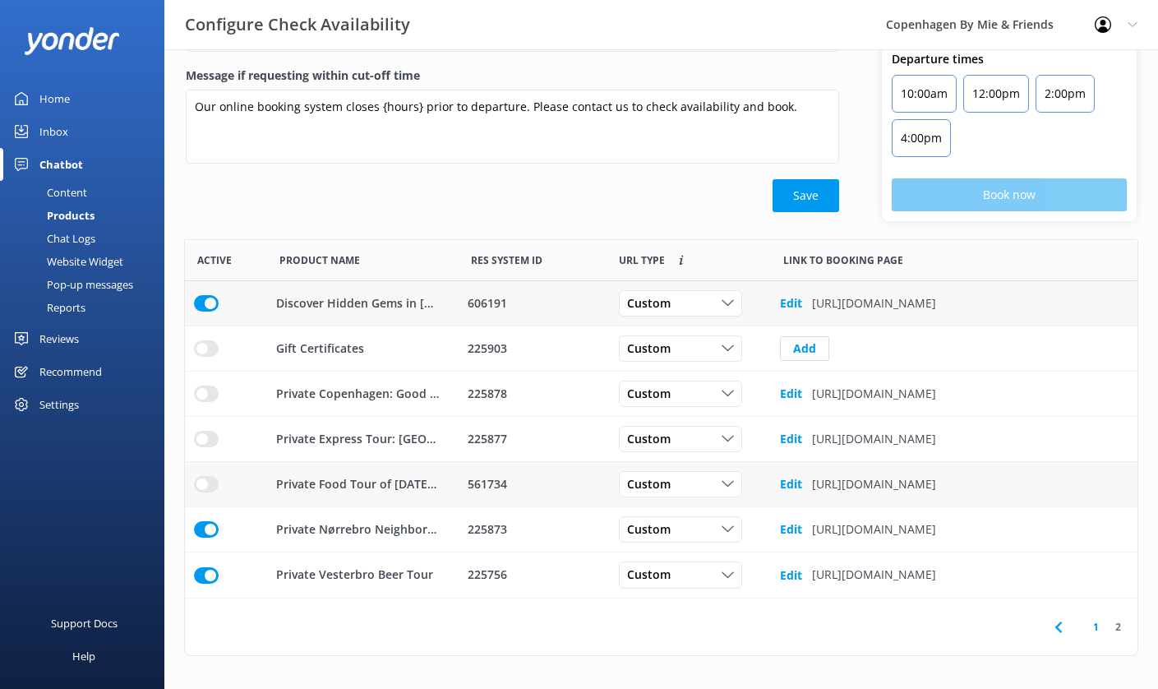
click at [205, 311] on input "row" at bounding box center [206, 303] width 25 height 16
drag, startPoint x: 509, startPoint y: 484, endPoint x: 466, endPoint y: 486, distance: 42.8
click at [466, 486] on div "561734" at bounding box center [533, 484] width 148 height 45
copy div "561734"
click at [791, 488] on b "Edit" at bounding box center [791, 484] width 22 height 16
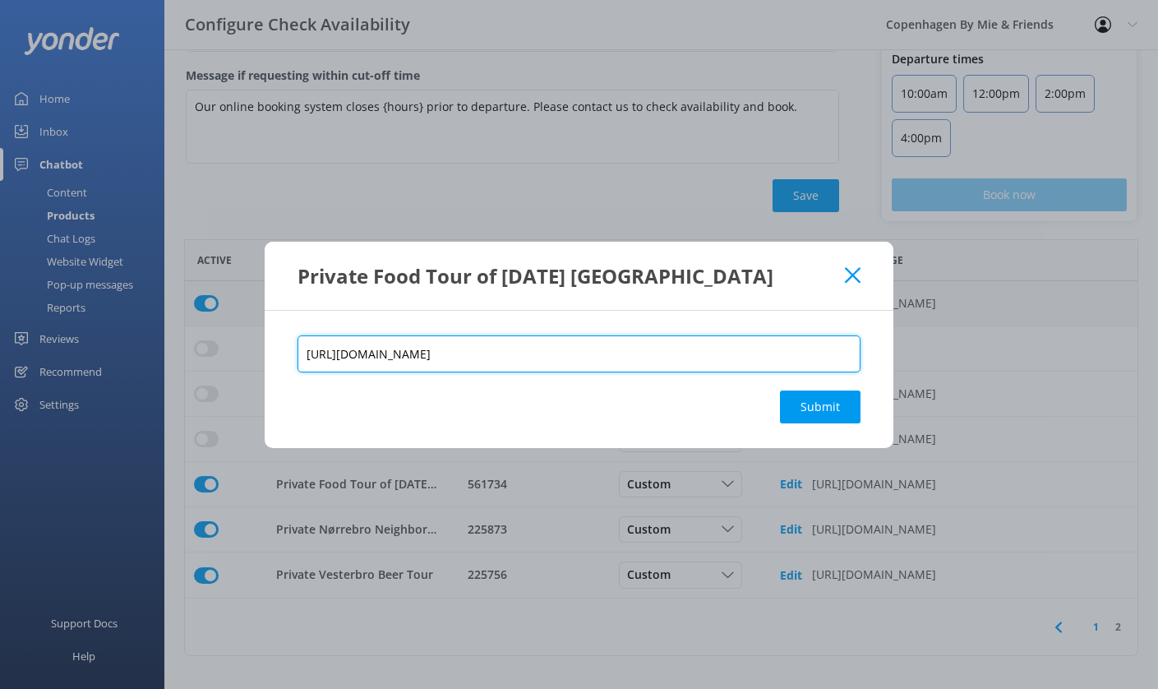
drag, startPoint x: 746, startPoint y: 353, endPoint x: 708, endPoint y: 354, distance: 37.8
click at [708, 355] on input "[URL][DOMAIN_NAME]" at bounding box center [578, 353] width 563 height 37
paste input "561734"
type input "[URL][DOMAIN_NAME]"
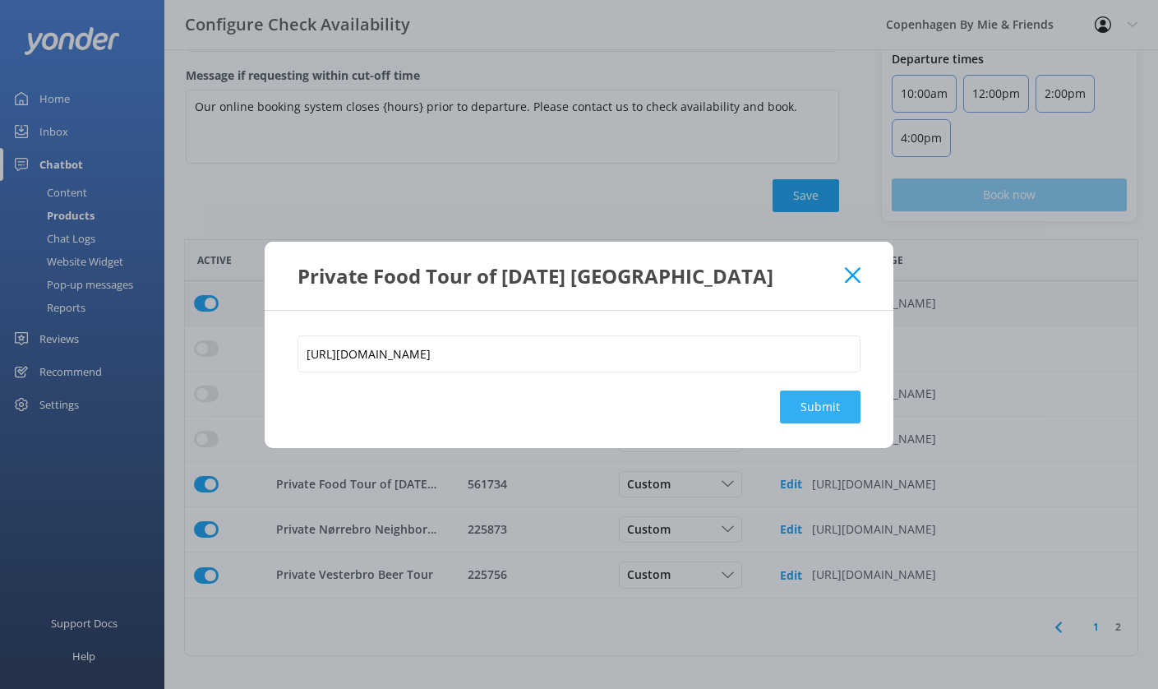
click at [815, 407] on button "Submit" at bounding box center [820, 406] width 81 height 33
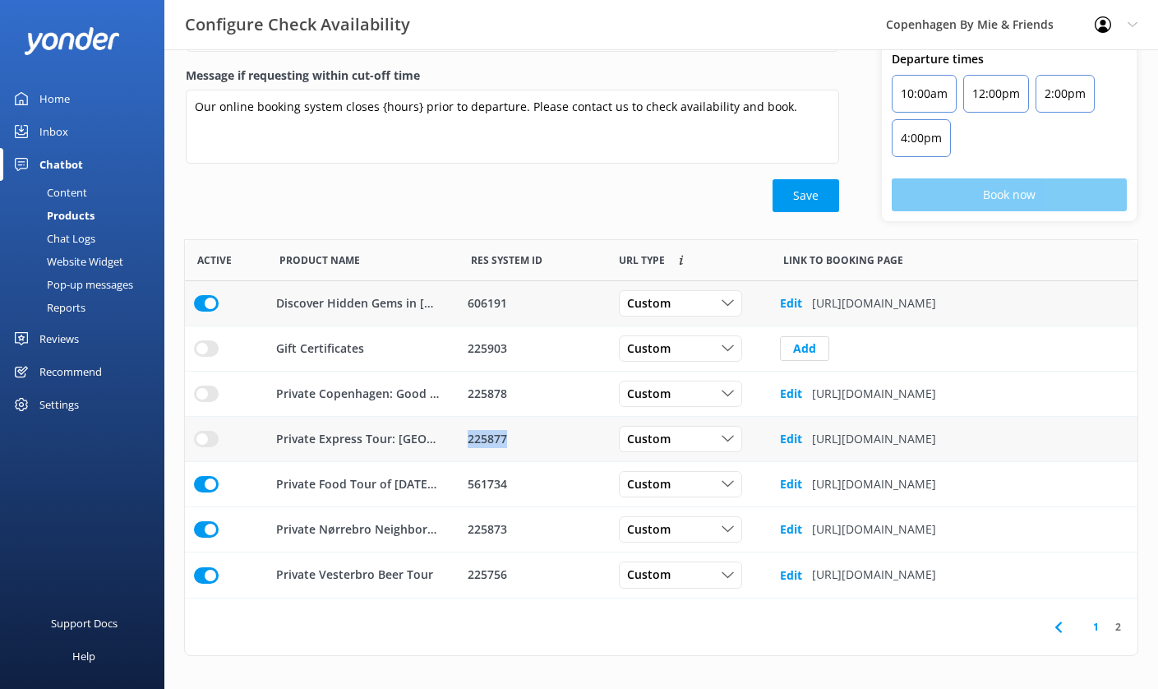
drag, startPoint x: 510, startPoint y: 437, endPoint x: 466, endPoint y: 438, distance: 44.4
click at [468, 438] on div "225877" at bounding box center [533, 439] width 130 height 18
copy div "225877"
click at [203, 311] on input "row" at bounding box center [206, 303] width 25 height 16
click at [791, 435] on b "Edit" at bounding box center [791, 439] width 22 height 16
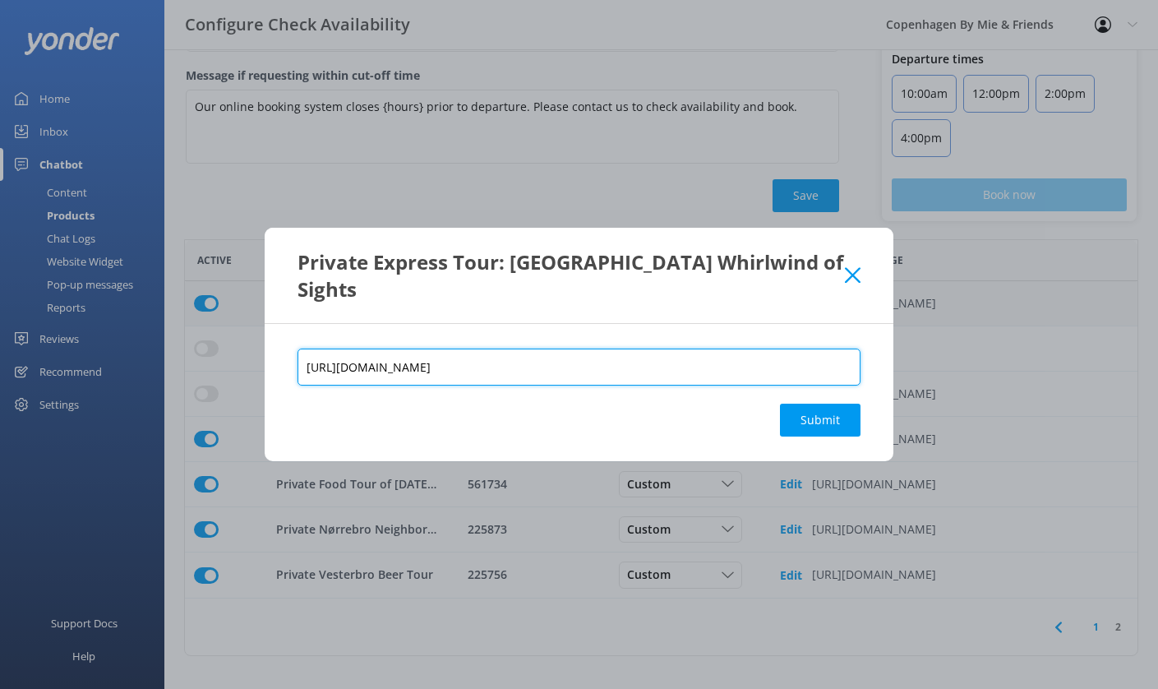
drag, startPoint x: 747, startPoint y: 356, endPoint x: 711, endPoint y: 356, distance: 36.2
click at [711, 356] on input "[URL][DOMAIN_NAME]" at bounding box center [578, 366] width 563 height 37
paste input "877"
type input "[URL][DOMAIN_NAME]"
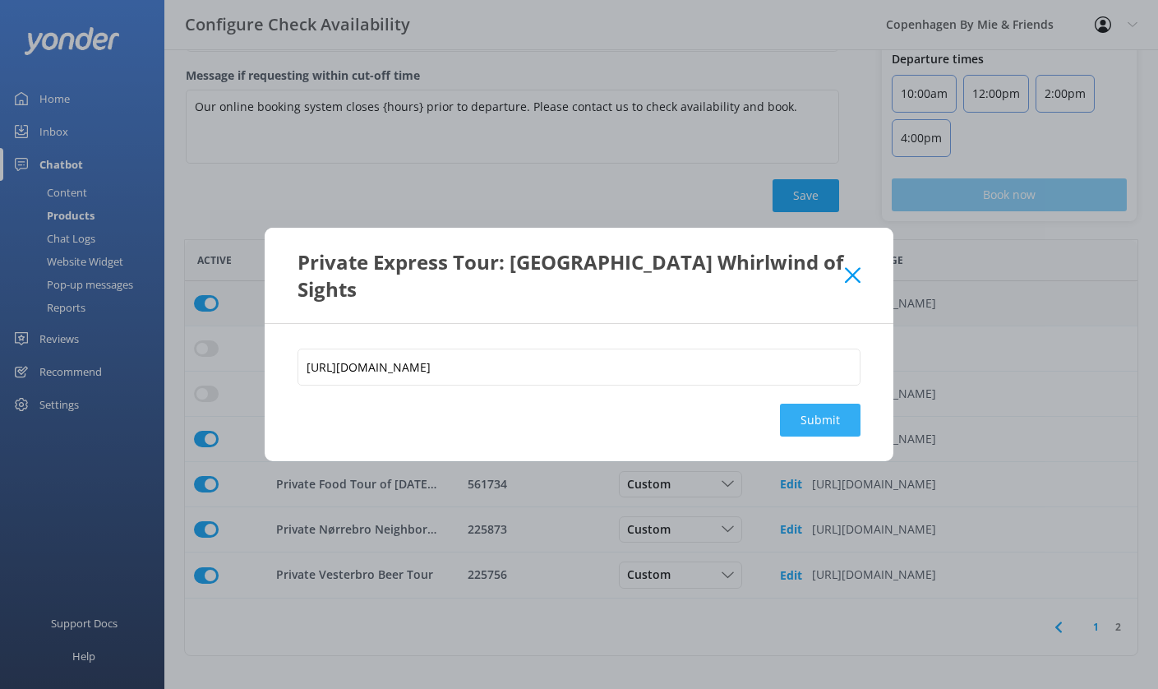
click at [835, 408] on button "Submit" at bounding box center [820, 419] width 81 height 33
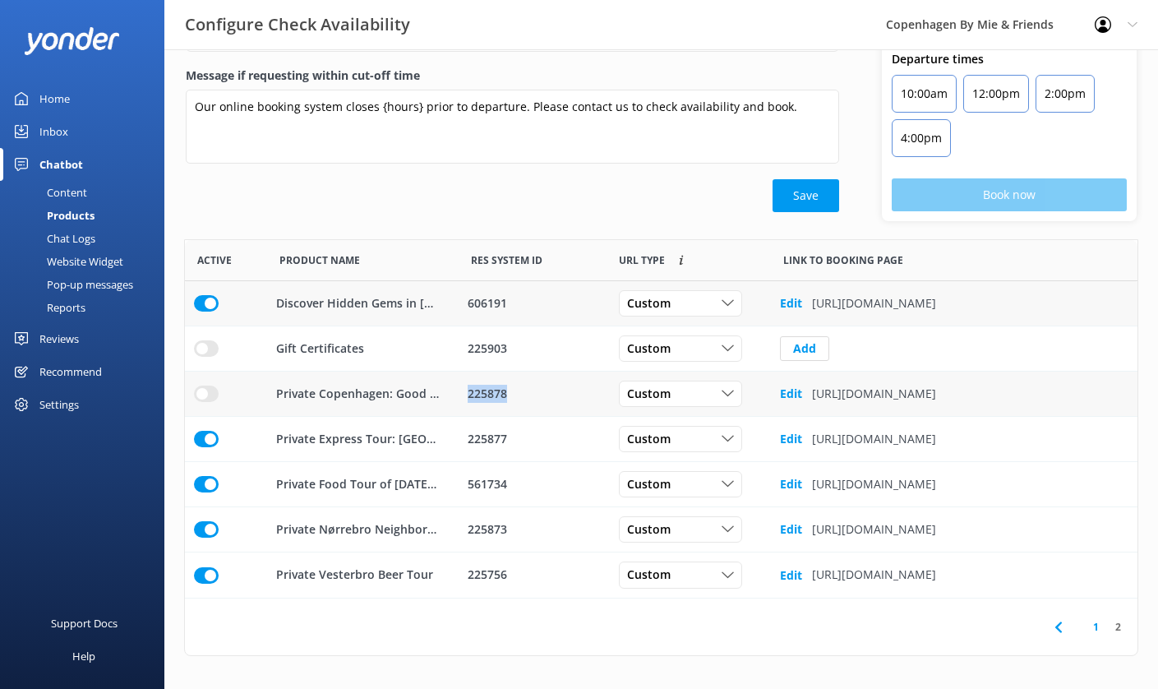
drag, startPoint x: 506, startPoint y: 397, endPoint x: 468, endPoint y: 397, distance: 38.6
click at [468, 397] on div "225878" at bounding box center [533, 394] width 130 height 18
copy div "225878"
click at [203, 311] on input "row" at bounding box center [206, 303] width 25 height 16
click at [205, 311] on input "row" at bounding box center [206, 303] width 25 height 16
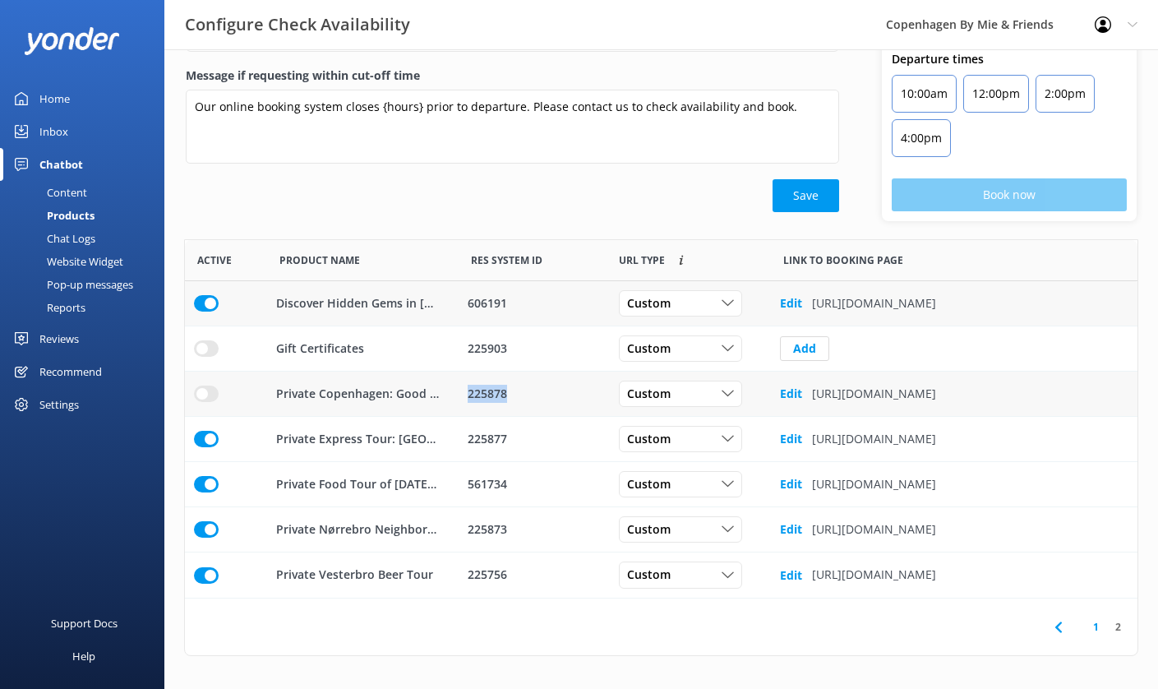
click at [791, 390] on b "Edit" at bounding box center [791, 393] width 22 height 16
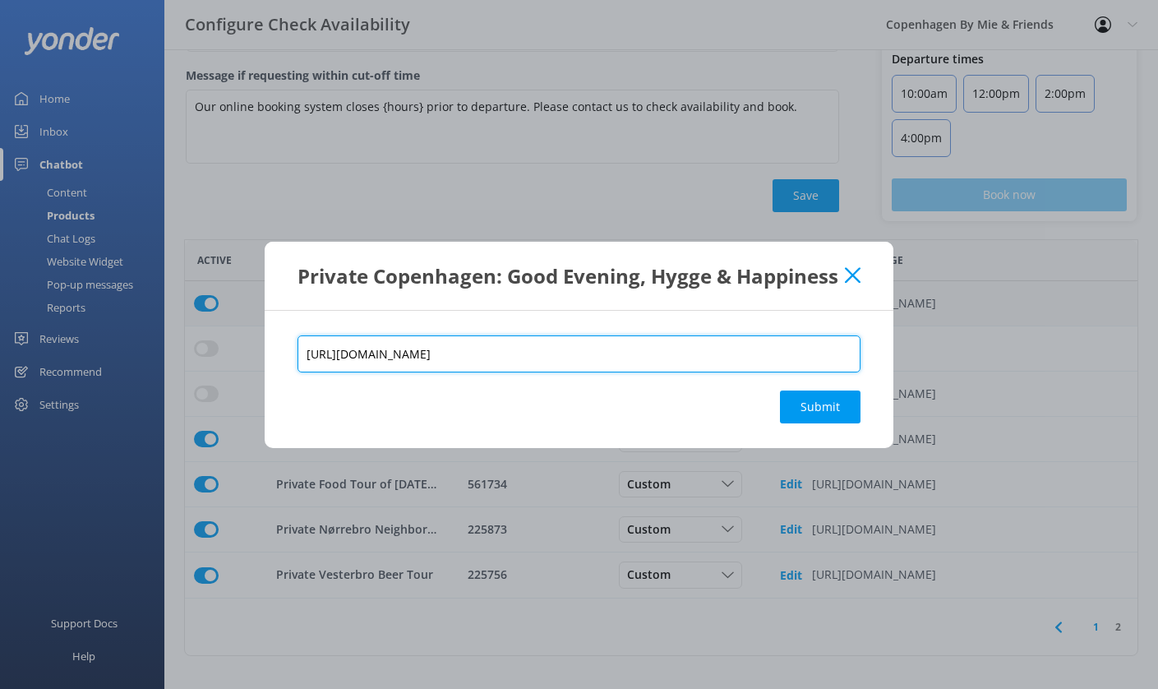
drag, startPoint x: 780, startPoint y: 361, endPoint x: 336, endPoint y: 305, distance: 447.3
click at [336, 306] on div "Private Copenhagen: Good Evening, Hygge & Happiness [URL][DOMAIN_NAME] Submit" at bounding box center [579, 344] width 1158 height 689
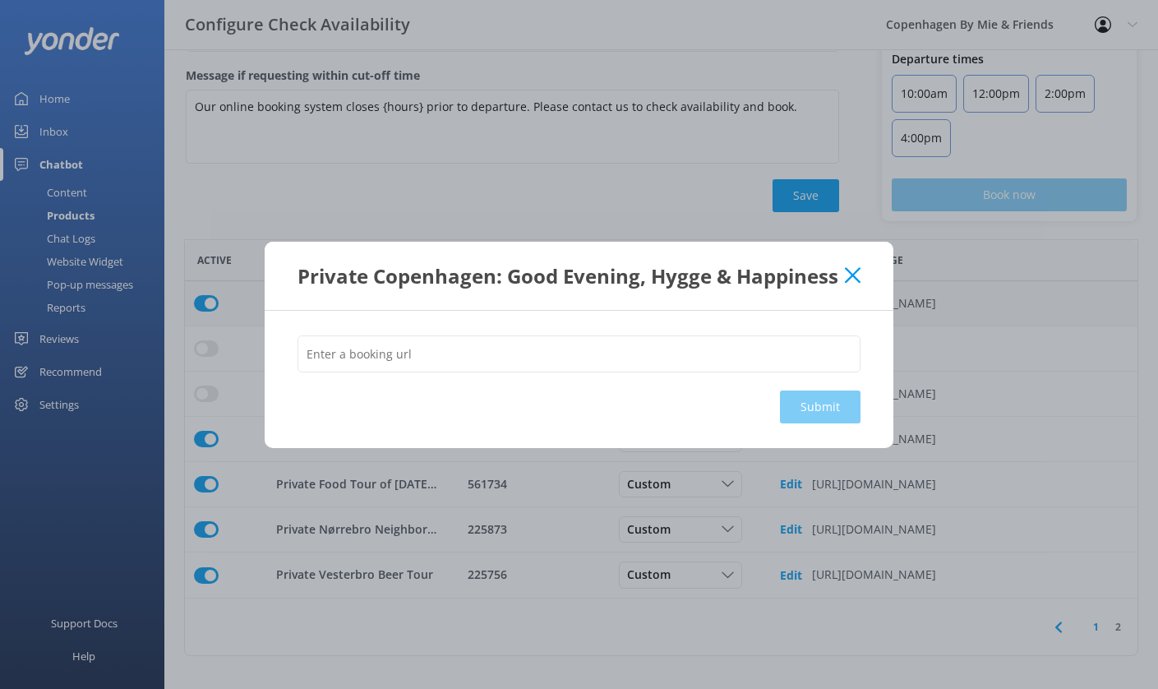
click at [842, 405] on div "Submit" at bounding box center [579, 379] width 629 height 137
click at [845, 276] on icon at bounding box center [853, 275] width 16 height 16
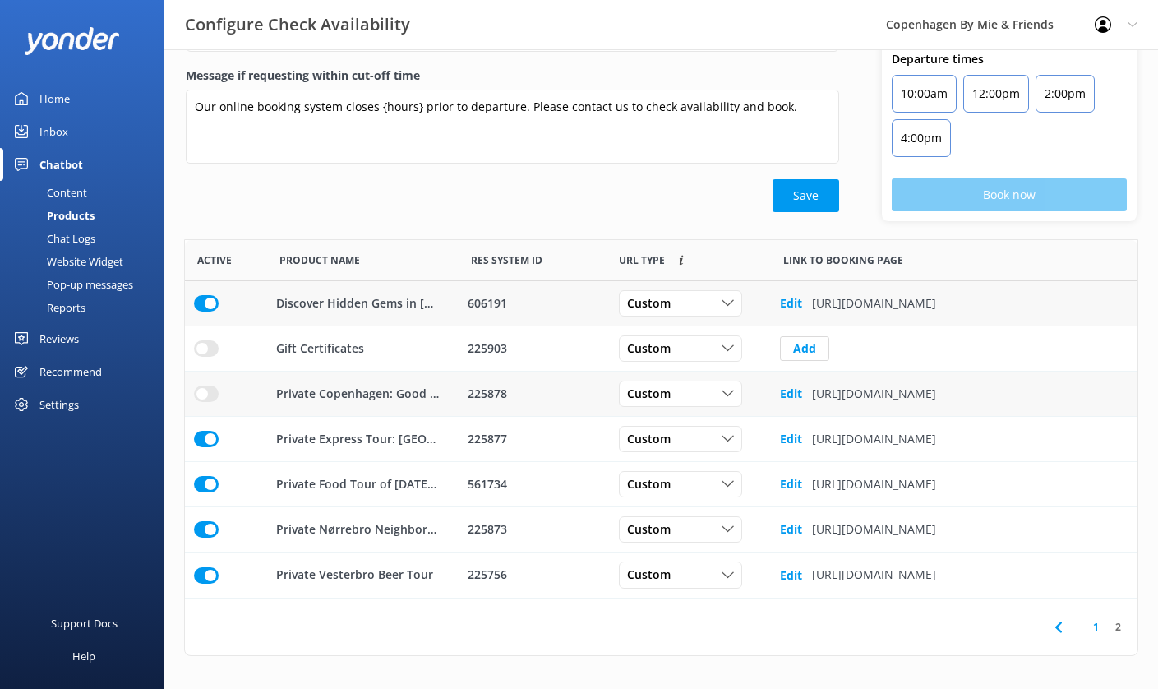
click at [794, 400] on b "Edit" at bounding box center [791, 393] width 22 height 16
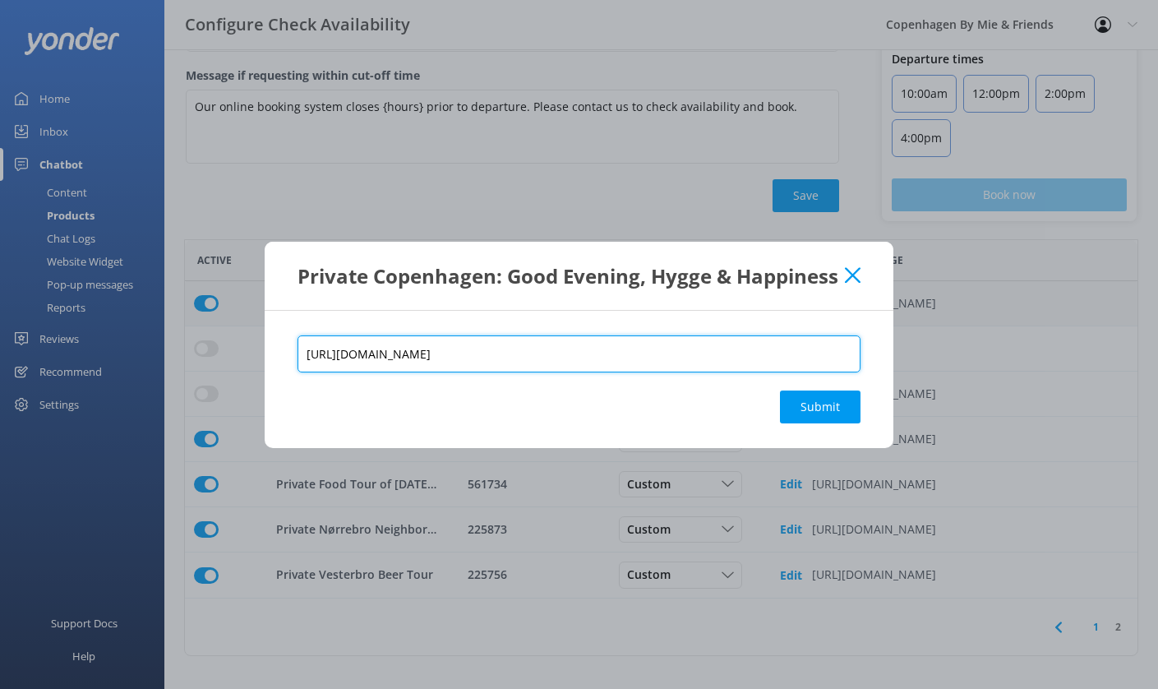
drag, startPoint x: 781, startPoint y: 349, endPoint x: 173, endPoint y: 362, distance: 608.2
click at [173, 362] on div "Private Copenhagen: Good Evening, Hygge & Happiness [URL][DOMAIN_NAME] Submit" at bounding box center [579, 344] width 1158 height 689
type input "[URL][DOMAIN_NAME]"
drag, startPoint x: 753, startPoint y: 355, endPoint x: 32, endPoint y: 356, distance: 720.7
click at [32, 356] on div "Private Copenhagen: Good Evening, Hygge & Happiness [URL][DOMAIN_NAME] Submit" at bounding box center [579, 344] width 1158 height 689
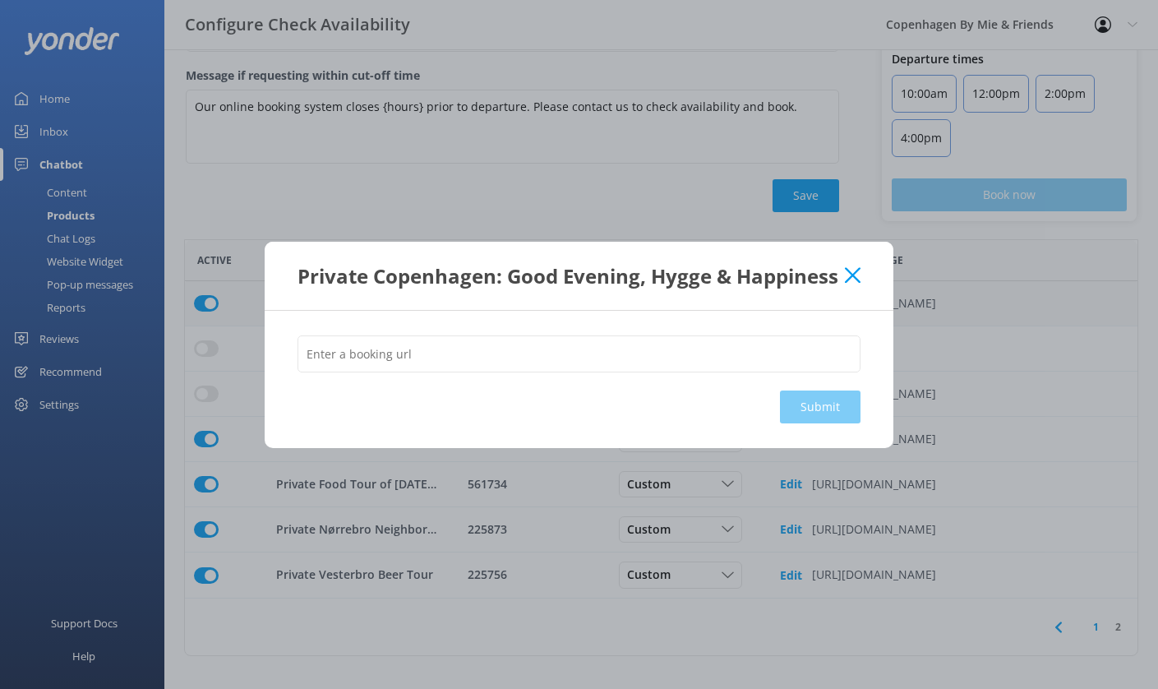
click at [846, 275] on icon at bounding box center [853, 275] width 16 height 16
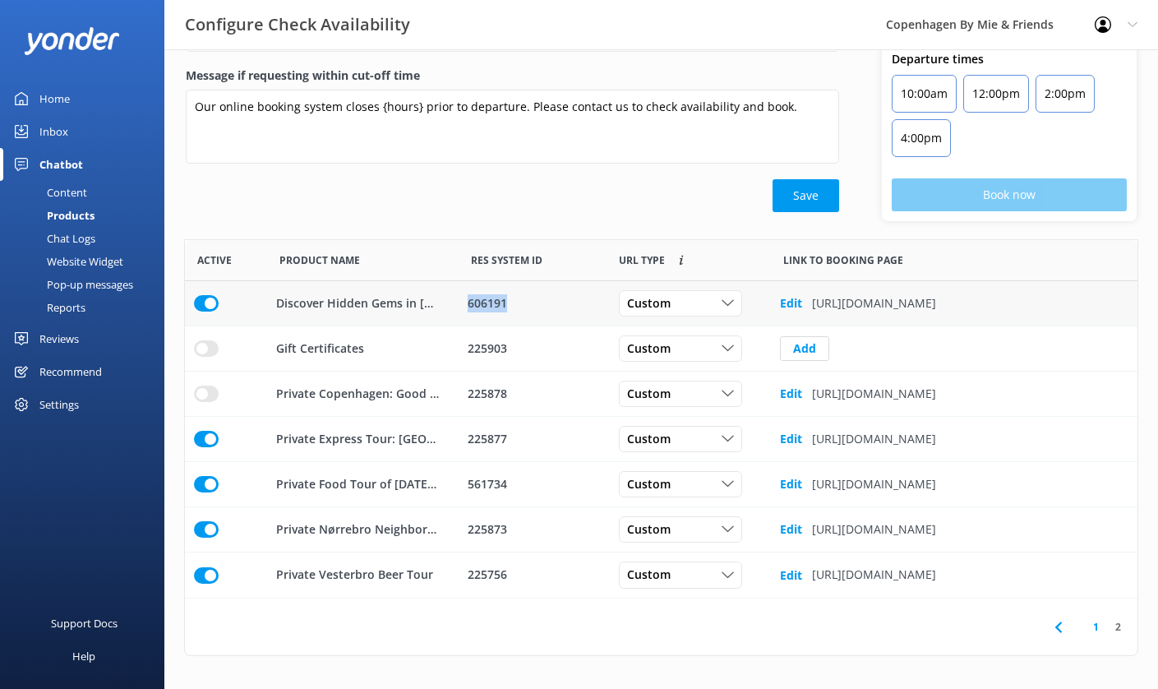
drag, startPoint x: 508, startPoint y: 302, endPoint x: 467, endPoint y: 302, distance: 41.1
click at [468, 302] on div "606191" at bounding box center [533, 303] width 130 height 18
copy div "606191"
click at [795, 303] on b "Edit" at bounding box center [791, 303] width 22 height 16
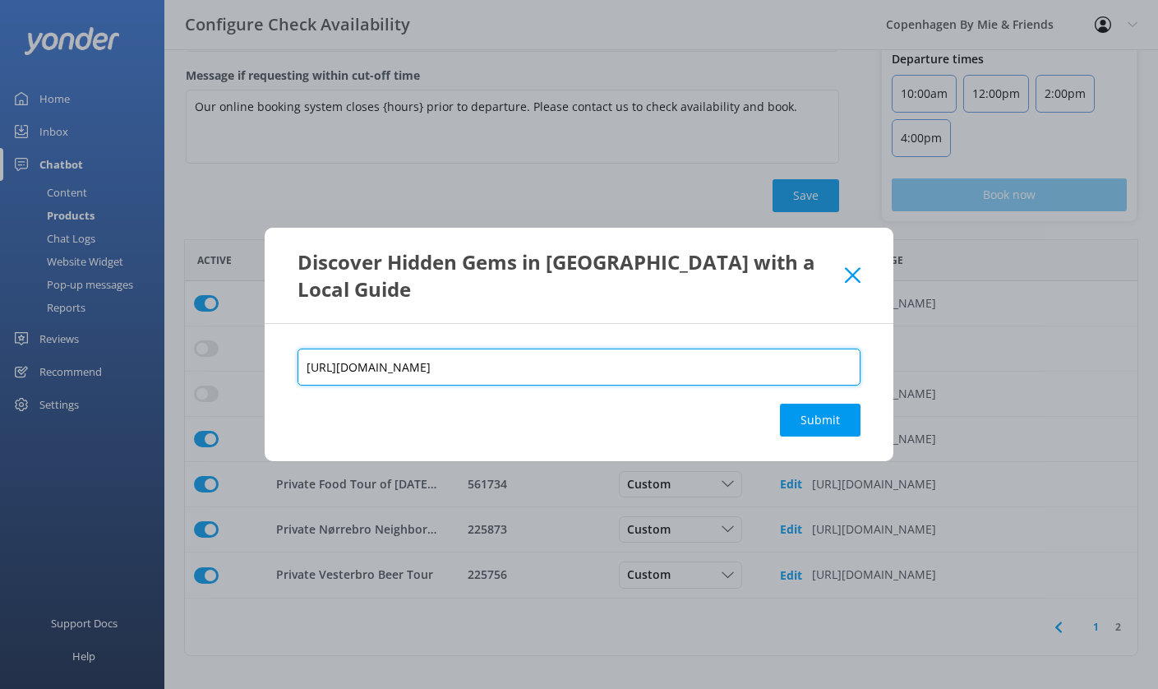
drag, startPoint x: 745, startPoint y: 366, endPoint x: 708, endPoint y: 367, distance: 37.0
click at [708, 367] on input "[URL][DOMAIN_NAME]" at bounding box center [578, 366] width 563 height 37
paste input "606191"
type input "[URL][DOMAIN_NAME]"
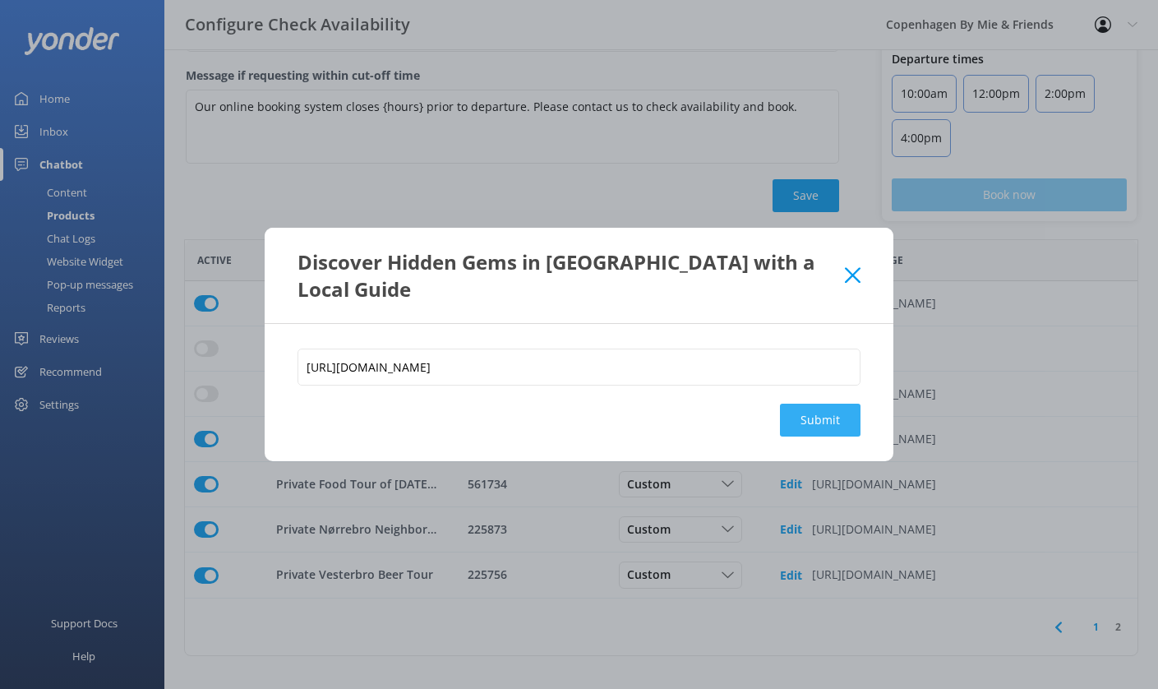
click at [815, 425] on button "Submit" at bounding box center [820, 419] width 81 height 33
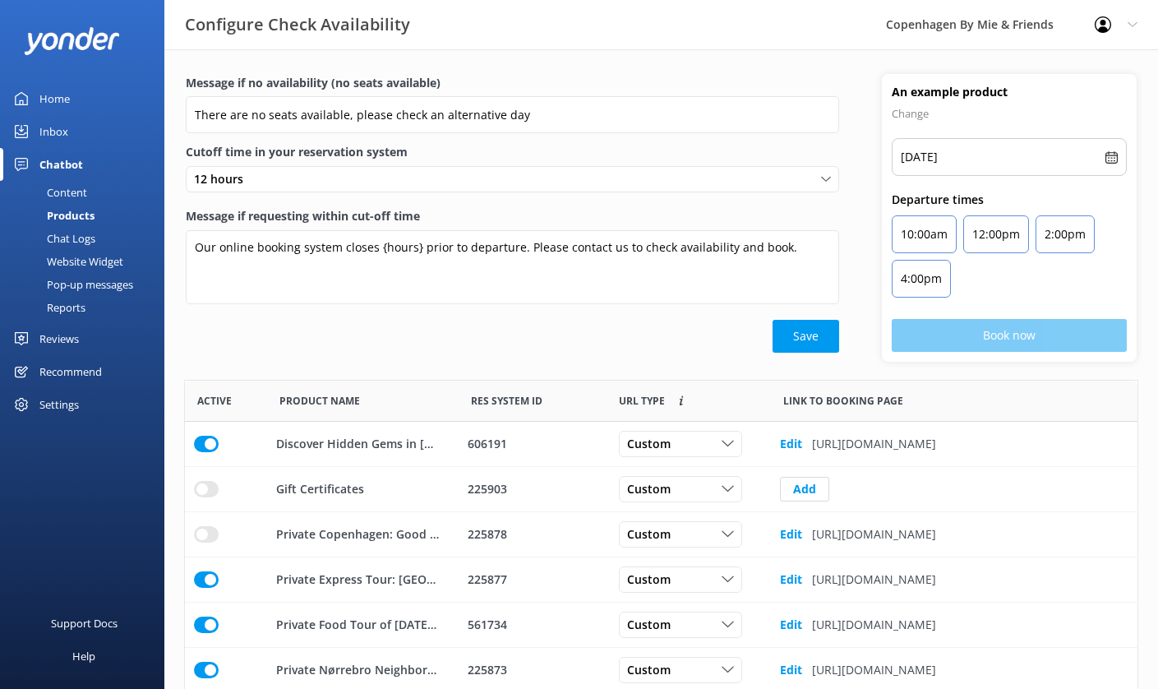
scroll to position [0, 0]
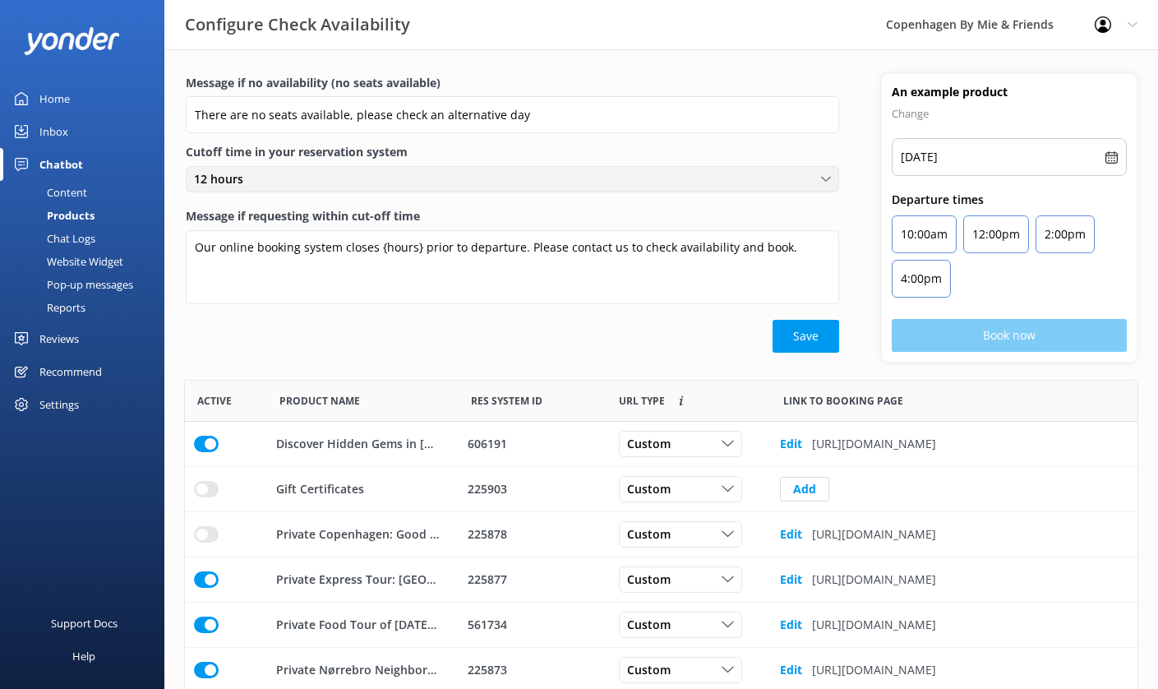
click at [554, 179] on div "12 hours" at bounding box center [512, 179] width 645 height 18
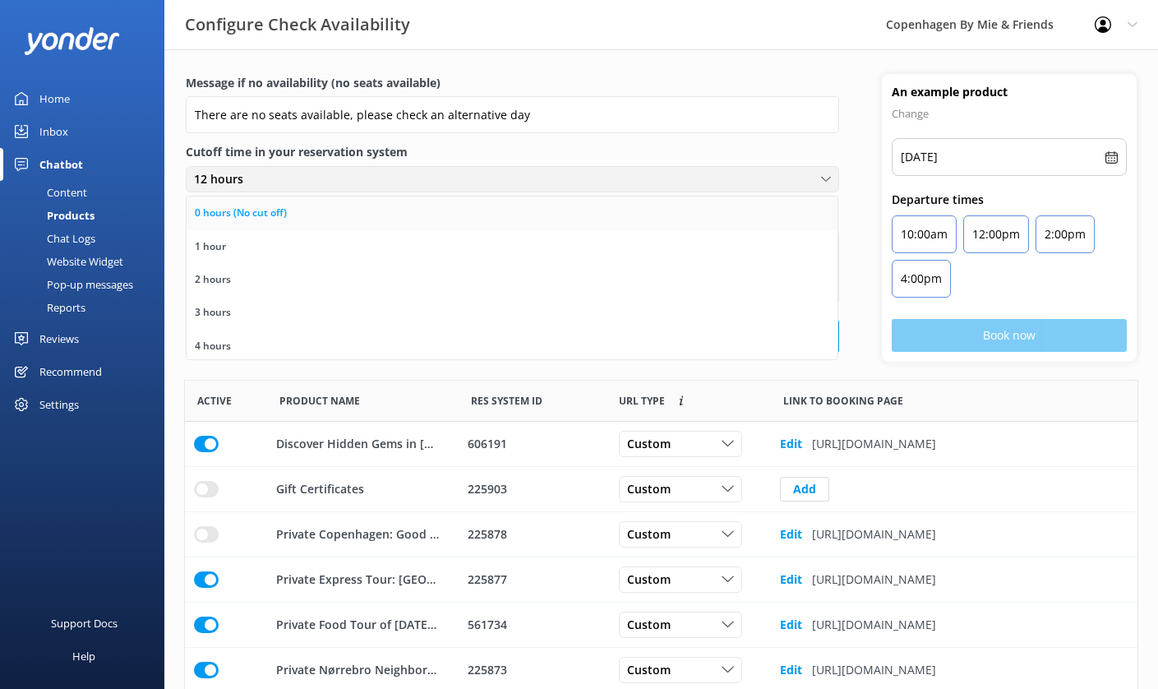
click at [238, 214] on div "0 hours (No cut off)" at bounding box center [241, 213] width 92 height 16
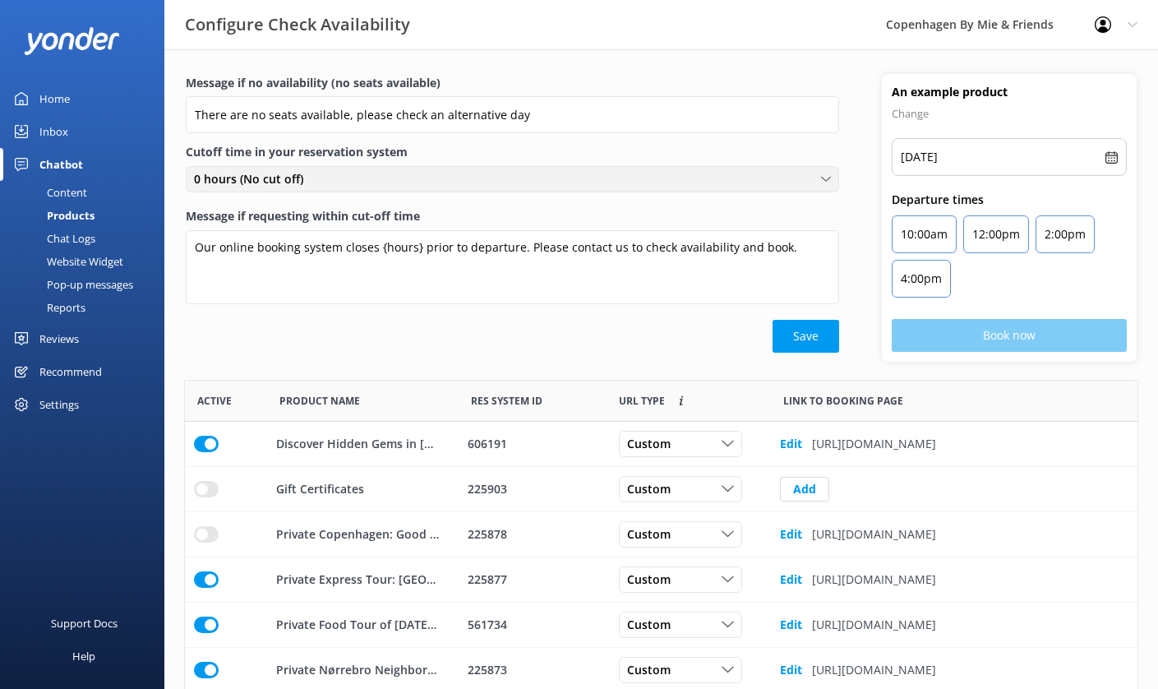
click at [294, 176] on span "0 hours (No cut off)" at bounding box center [253, 179] width 119 height 18
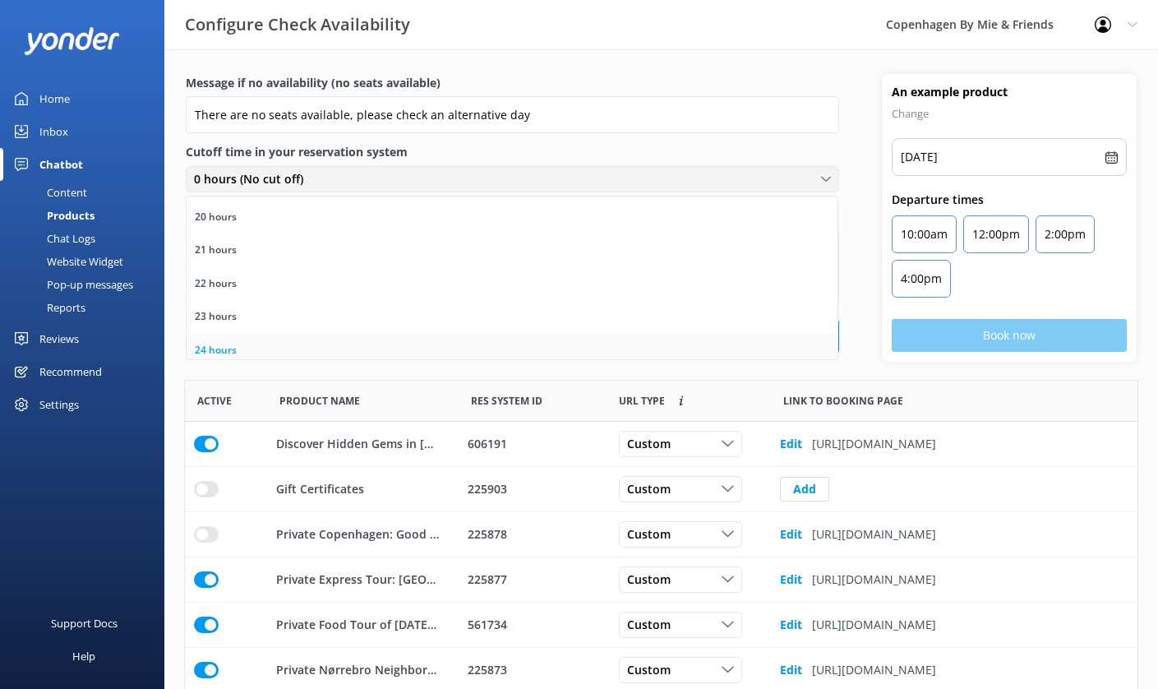
scroll to position [659, 0]
click at [218, 345] on div "24 hours" at bounding box center [216, 351] width 42 height 16
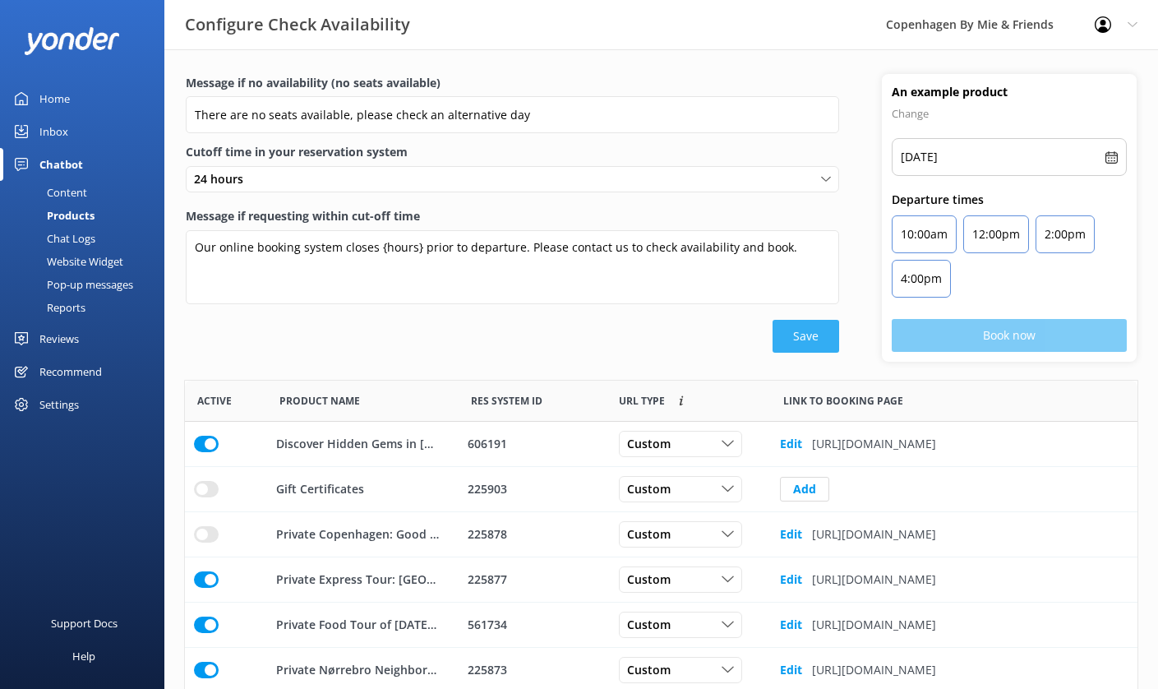
click at [814, 332] on button "Save" at bounding box center [805, 336] width 67 height 33
click at [67, 194] on div "Content" at bounding box center [48, 192] width 77 height 23
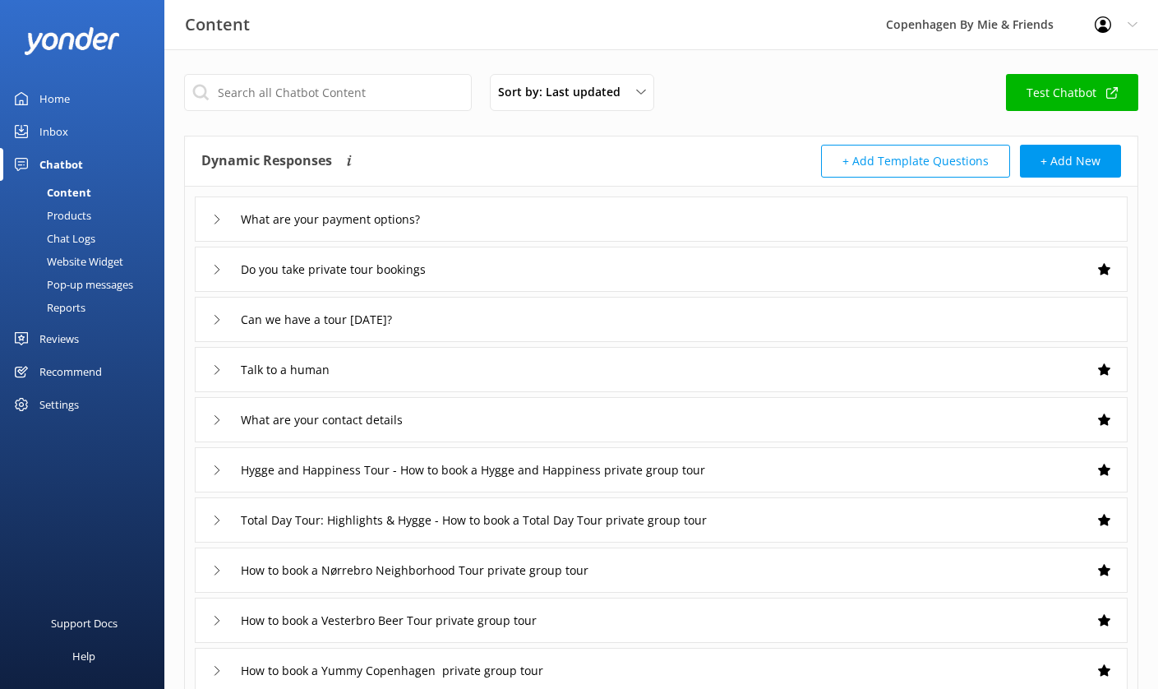
click at [48, 132] on div "Inbox" at bounding box center [53, 131] width 29 height 33
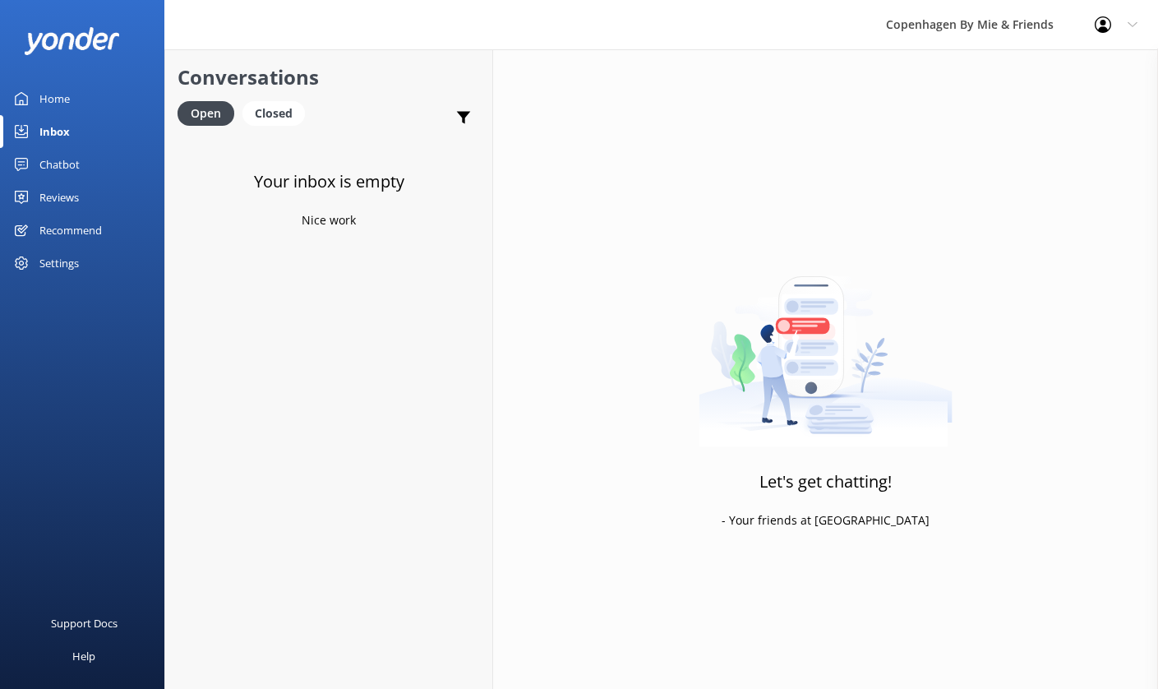
click at [61, 95] on div "Home" at bounding box center [54, 98] width 30 height 33
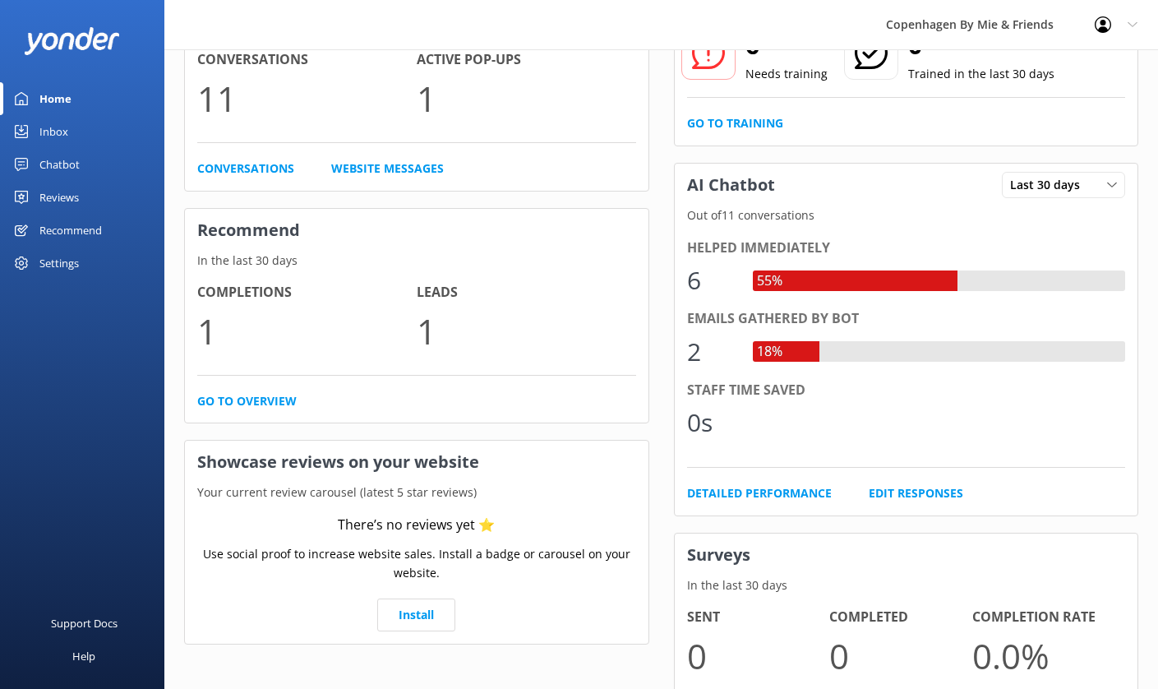
scroll to position [153, 0]
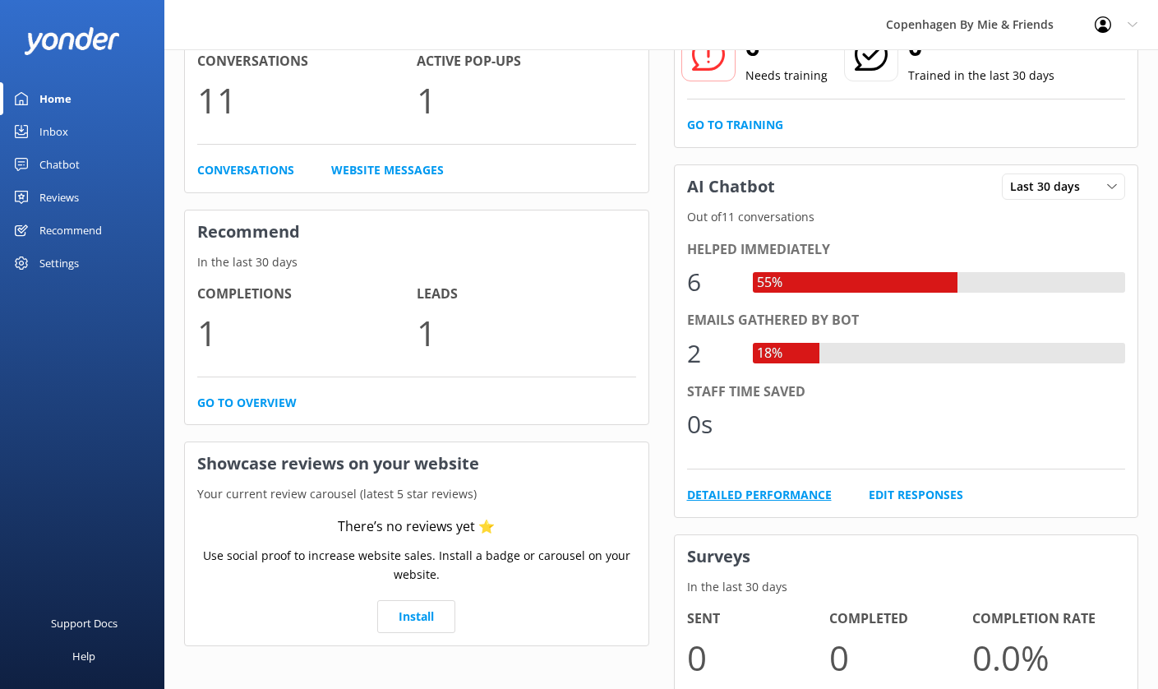
click at [805, 490] on link "Detailed Performance" at bounding box center [759, 495] width 145 height 18
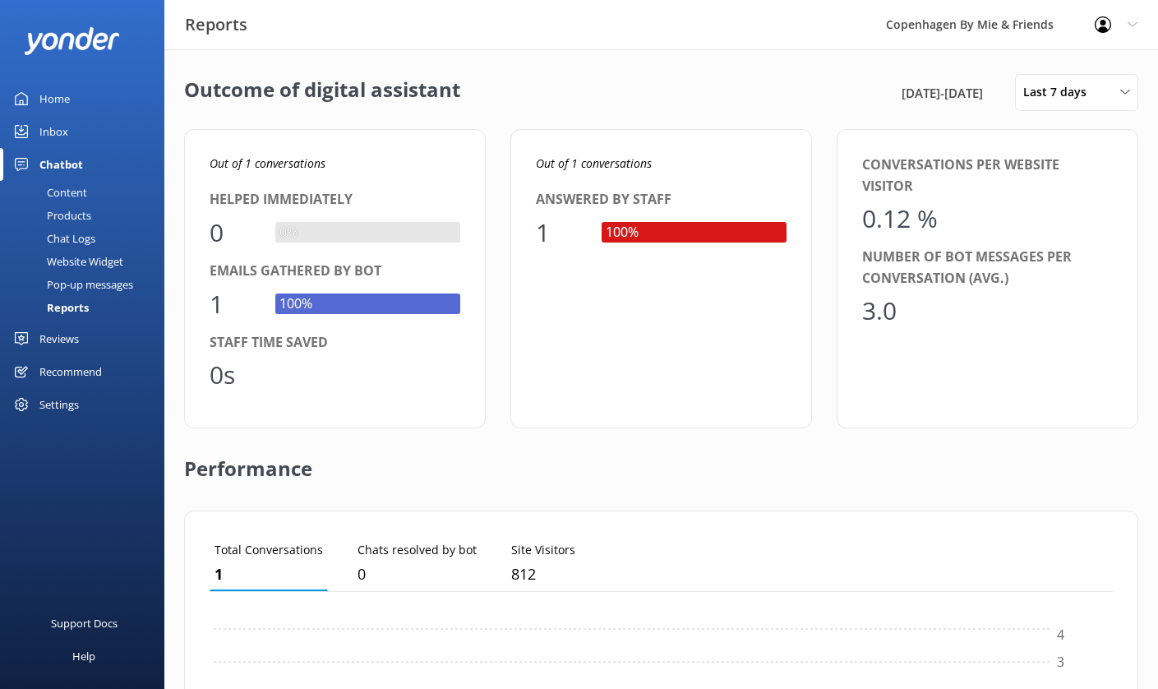
scroll to position [0, 0]
click at [65, 237] on div "Chat Logs" at bounding box center [52, 238] width 85 height 23
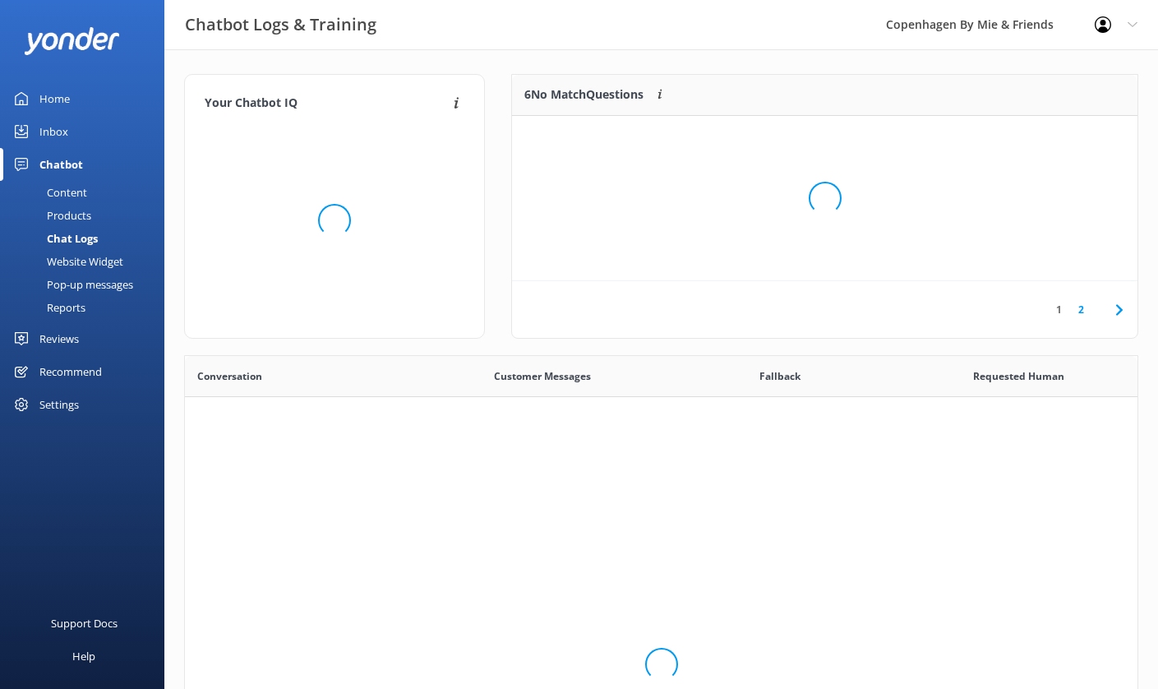
scroll to position [576, 952]
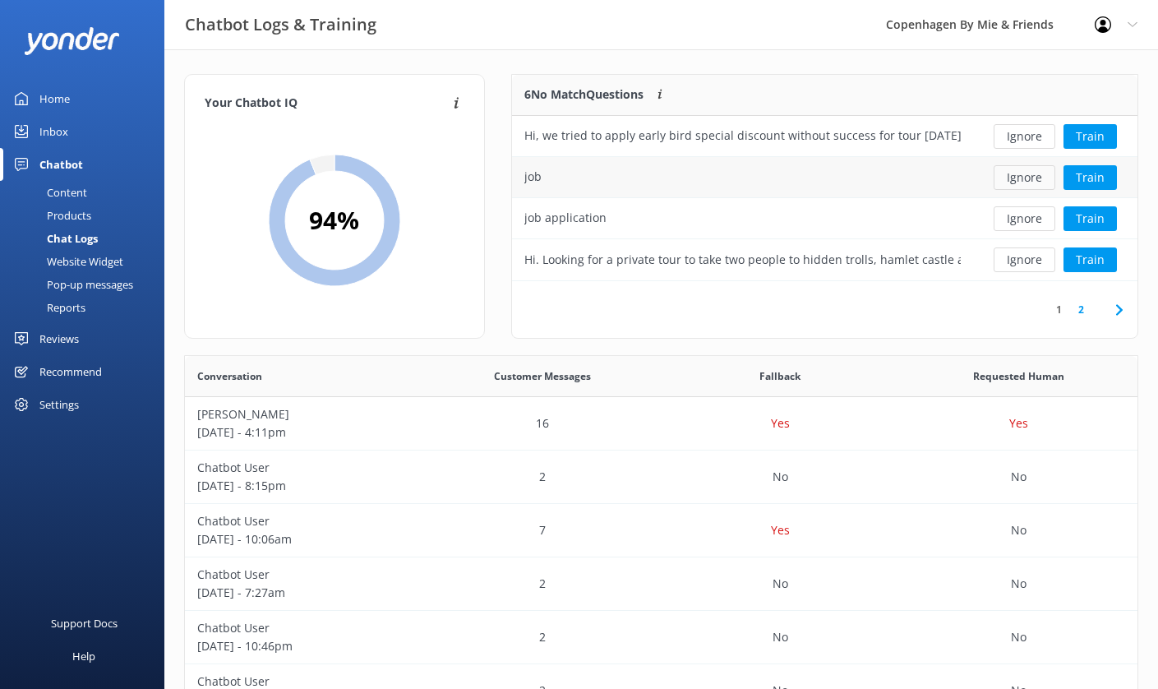
click at [1032, 181] on button "Ignore" at bounding box center [1025, 177] width 62 height 25
click at [1023, 173] on button "Ignore" at bounding box center [1025, 177] width 62 height 25
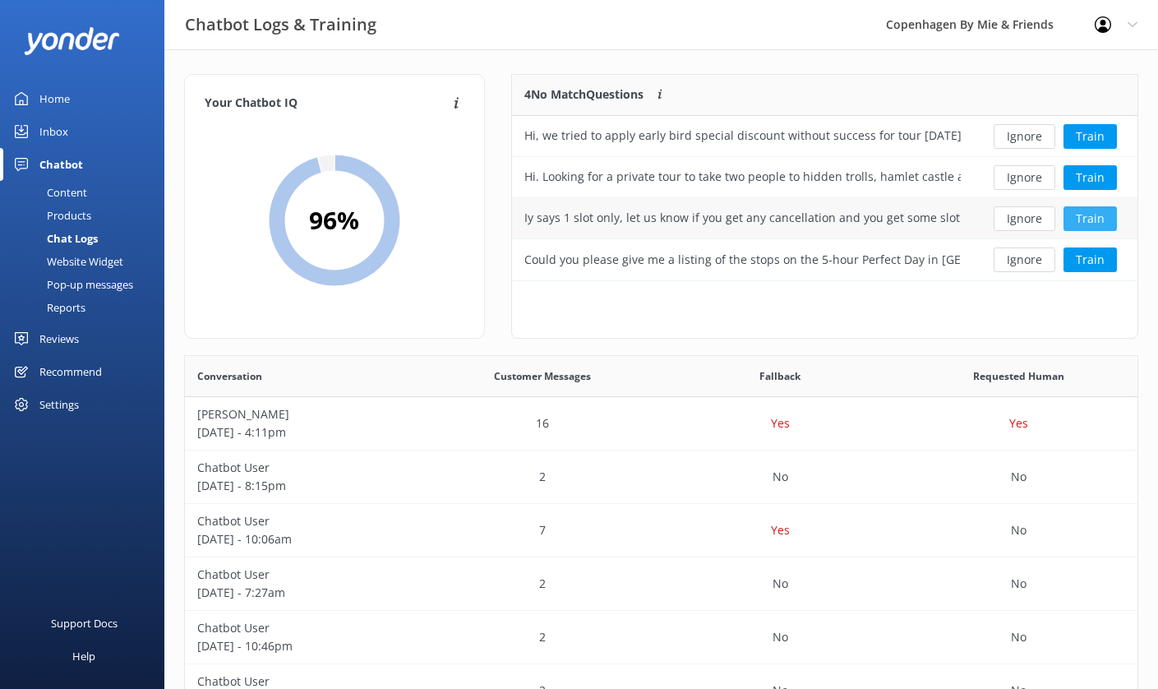
click at [1100, 216] on button "Train" at bounding box center [1089, 218] width 53 height 25
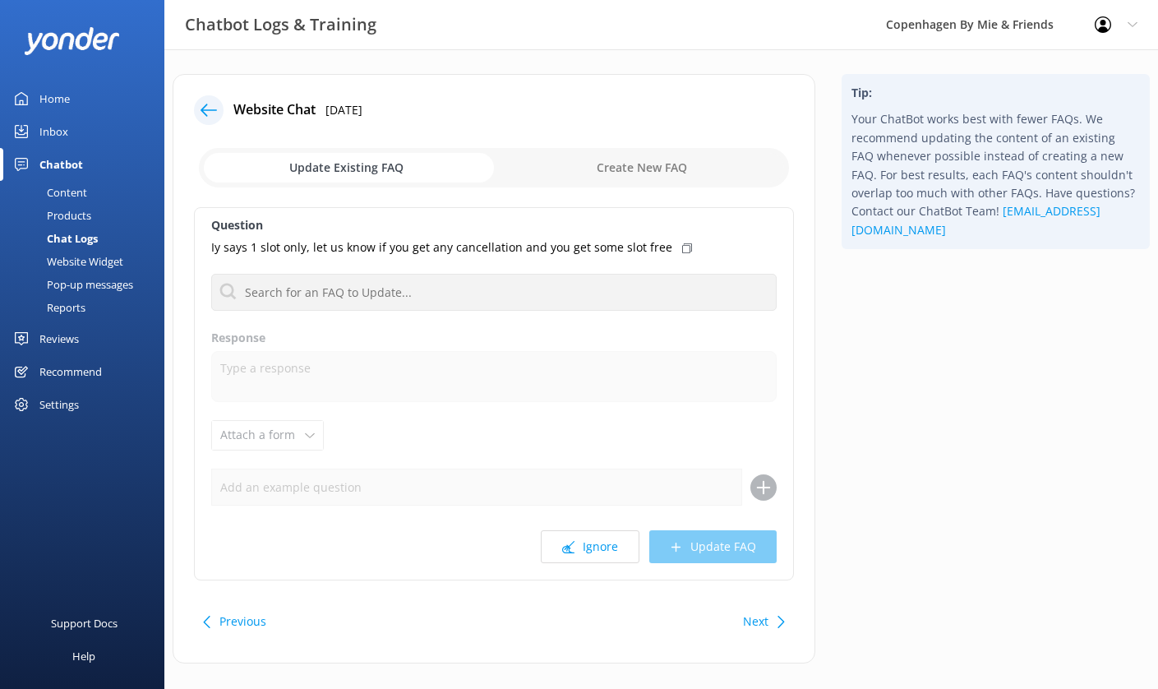
click at [648, 168] on input "checkbox" at bounding box center [494, 167] width 590 height 39
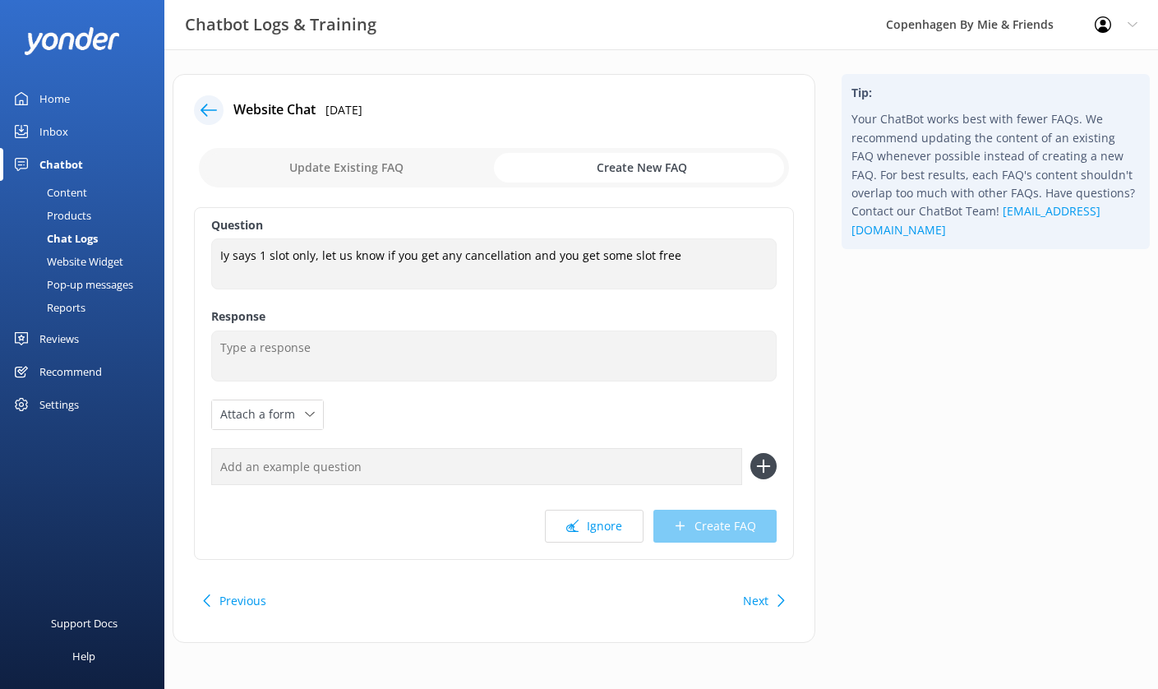
click at [372, 170] on input "checkbox" at bounding box center [494, 167] width 590 height 39
checkbox input "false"
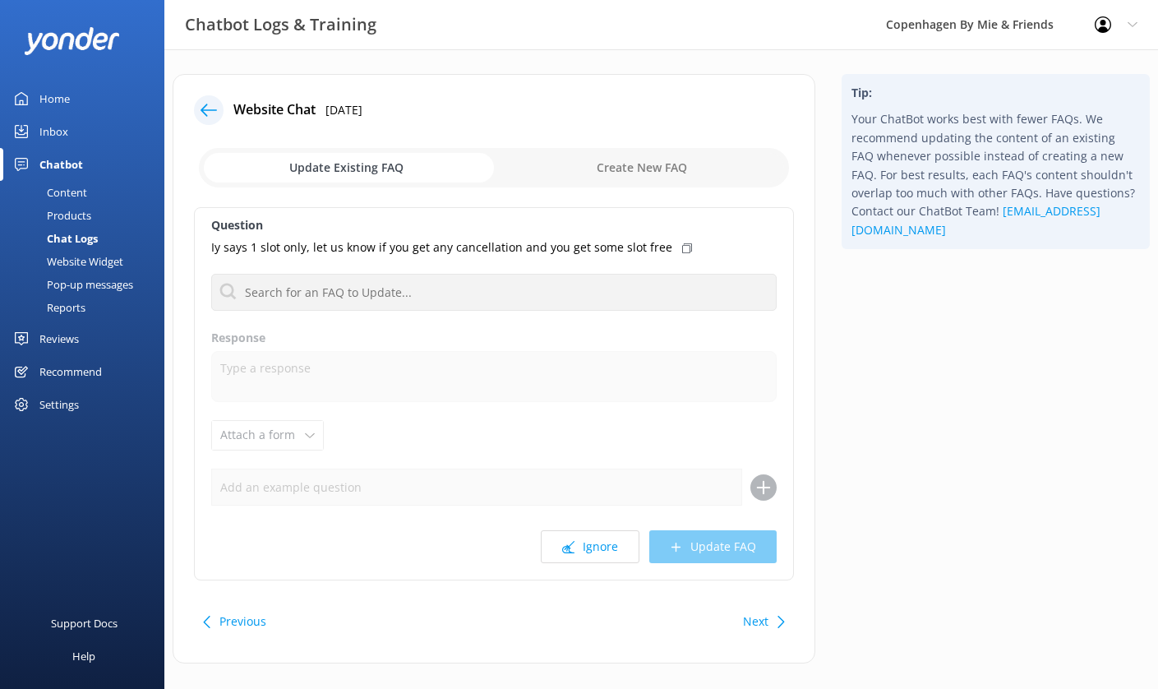
click at [195, 104] on div at bounding box center [209, 110] width 30 height 30
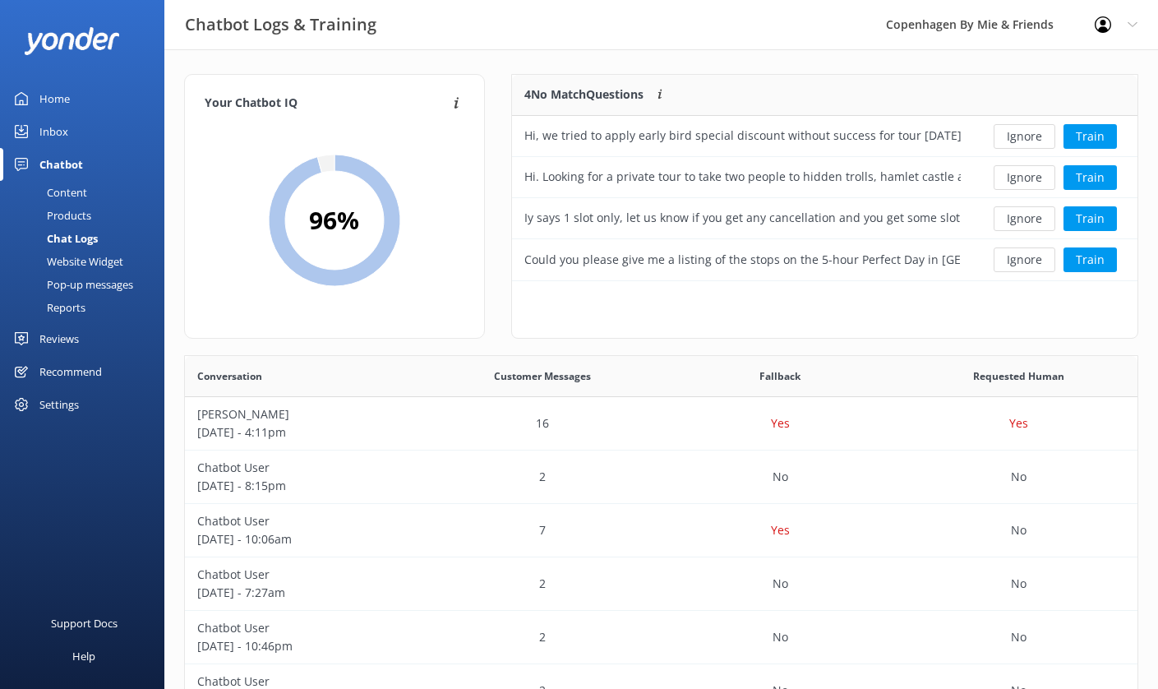
scroll to position [0, 0]
